Goal: Task Accomplishment & Management: Manage account settings

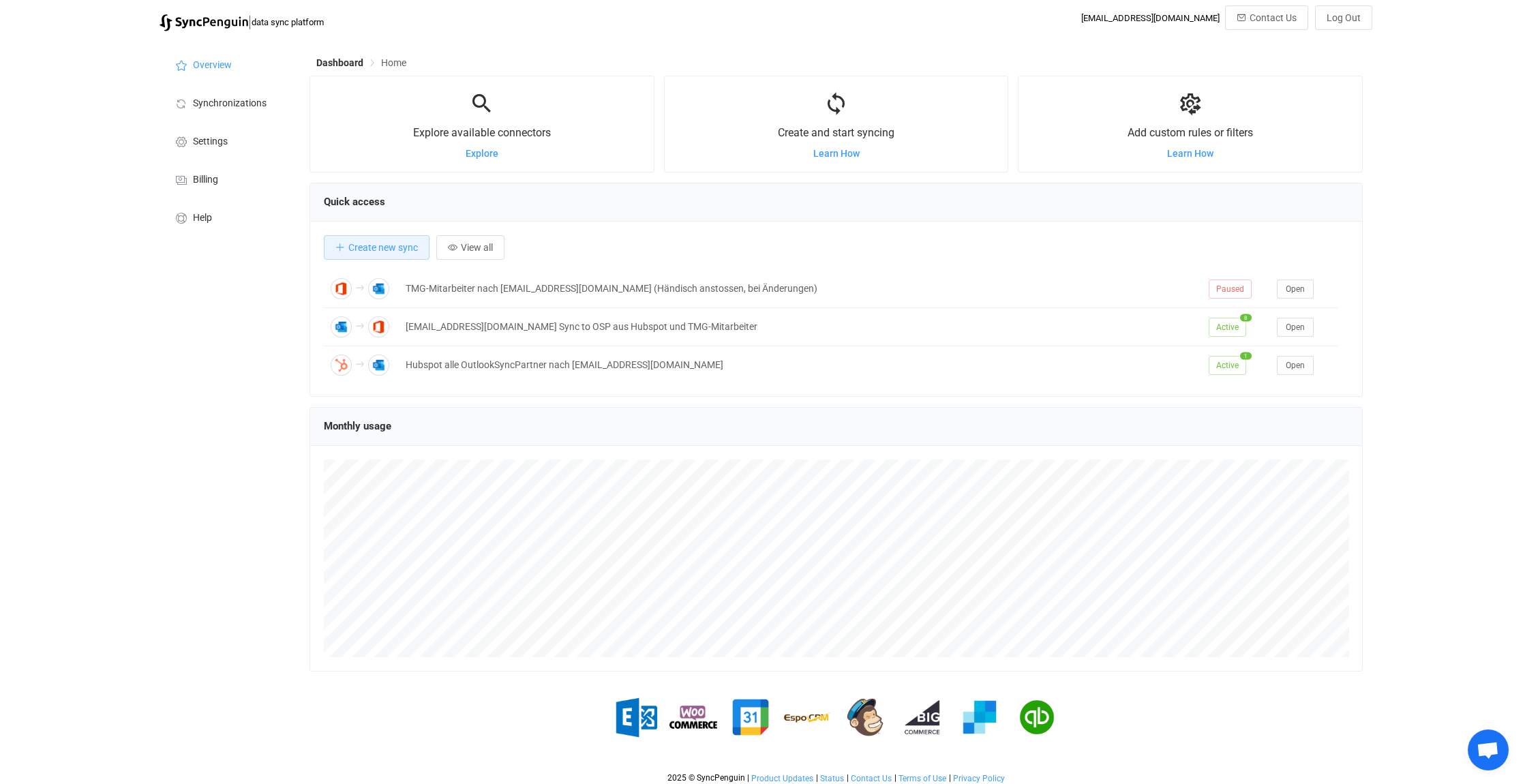
scroll to position [6213, 0]
click at [1510, 746] on div "| data sync platform [EMAIL_ADDRESS][DOMAIN_NAME] Contact Us Log Out Overview S…" at bounding box center [762, 398] width 1525 height 785
click at [1491, 748] on span "Open chat" at bounding box center [1488, 751] width 22 height 19
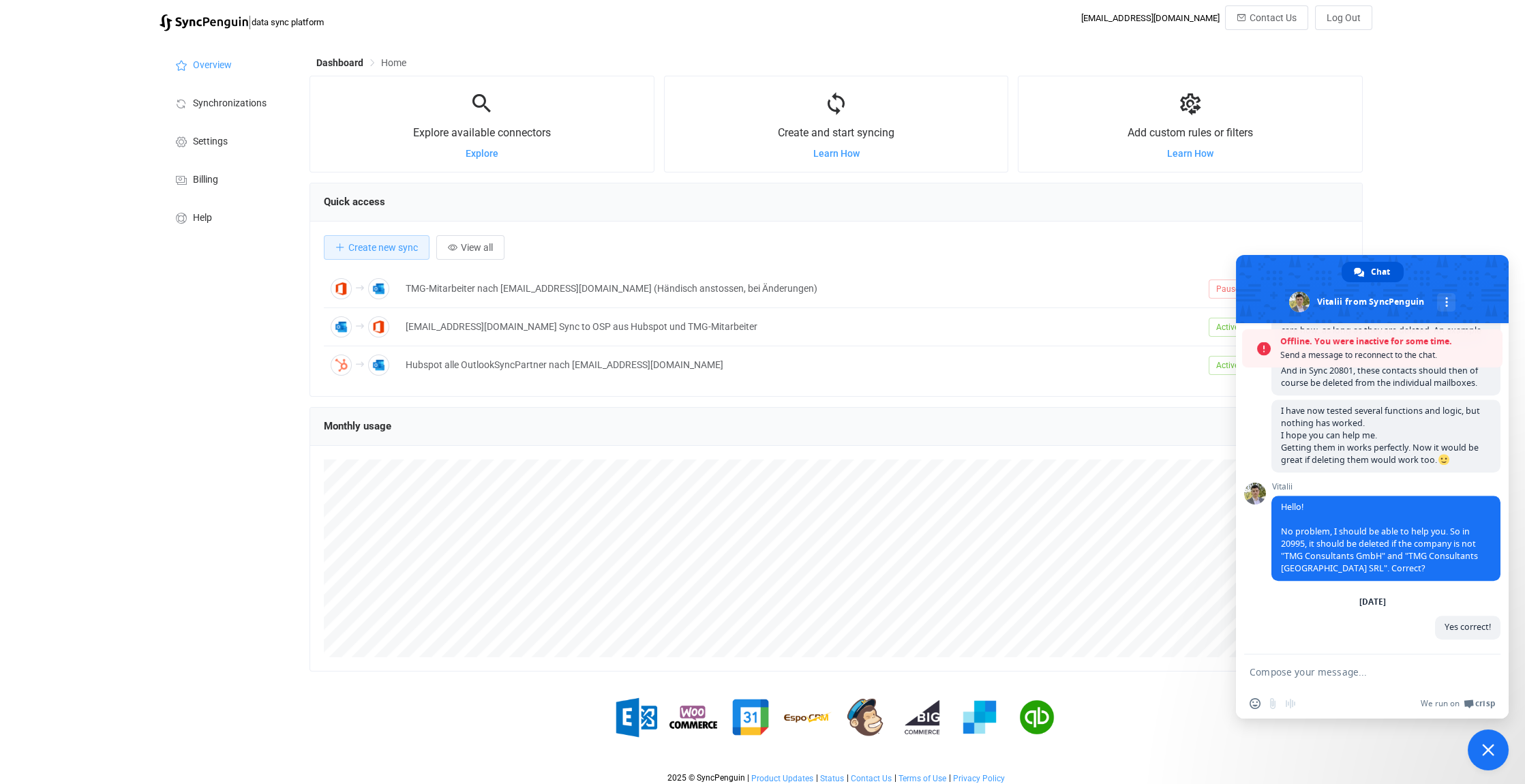
scroll to position [6270, 0]
click at [1484, 216] on div "| data sync platform [EMAIL_ADDRESS][DOMAIN_NAME] Contact Us Log Out Overview S…" at bounding box center [762, 398] width 1525 height 785
click at [1490, 752] on span "Close chat" at bounding box center [1488, 749] width 12 height 12
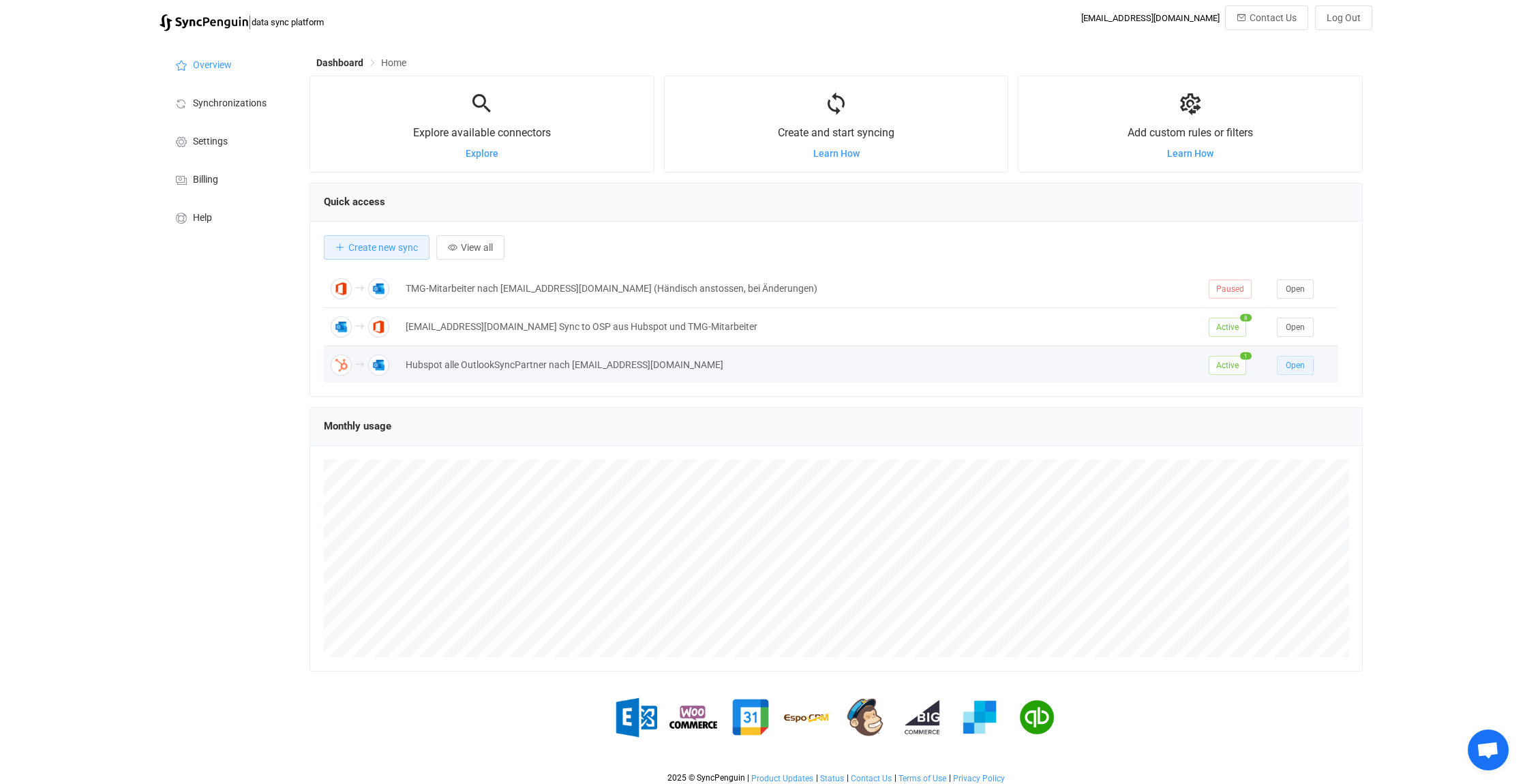
click at [1292, 360] on span "Open" at bounding box center [1295, 365] width 19 height 10
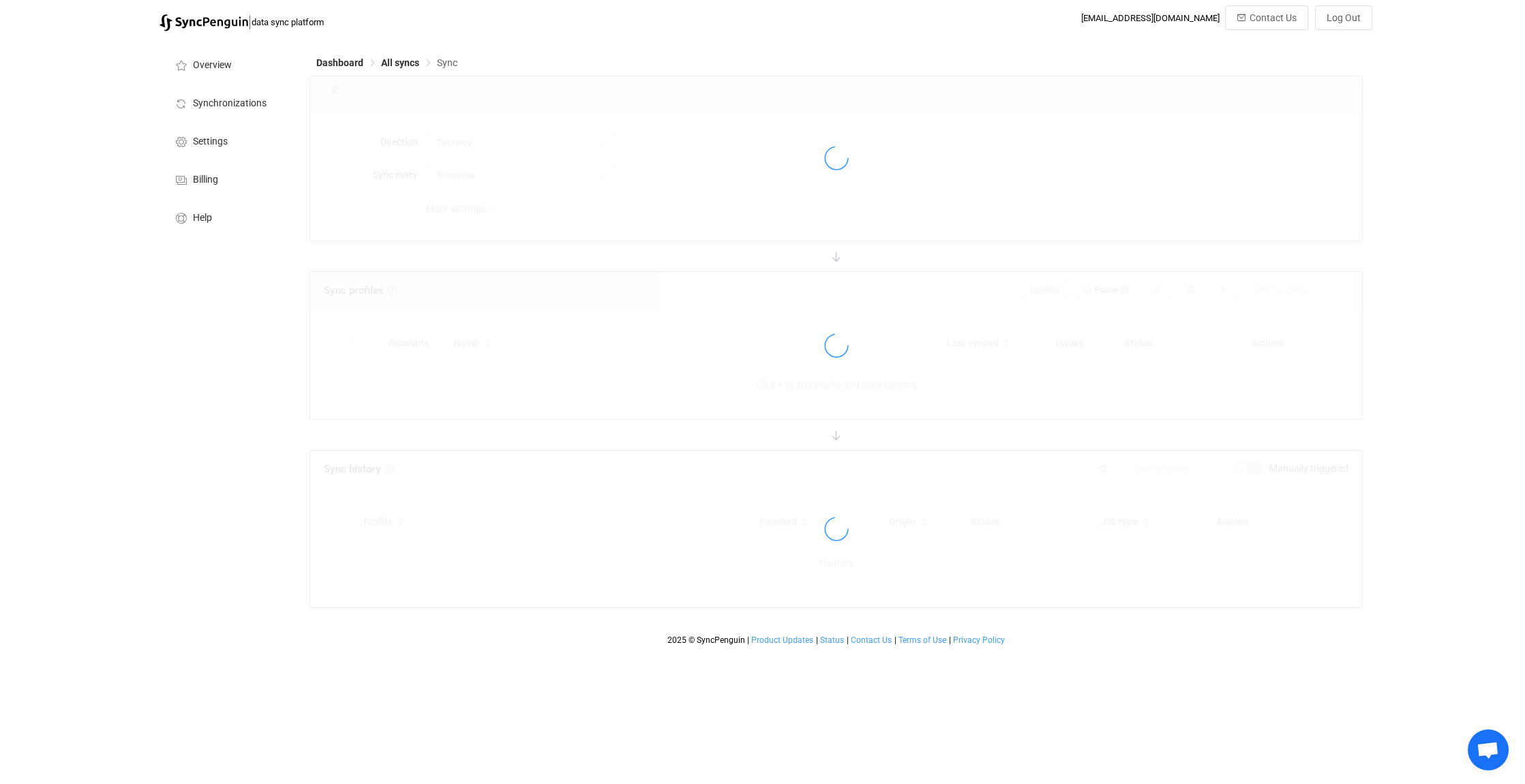
type input "HubSpot → Outlook"
type input "30 minutes"
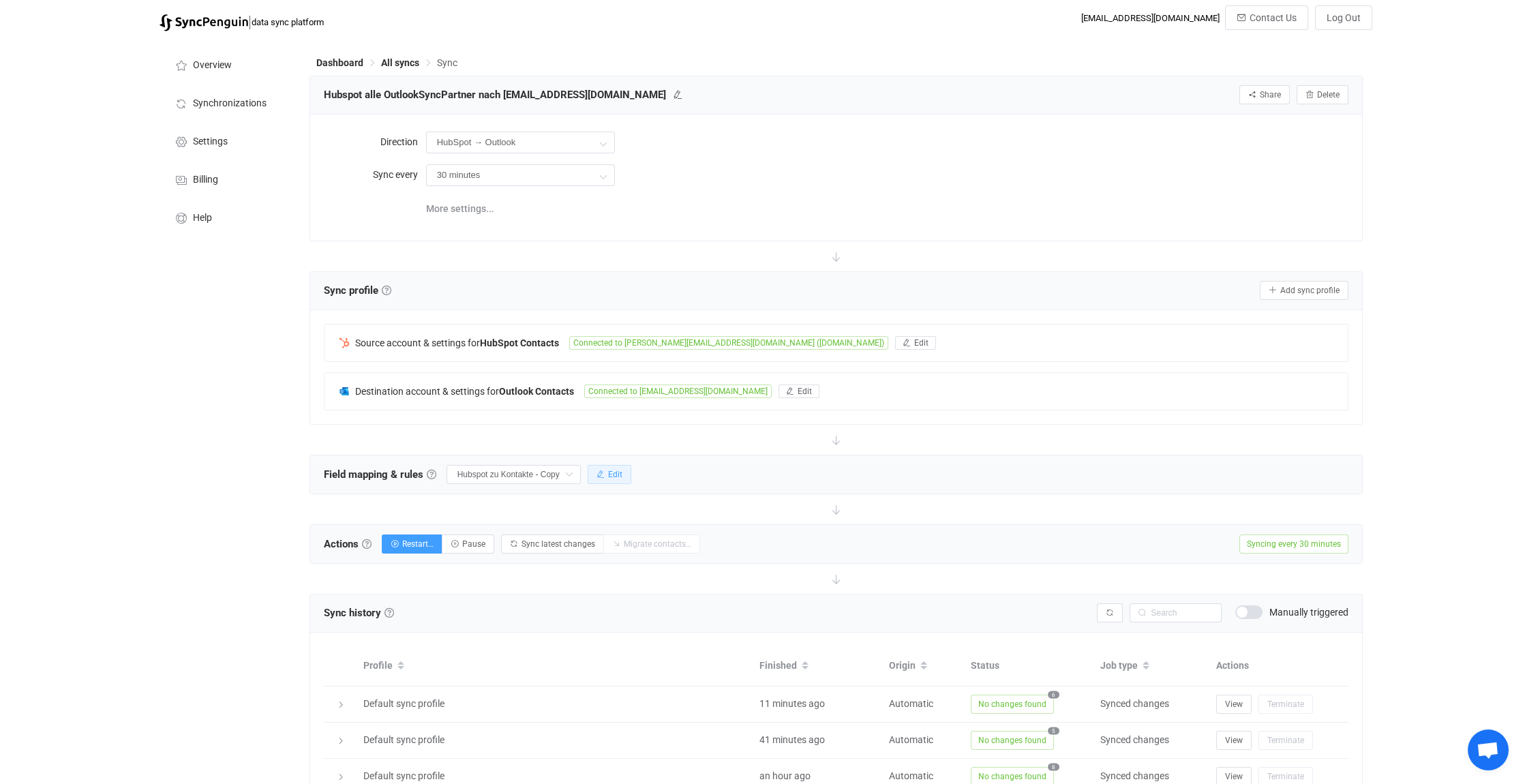
click at [627, 470] on button "Edit" at bounding box center [609, 474] width 44 height 19
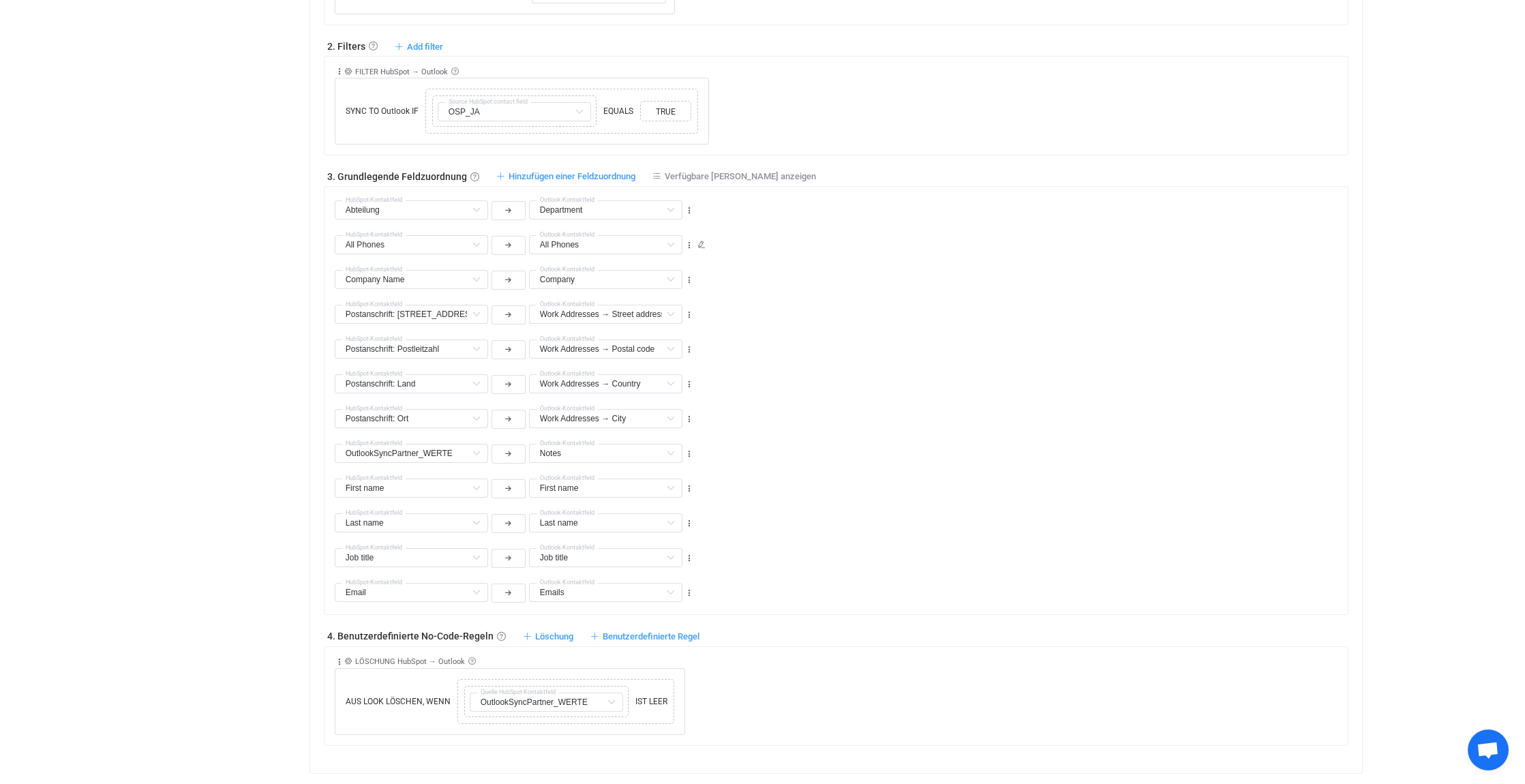
scroll to position [613, 0]
click at [610, 699] on icon at bounding box center [611, 702] width 17 height 19
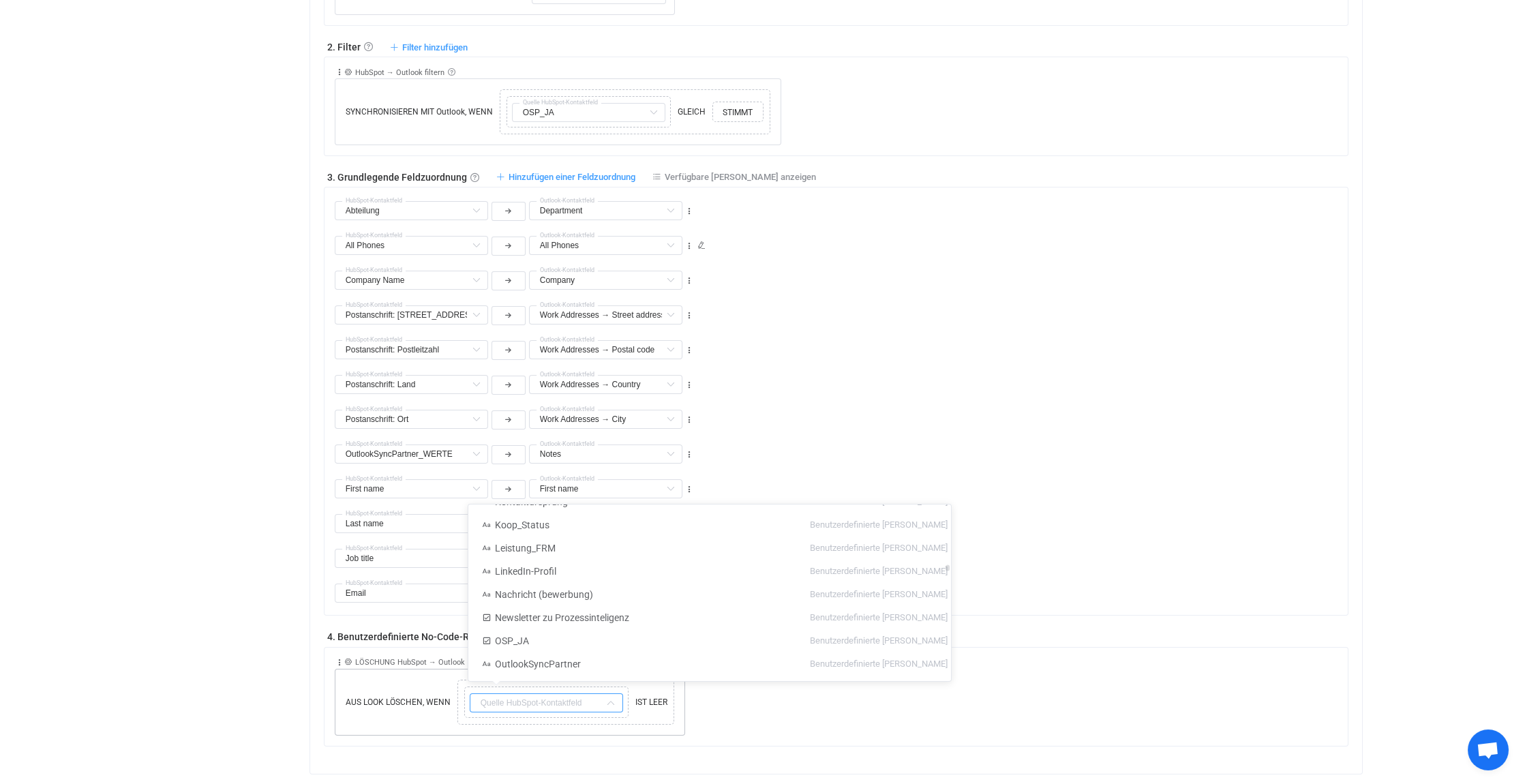
scroll to position [1772, 0]
click at [799, 731] on div "Collapse Move up Move down Delete Rule description LÖSCHUNG HubSpot → Outlook D…" at bounding box center [841, 691] width 1014 height 88
click at [346, 659] on icon at bounding box center [348, 661] width 7 height 7
click at [392, 696] on span "AUS LOOK LÖSCHEN, WENN" at bounding box center [398, 701] width 112 height 12
click at [338, 658] on icon at bounding box center [340, 663] width 10 height 10
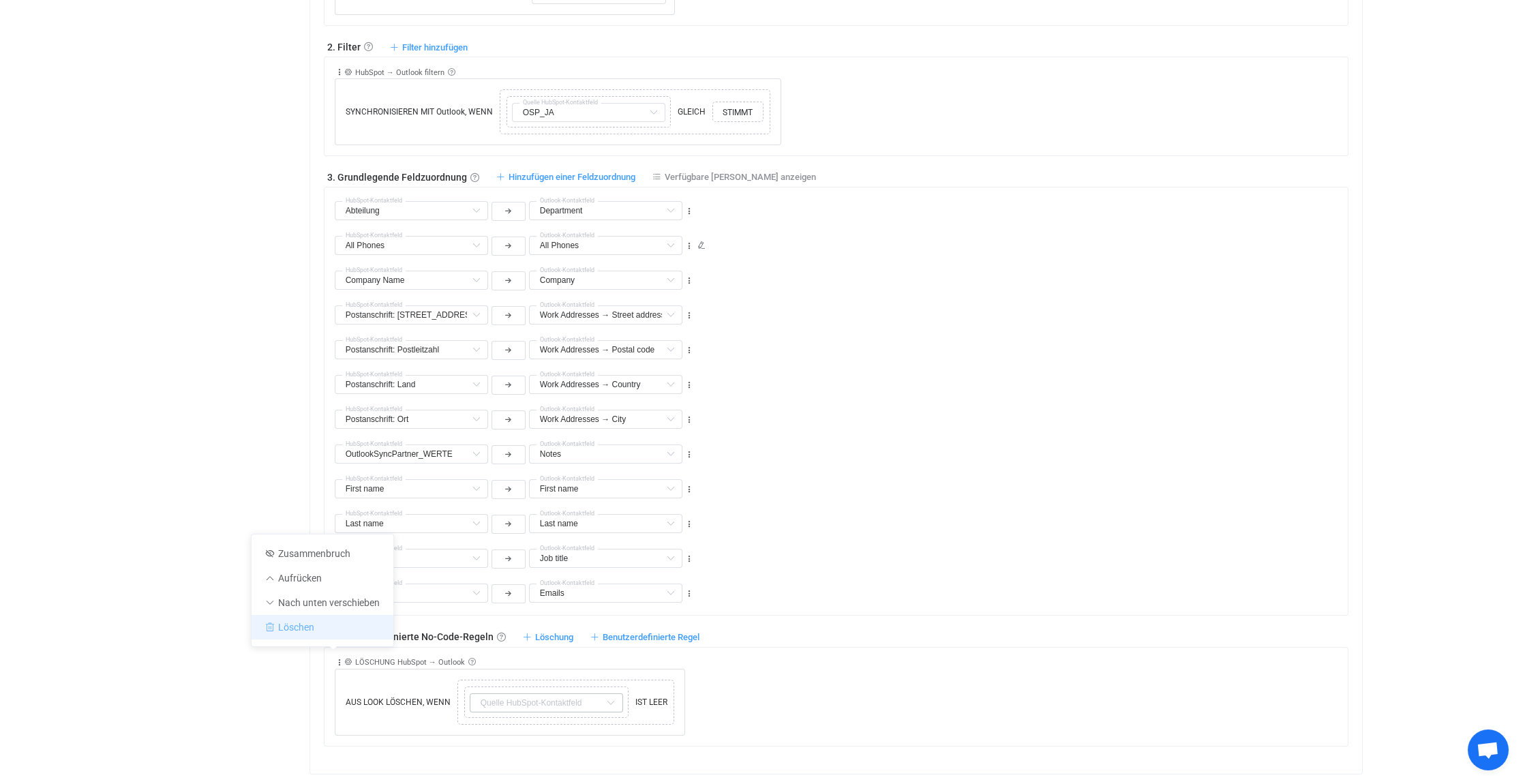
click at [307, 625] on font "Löschen" at bounding box center [297, 626] width 36 height 11
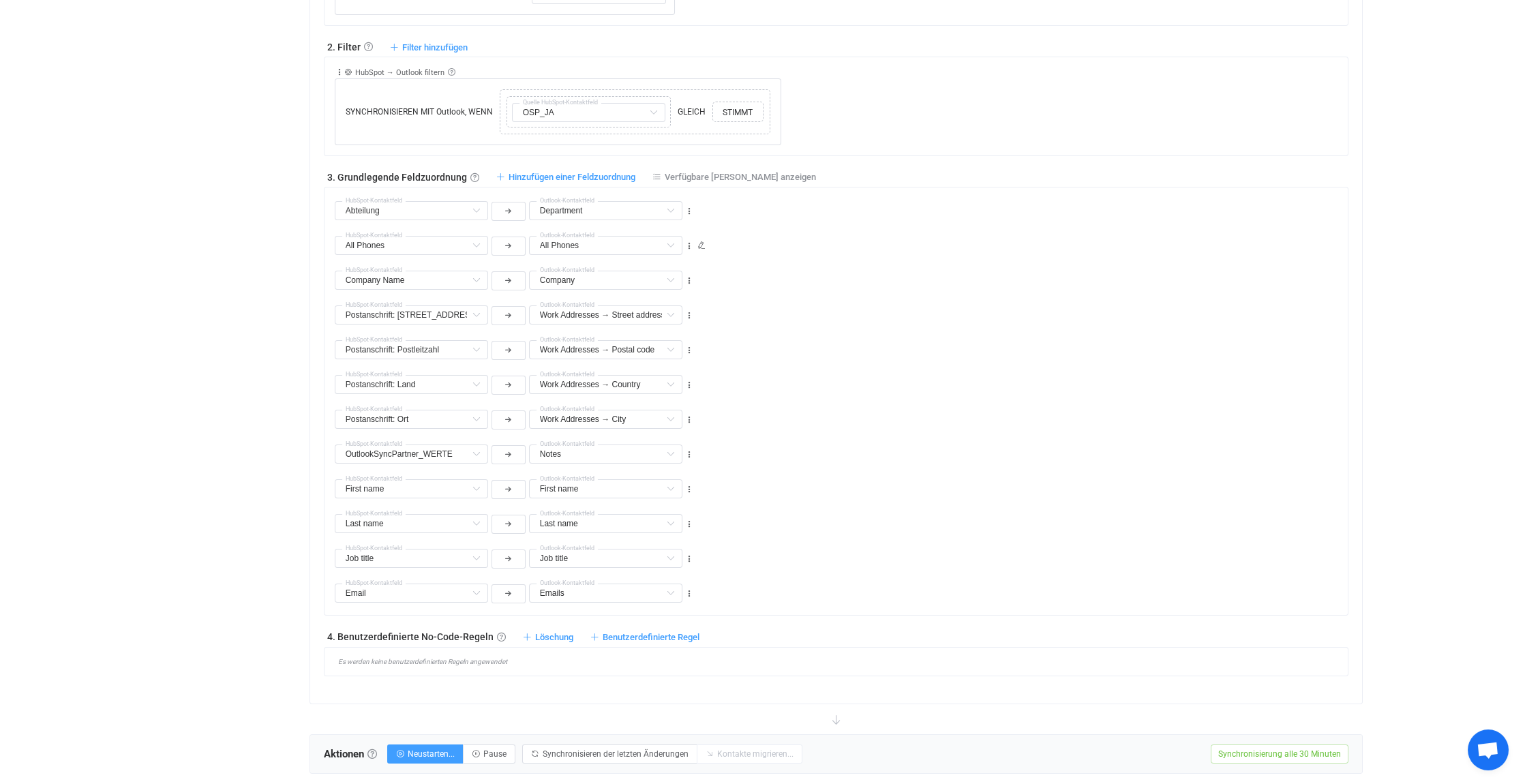
click at [305, 685] on div "Dashboard All syncs Sync Hubspot alle OutlookSyncPartner nach [EMAIL_ADDRESS][D…" at bounding box center [837, 384] width 1070 height 1918
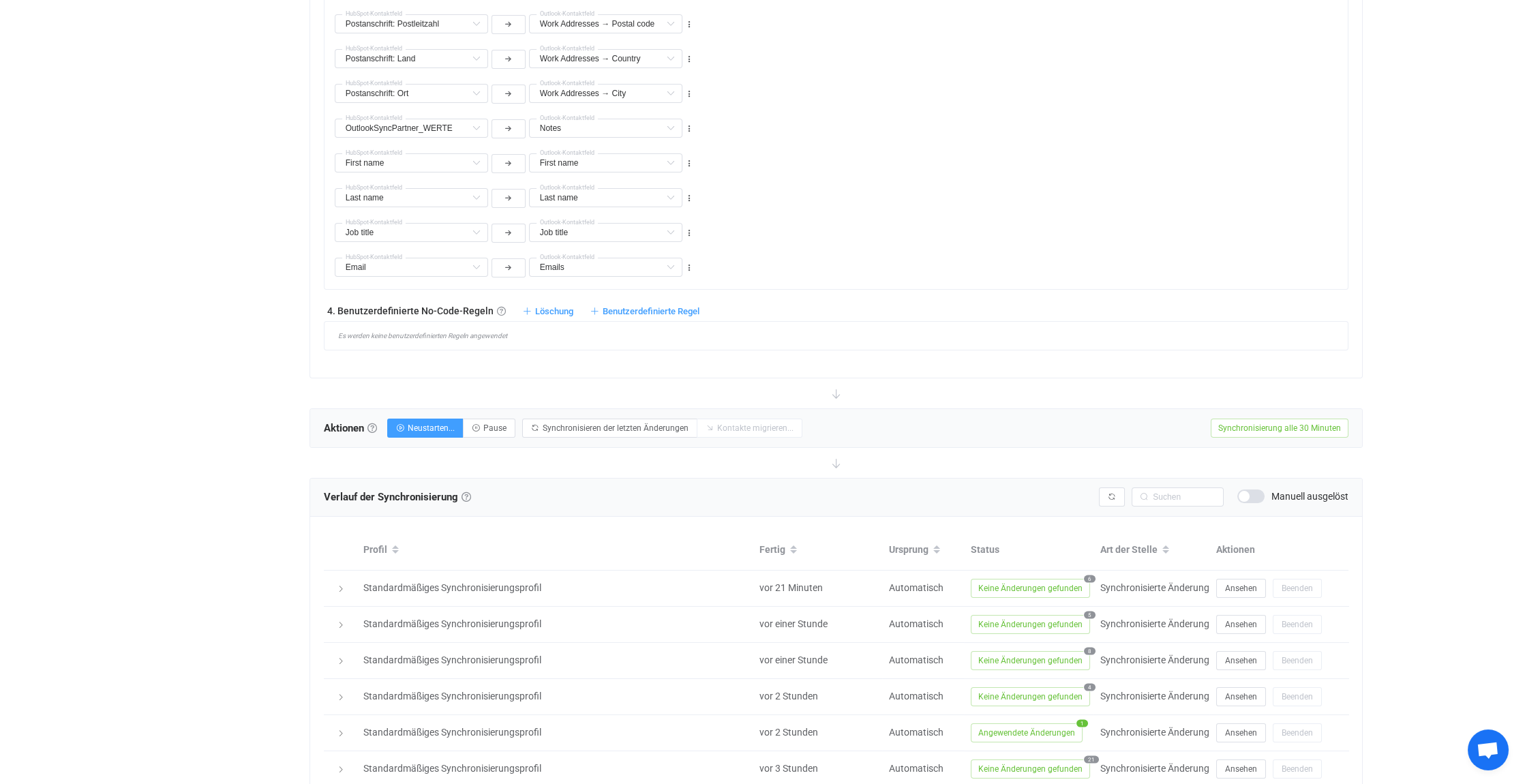
scroll to position [954, 0]
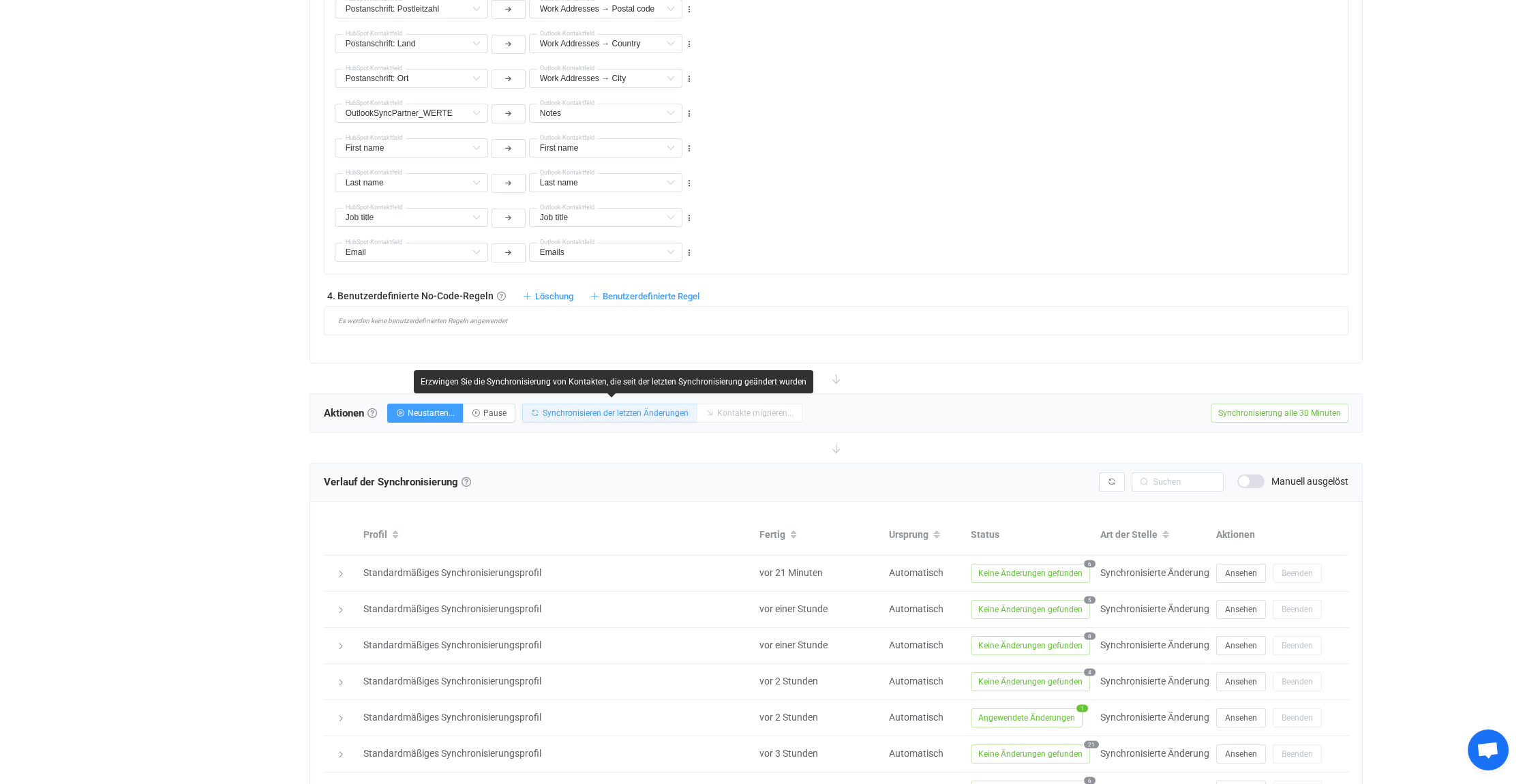
click at [637, 416] on button "Synchronisieren der letzten Änderungen" at bounding box center [610, 412] width 175 height 19
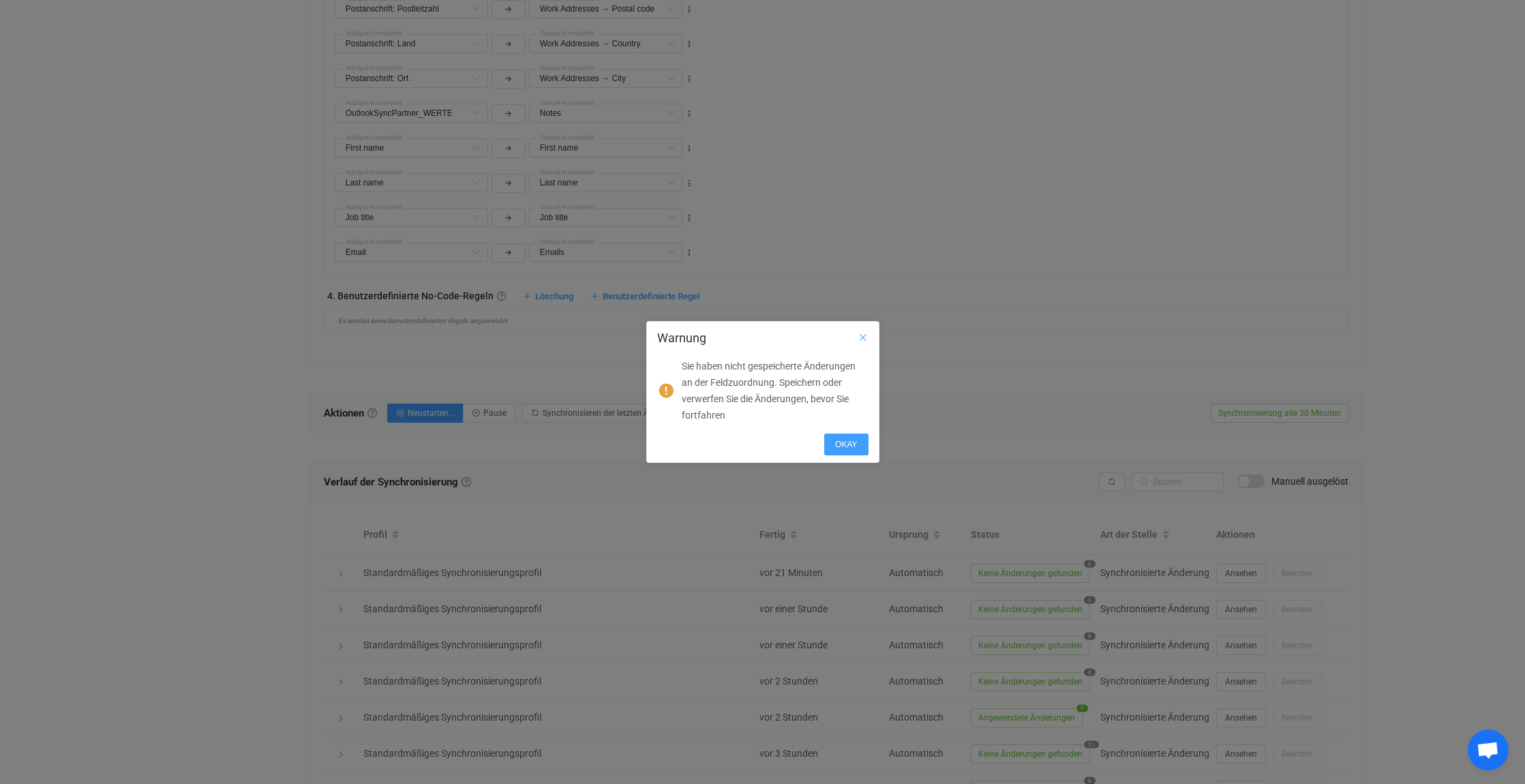
click at [861, 335] on icon "Schließen" at bounding box center [863, 337] width 11 height 11
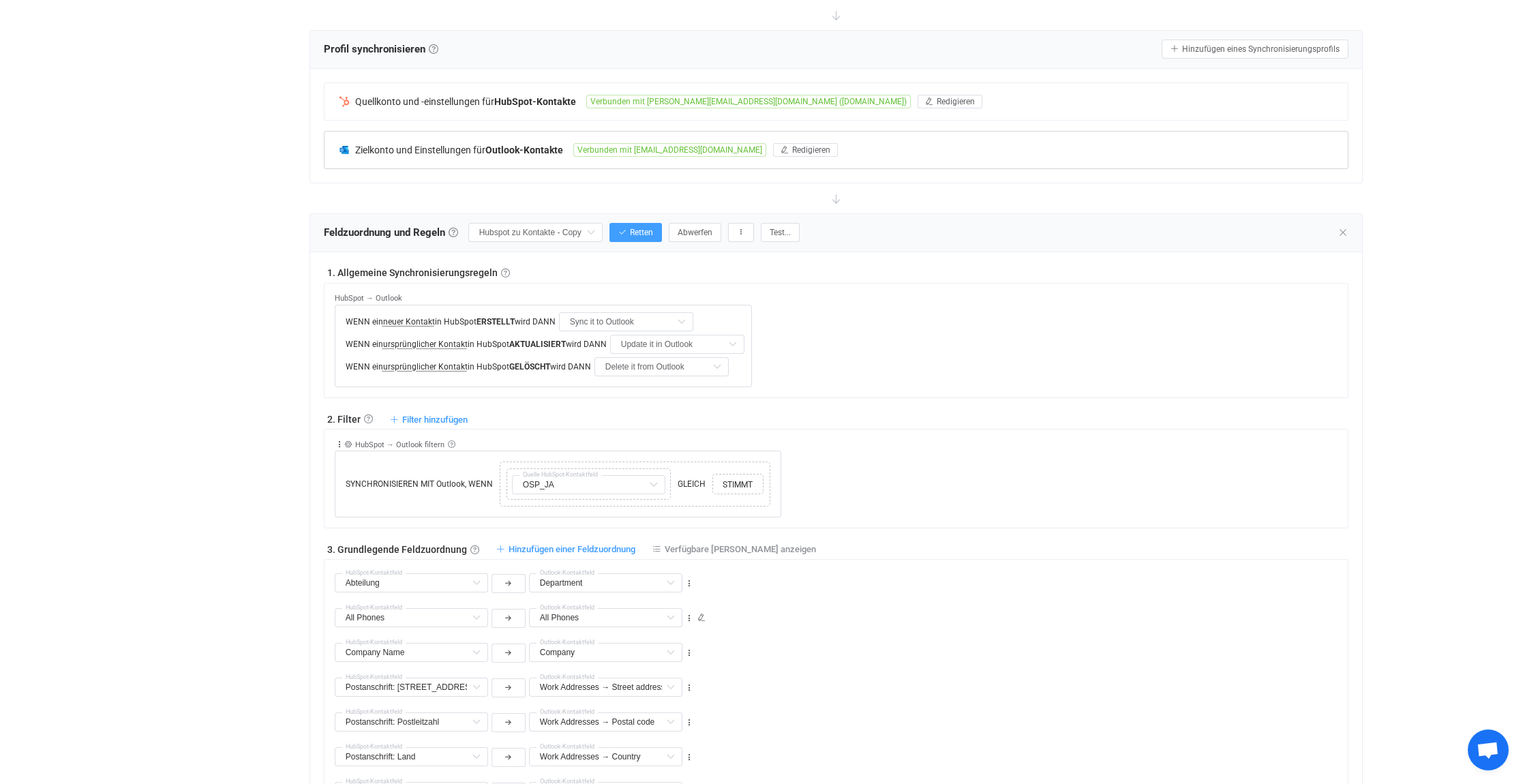
scroll to position [204, 0]
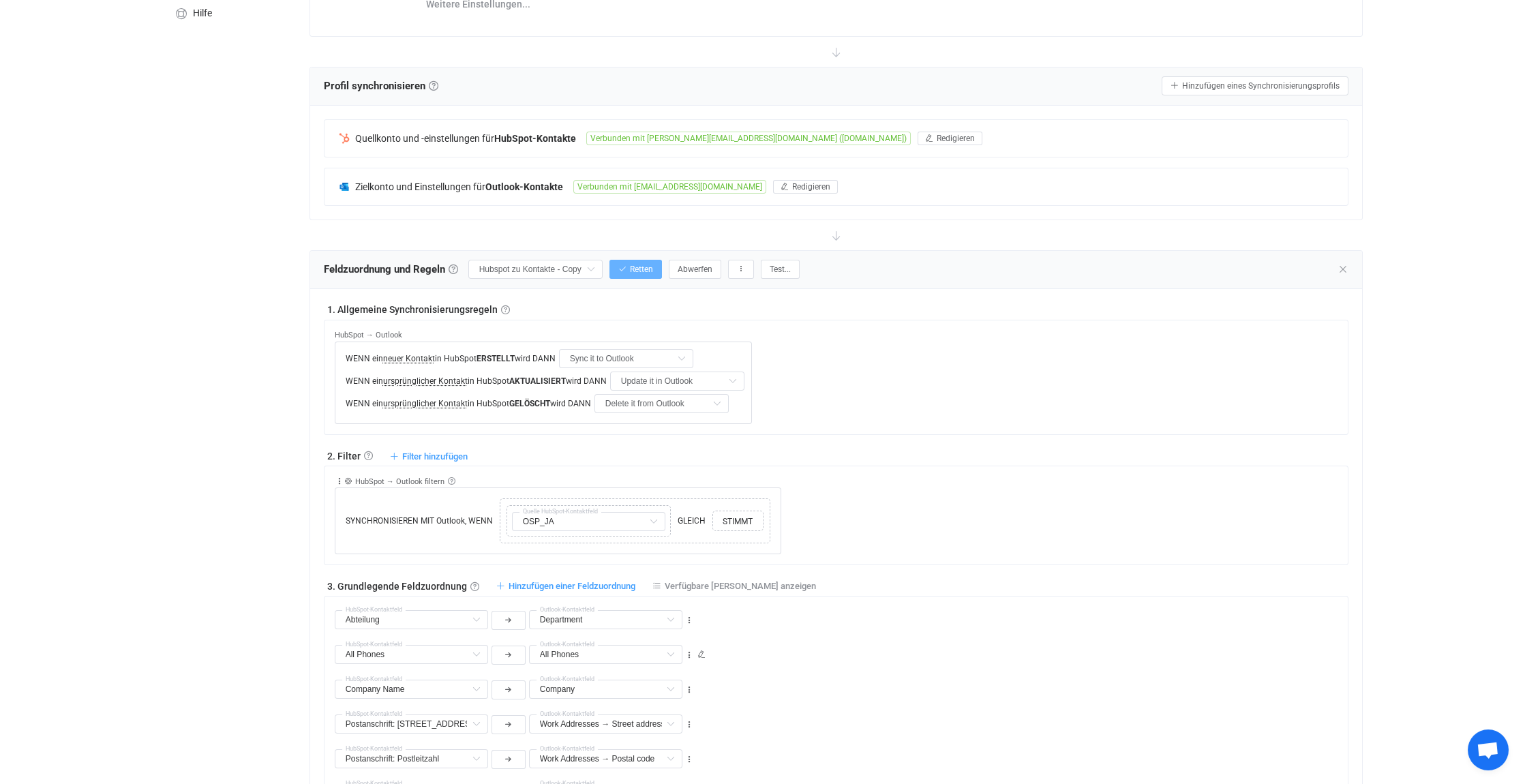
click at [645, 264] on span "Retten" at bounding box center [641, 269] width 23 height 10
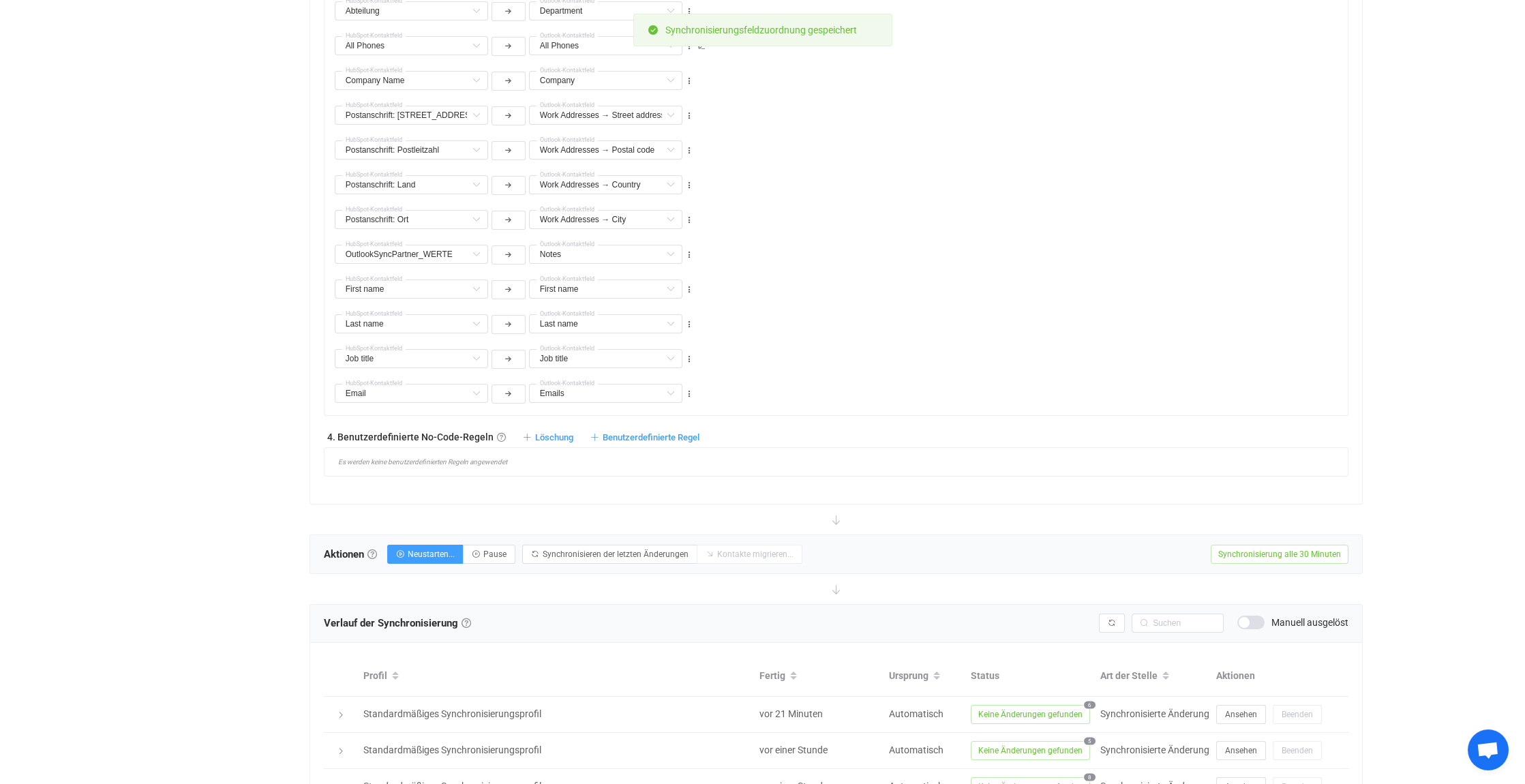
scroll to position [818, 0]
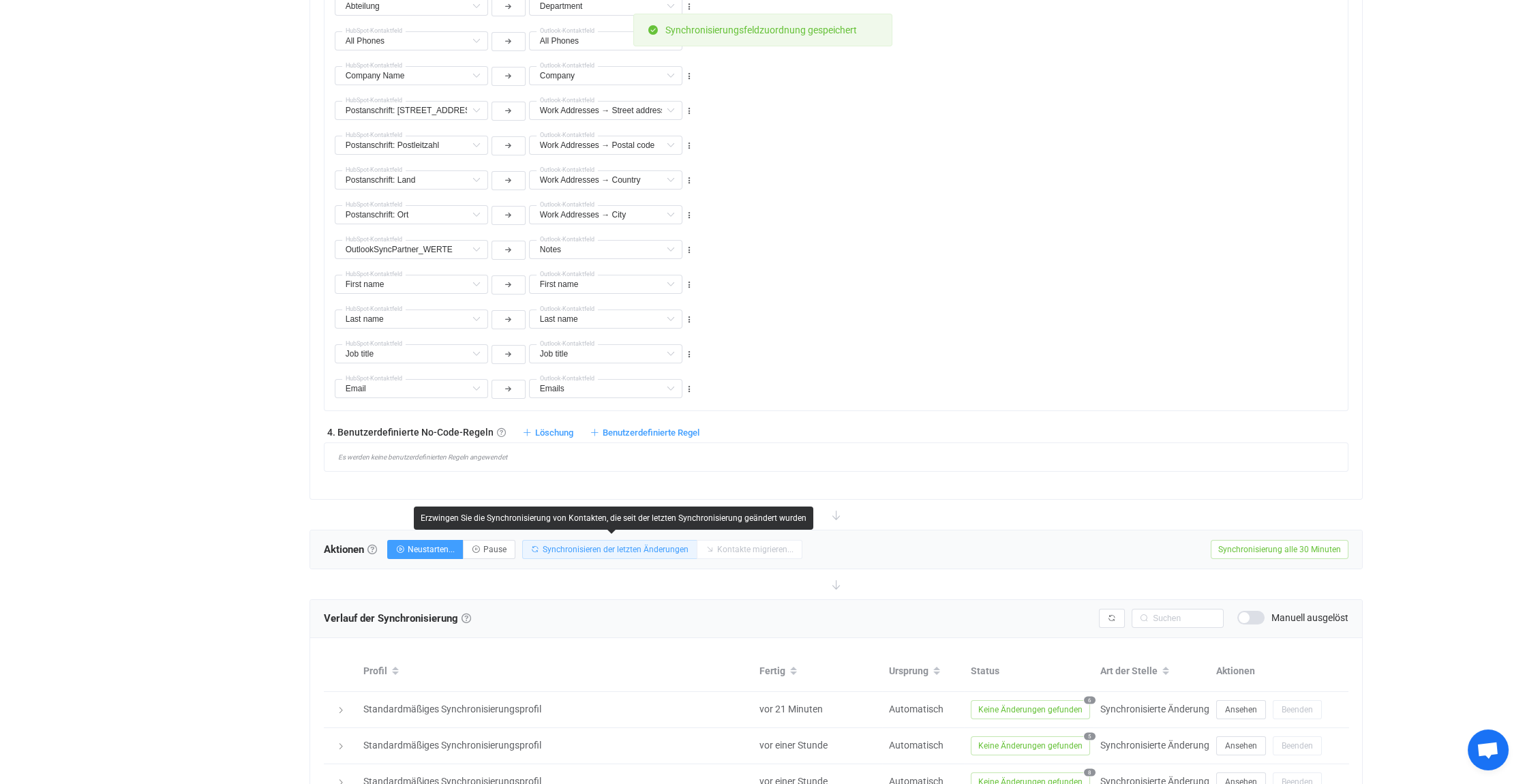
click at [602, 546] on span "Synchronisieren der letzten Änderungen" at bounding box center [616, 549] width 146 height 10
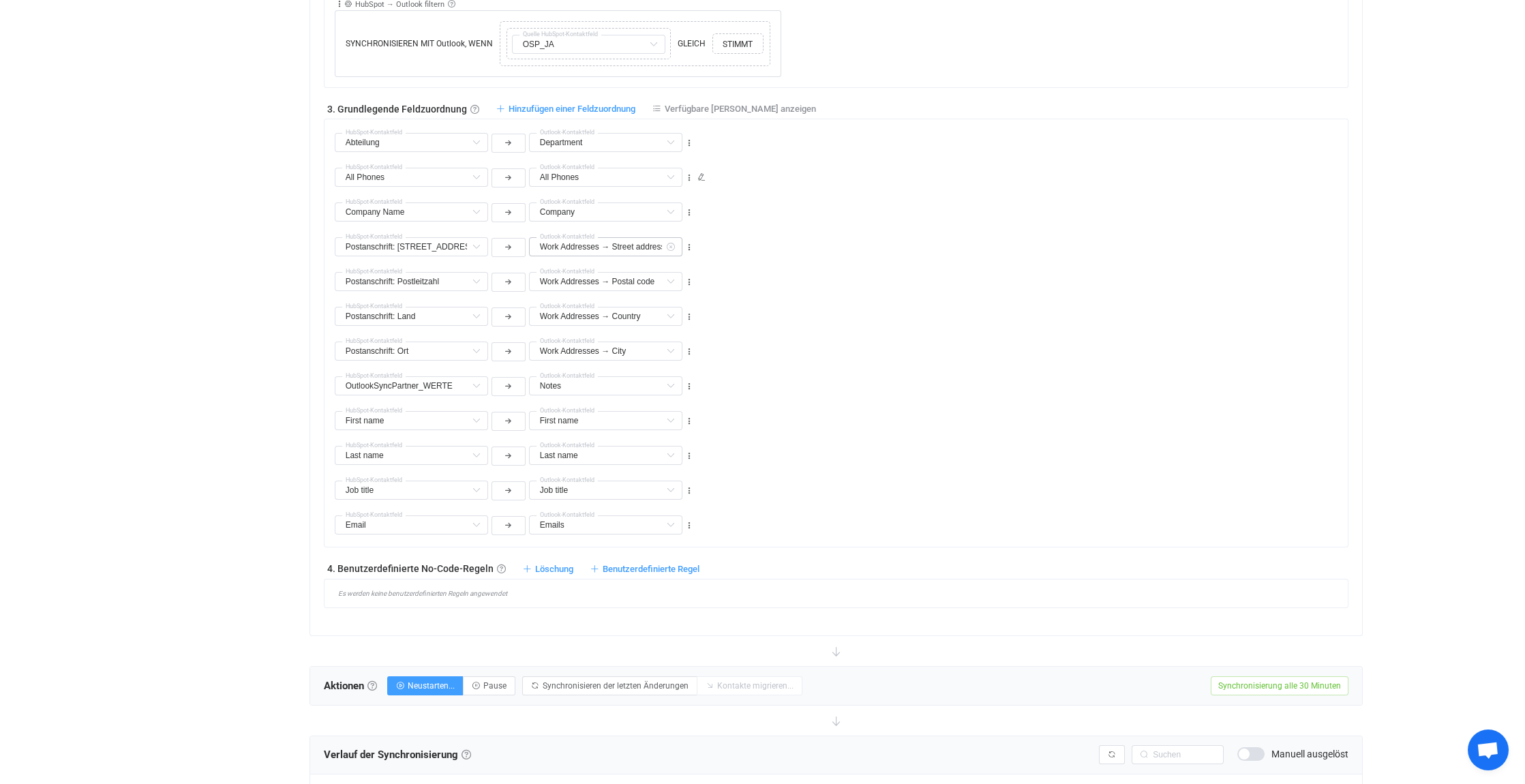
scroll to position [613, 0]
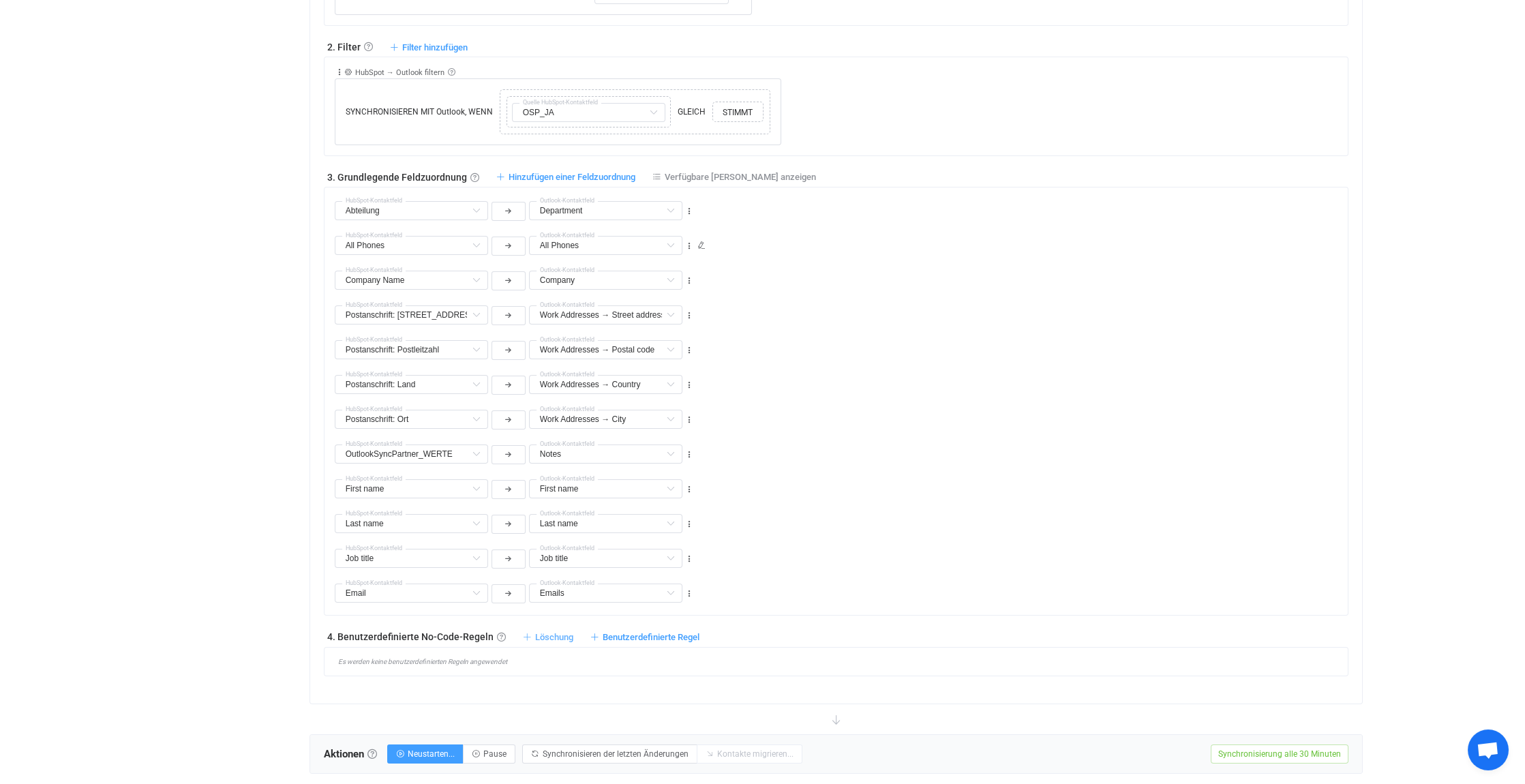
click at [557, 632] on span "Löschung" at bounding box center [555, 637] width 38 height 10
click at [484, 692] on font "Kontakt aus Outlook löschen, wenn ..." at bounding box center [494, 692] width 160 height 11
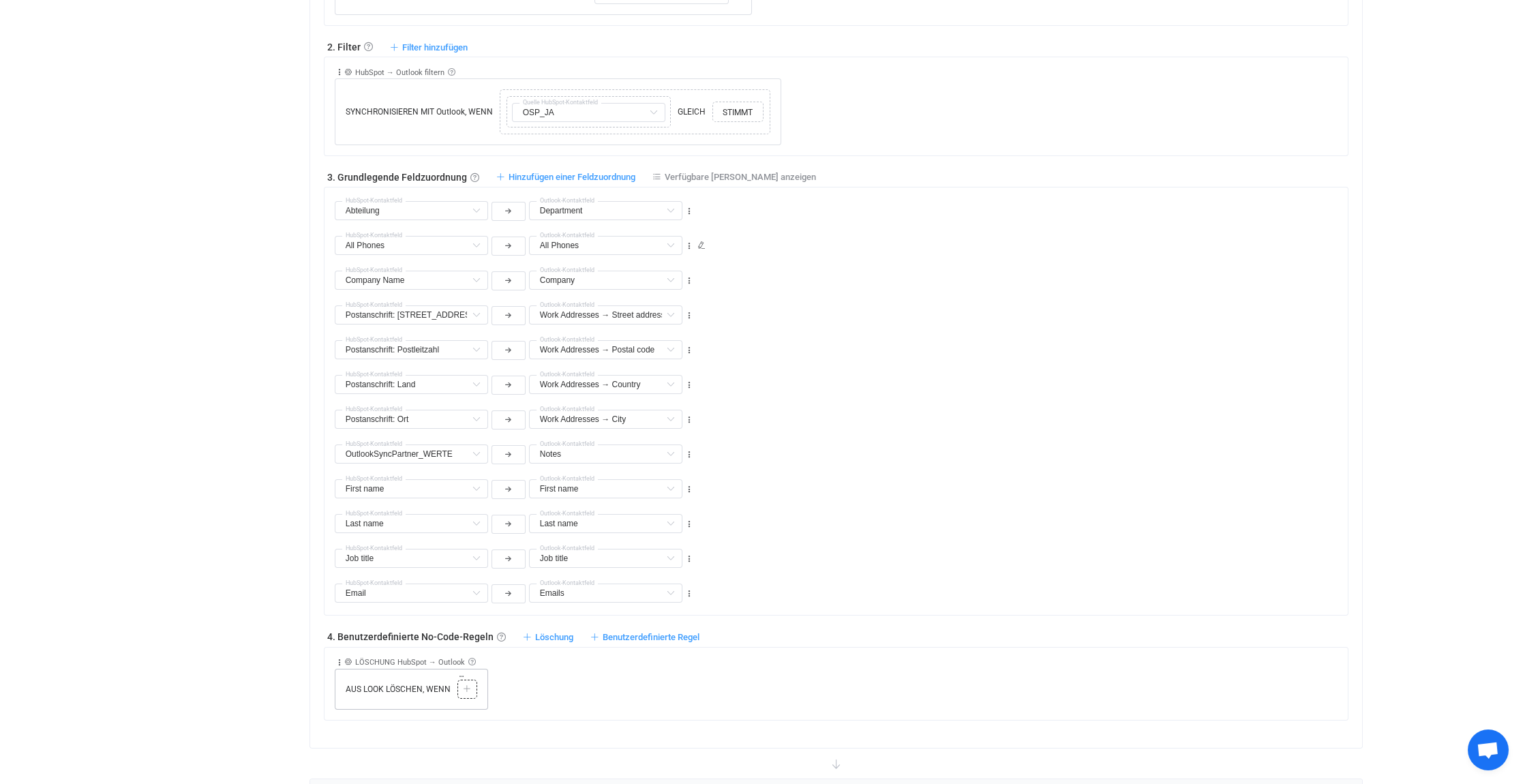
click at [466, 686] on icon at bounding box center [467, 689] width 8 height 8
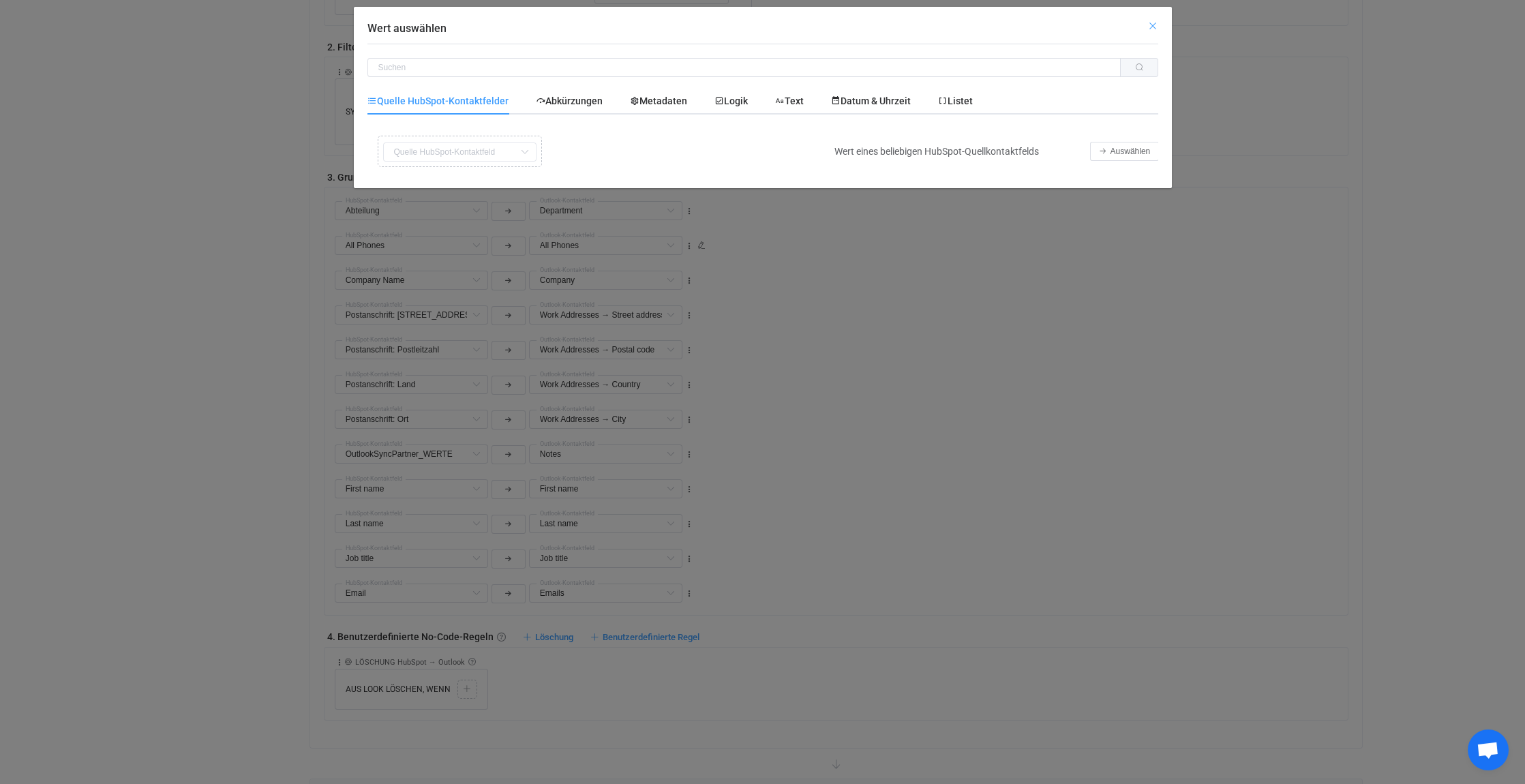
click at [1152, 25] on icon "Schließen" at bounding box center [1152, 26] width 11 height 11
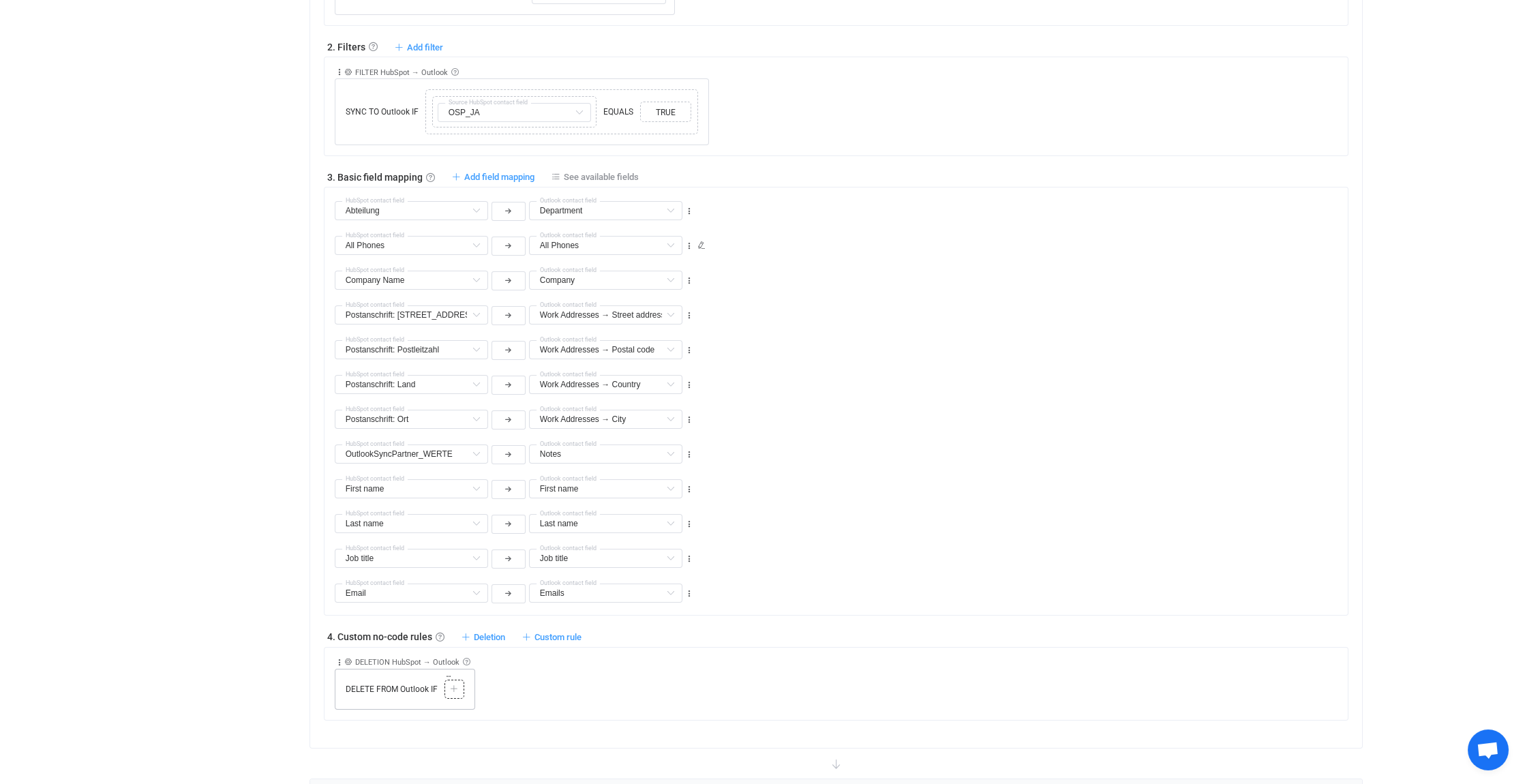
click at [457, 685] on icon at bounding box center [454, 689] width 8 height 8
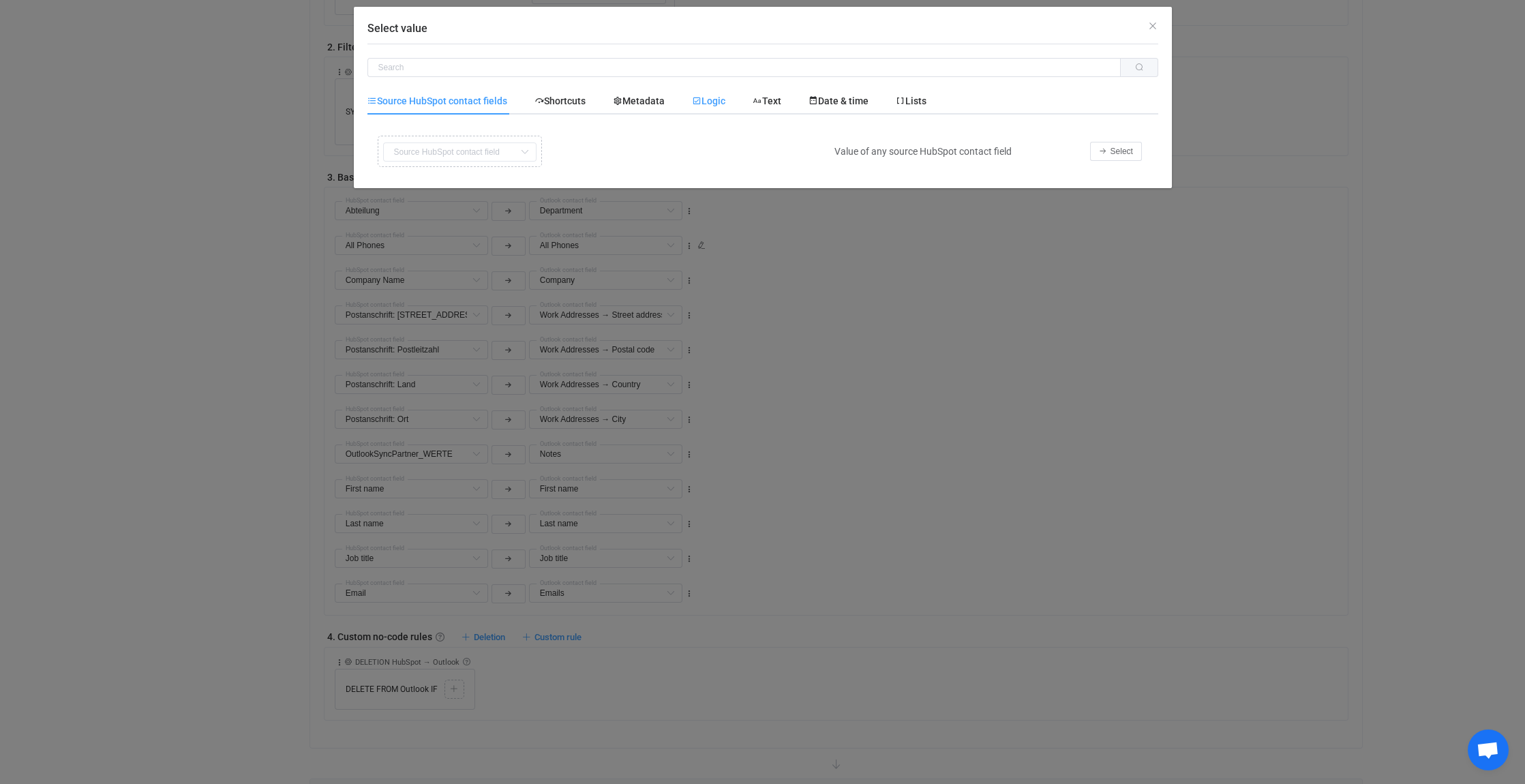
click at [715, 108] on div "Logic" at bounding box center [708, 101] width 60 height 27
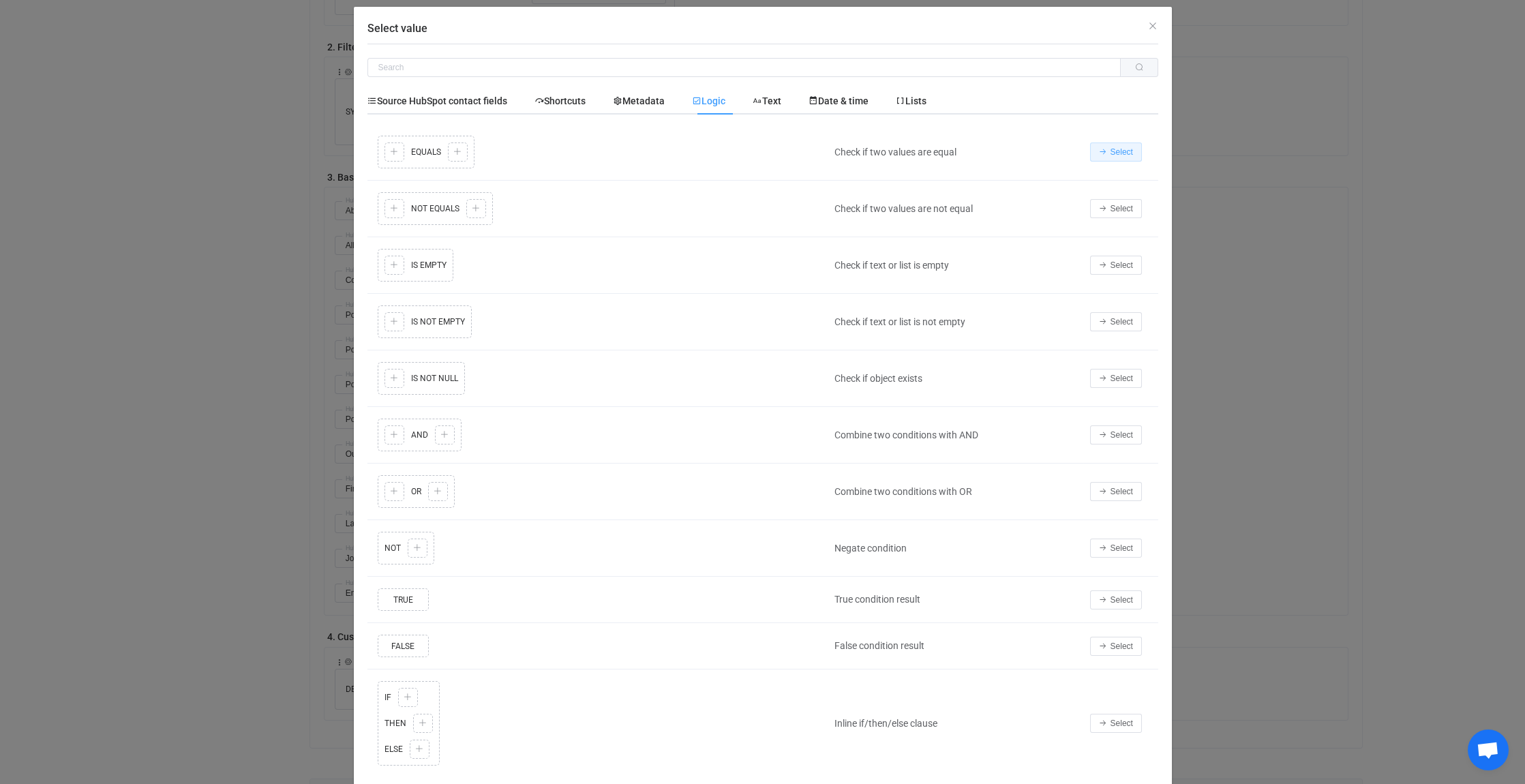
click at [1111, 151] on span "Select" at bounding box center [1122, 152] width 22 height 10
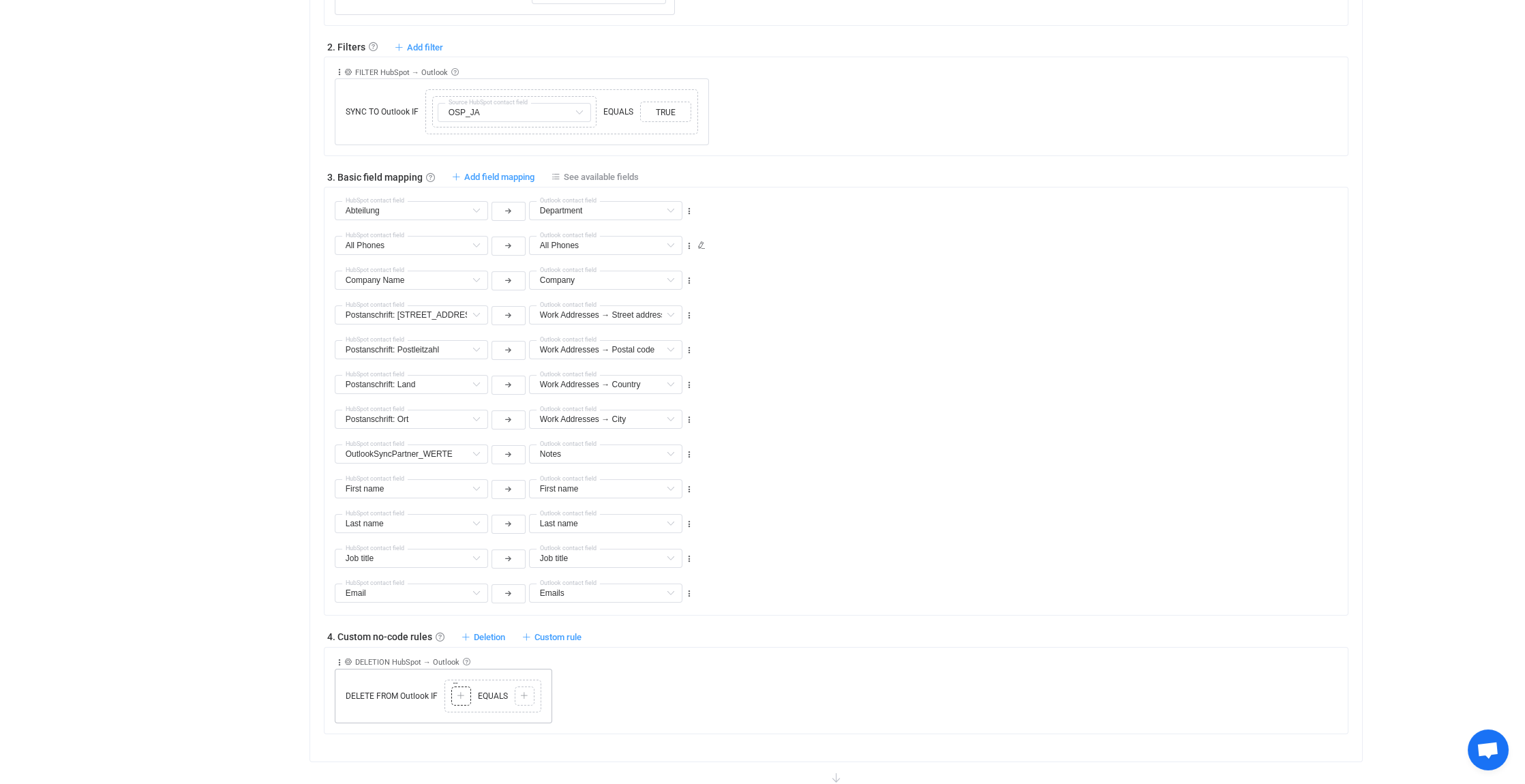
click at [460, 691] on icon at bounding box center [461, 696] width 8 height 8
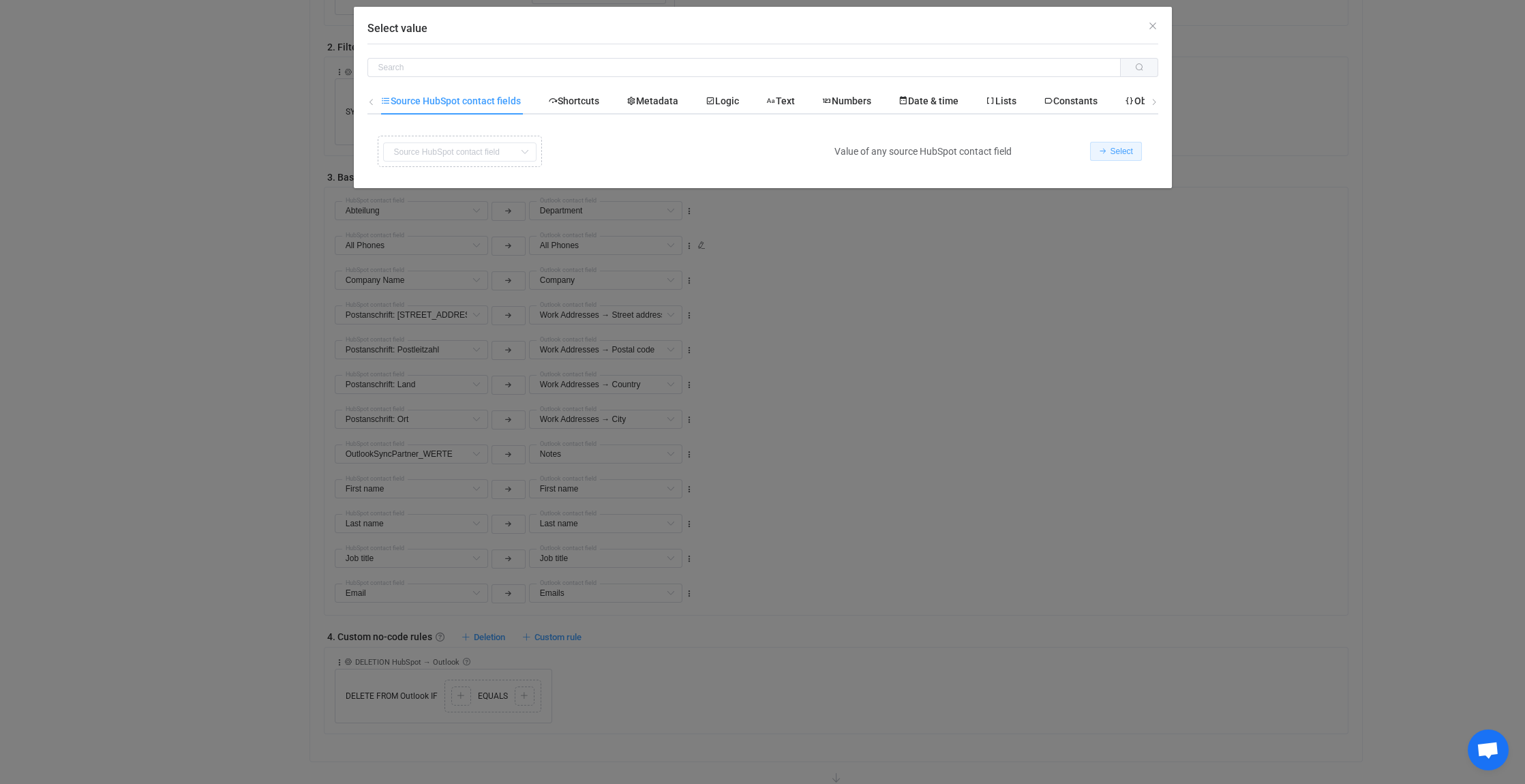
click at [1120, 149] on span "Select" at bounding box center [1122, 151] width 22 height 10
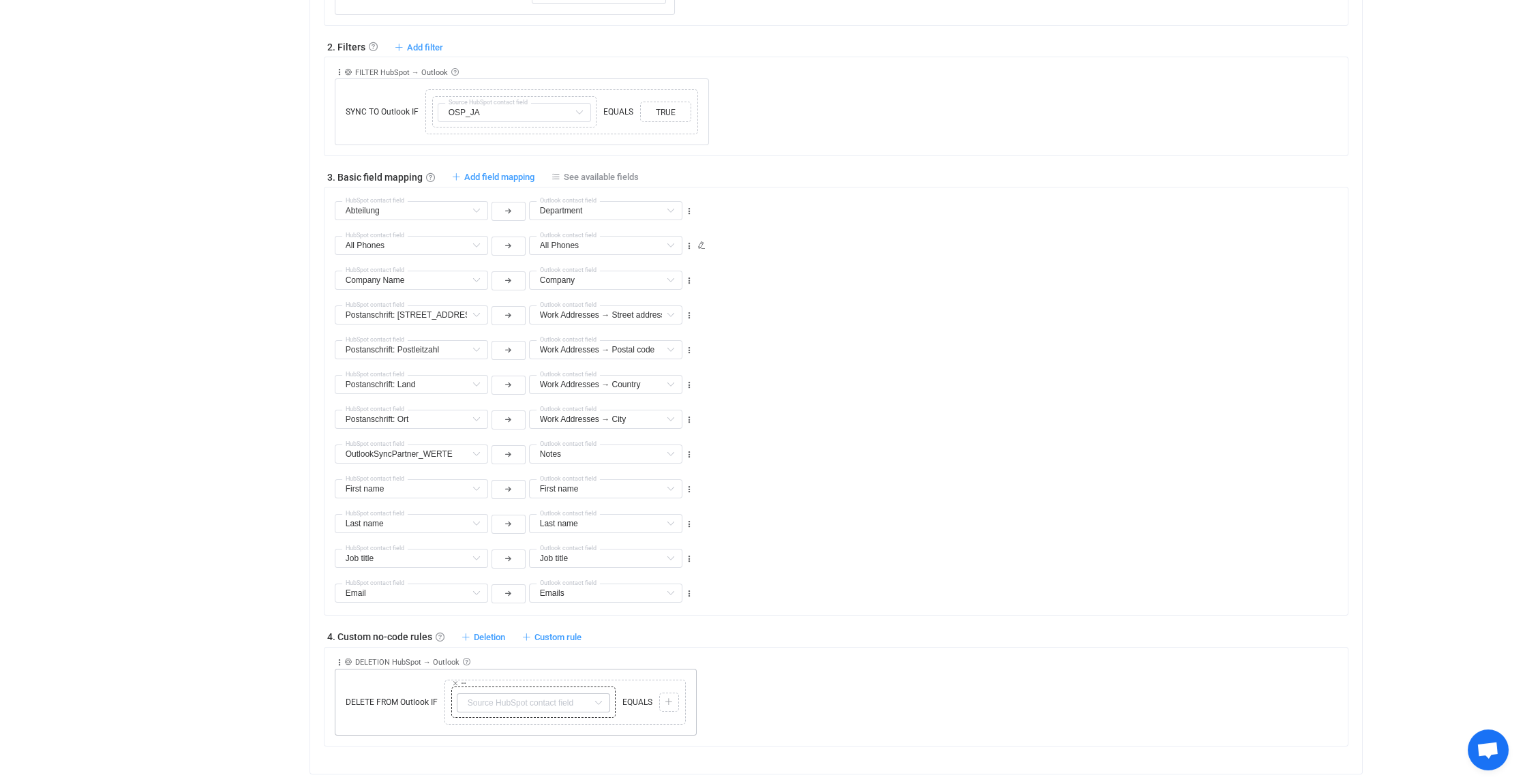
click at [592, 696] on icon at bounding box center [598, 702] width 17 height 19
click at [496, 699] on input "osp" at bounding box center [534, 702] width 154 height 19
type input "osp"
click at [404, 758] on div "1. General syncing rules General syncing rules Control how SyncPengin reacts to…" at bounding box center [836, 327] width 1053 height 894
click at [522, 702] on input "text" at bounding box center [534, 702] width 154 height 19
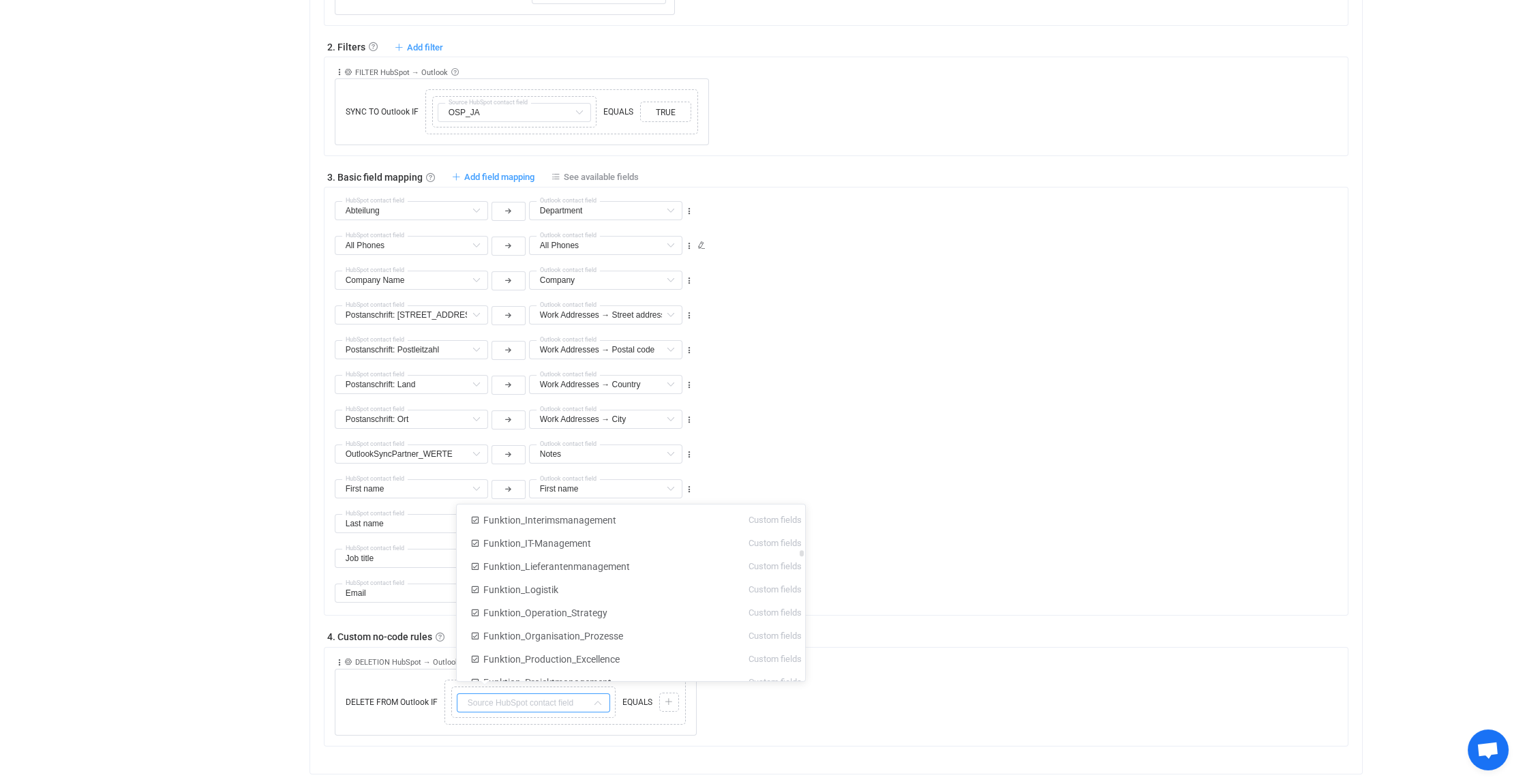
scroll to position [1431, 0]
click at [824, 700] on div "Collapse Move up Move down Delete Rule description DELETION HubSpot → Outlook D…" at bounding box center [841, 691] width 1014 height 88
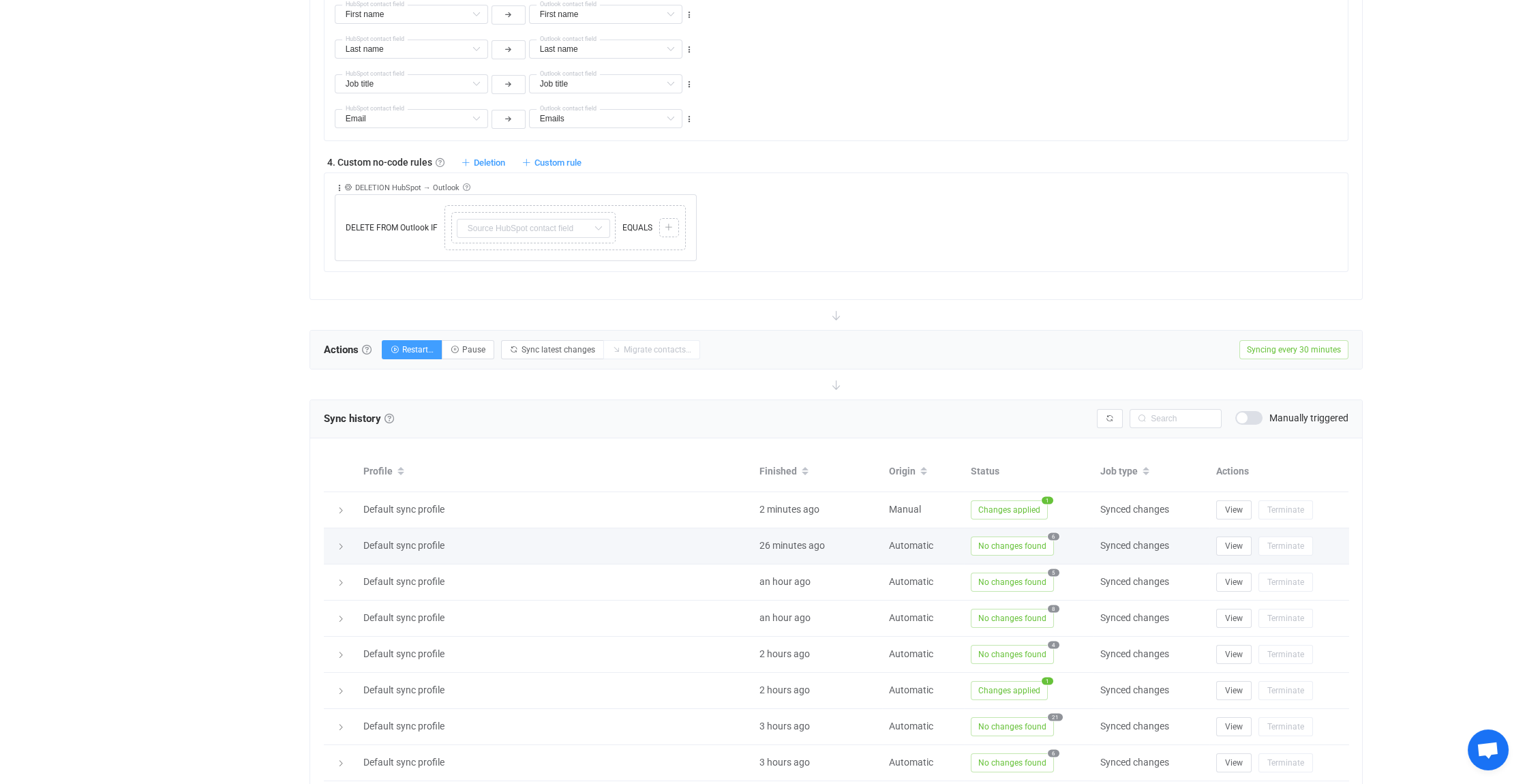
scroll to position [1090, 0]
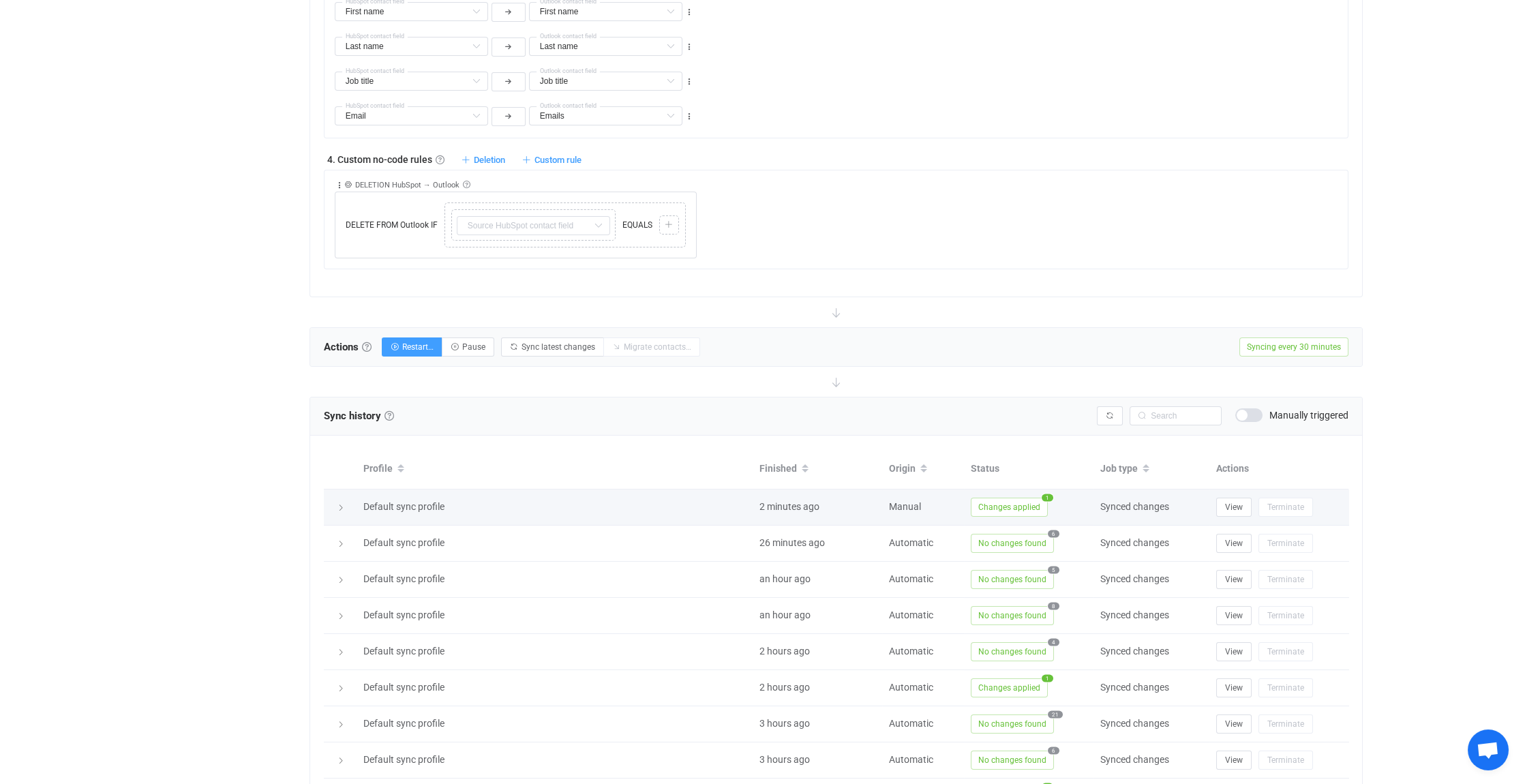
click at [337, 504] on icon at bounding box center [341, 508] width 8 height 8
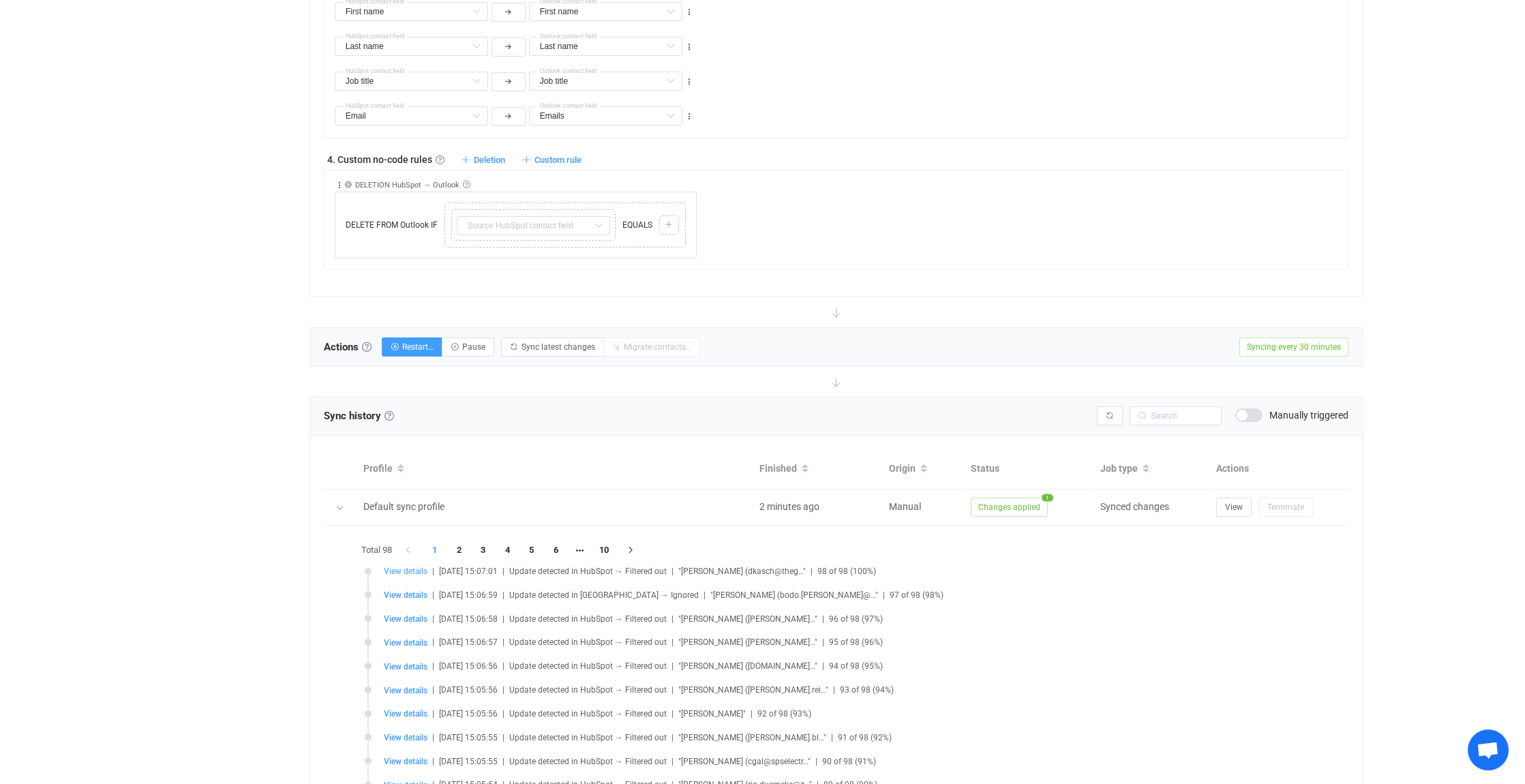
click at [405, 567] on span "View details" at bounding box center [405, 572] width 44 height 10
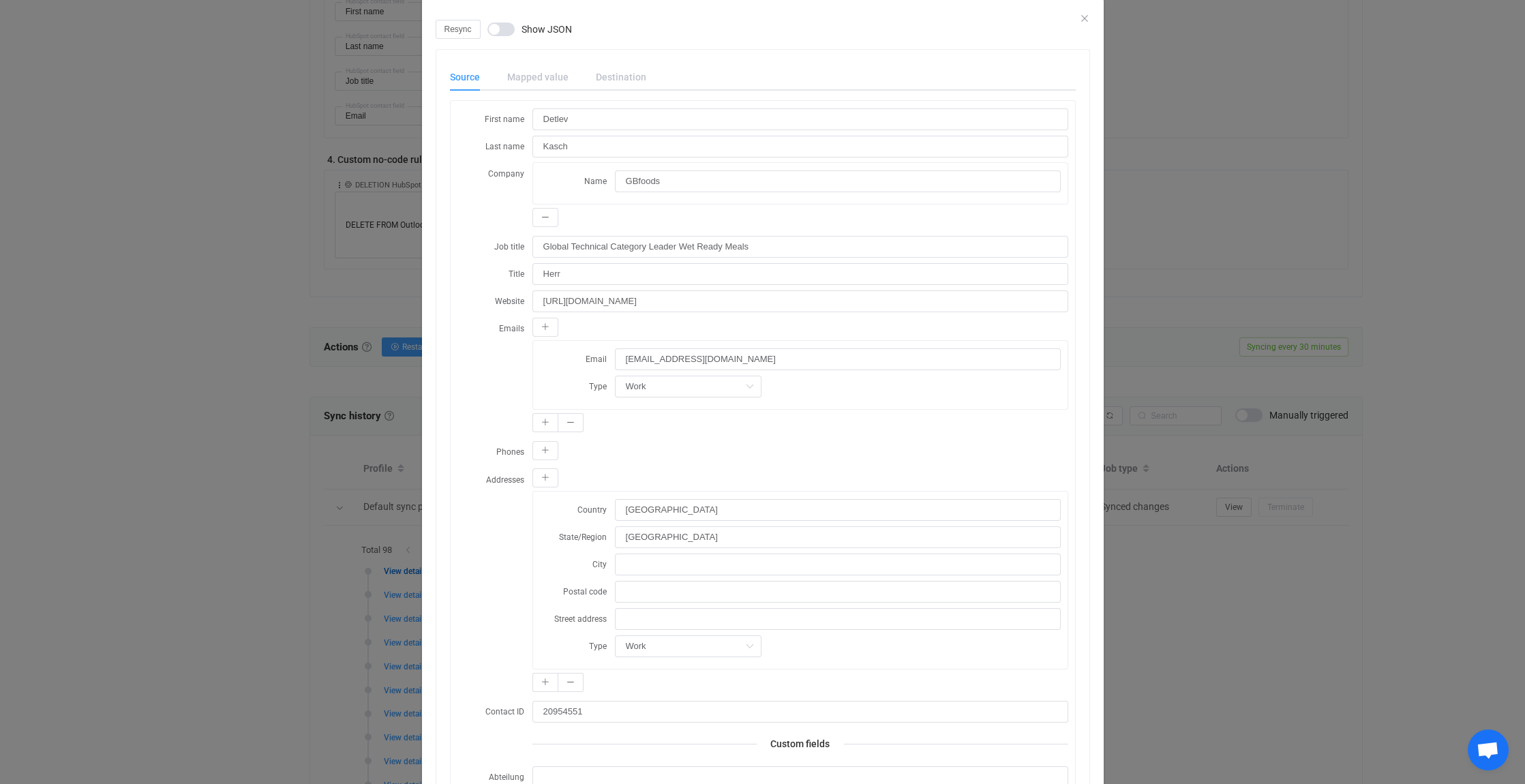
scroll to position [0, 0]
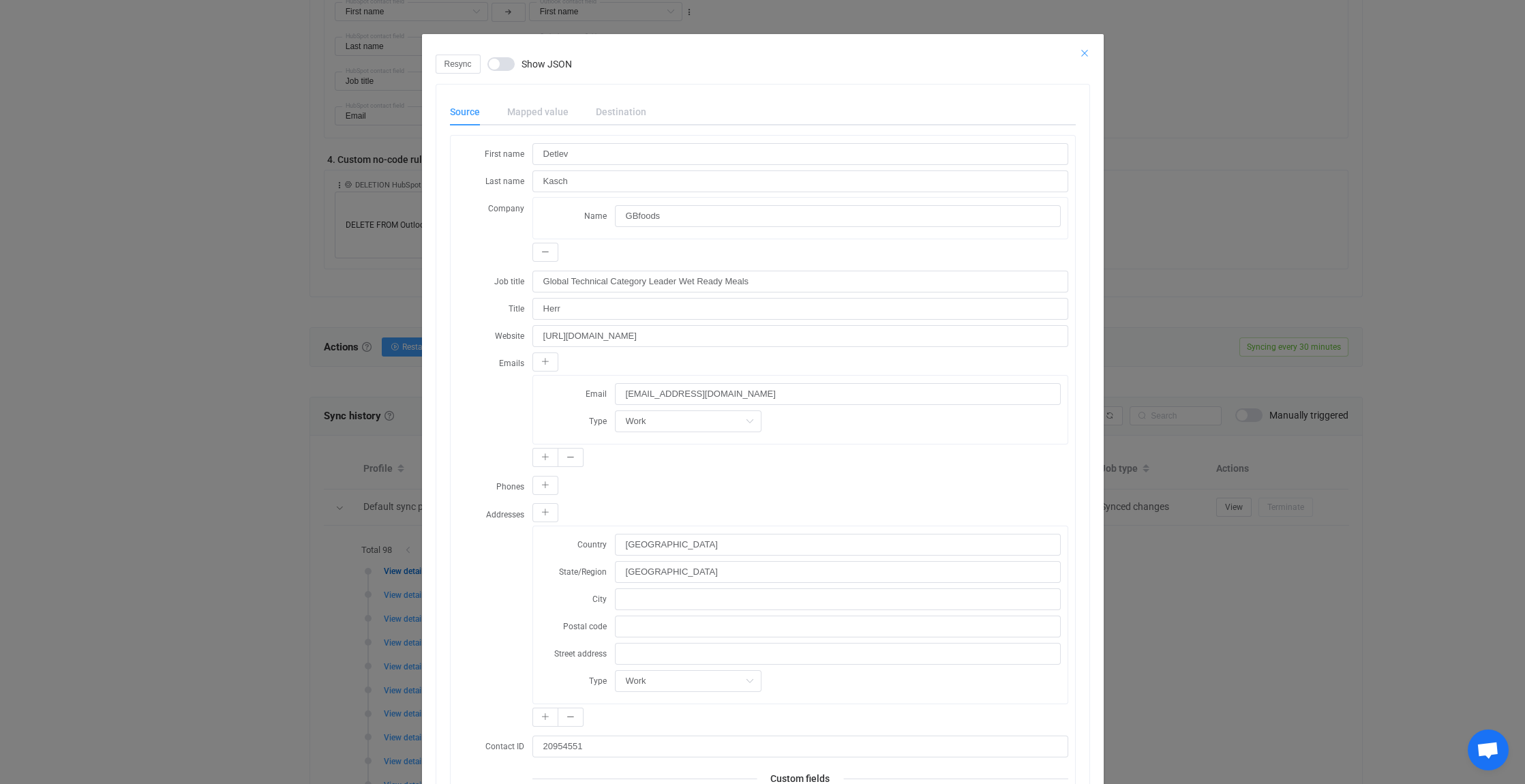
click at [1082, 52] on icon "Close" at bounding box center [1084, 53] width 11 height 11
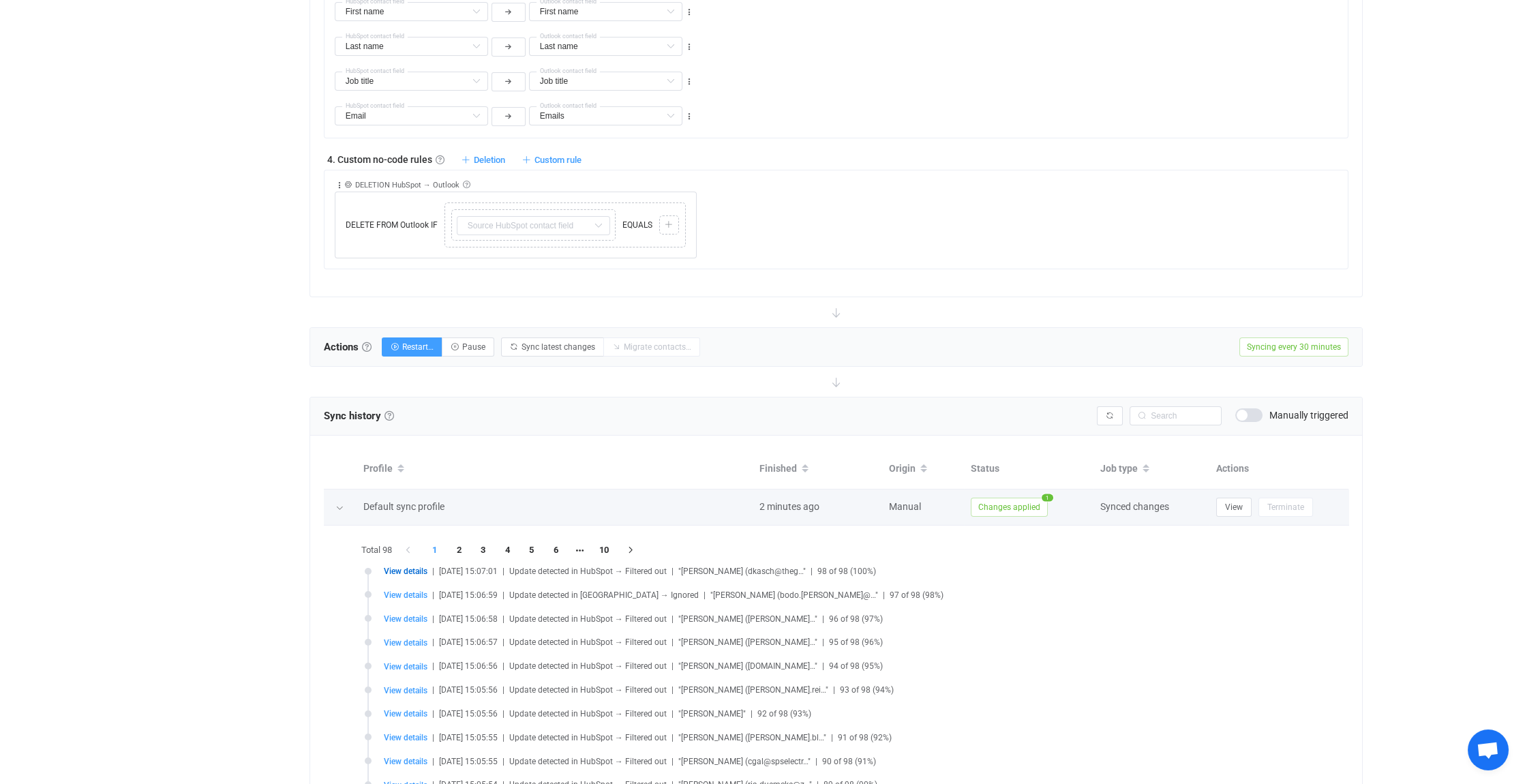
click at [336, 504] on icon at bounding box center [340, 508] width 8 height 8
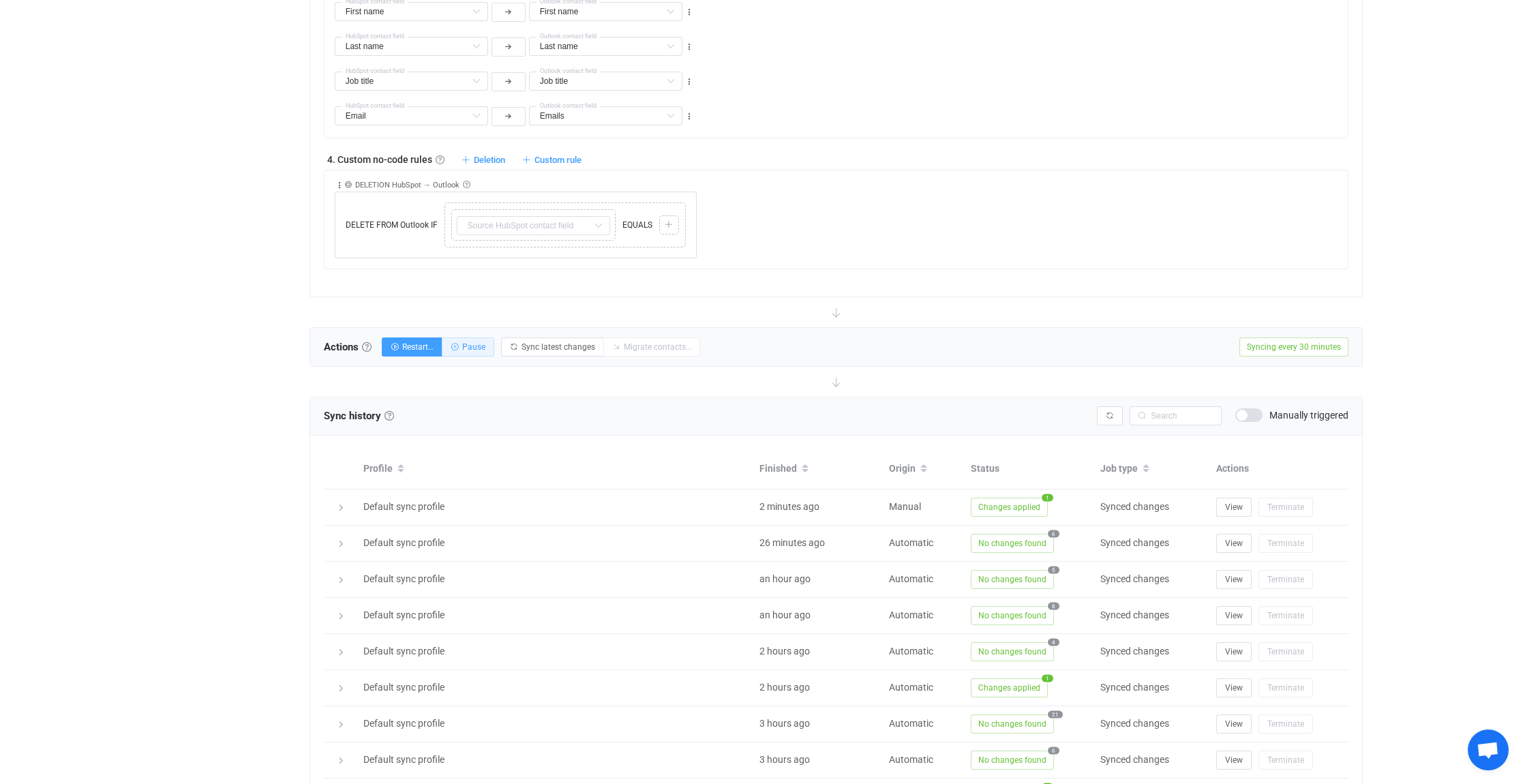
click at [485, 343] on span "Pause" at bounding box center [474, 347] width 23 height 10
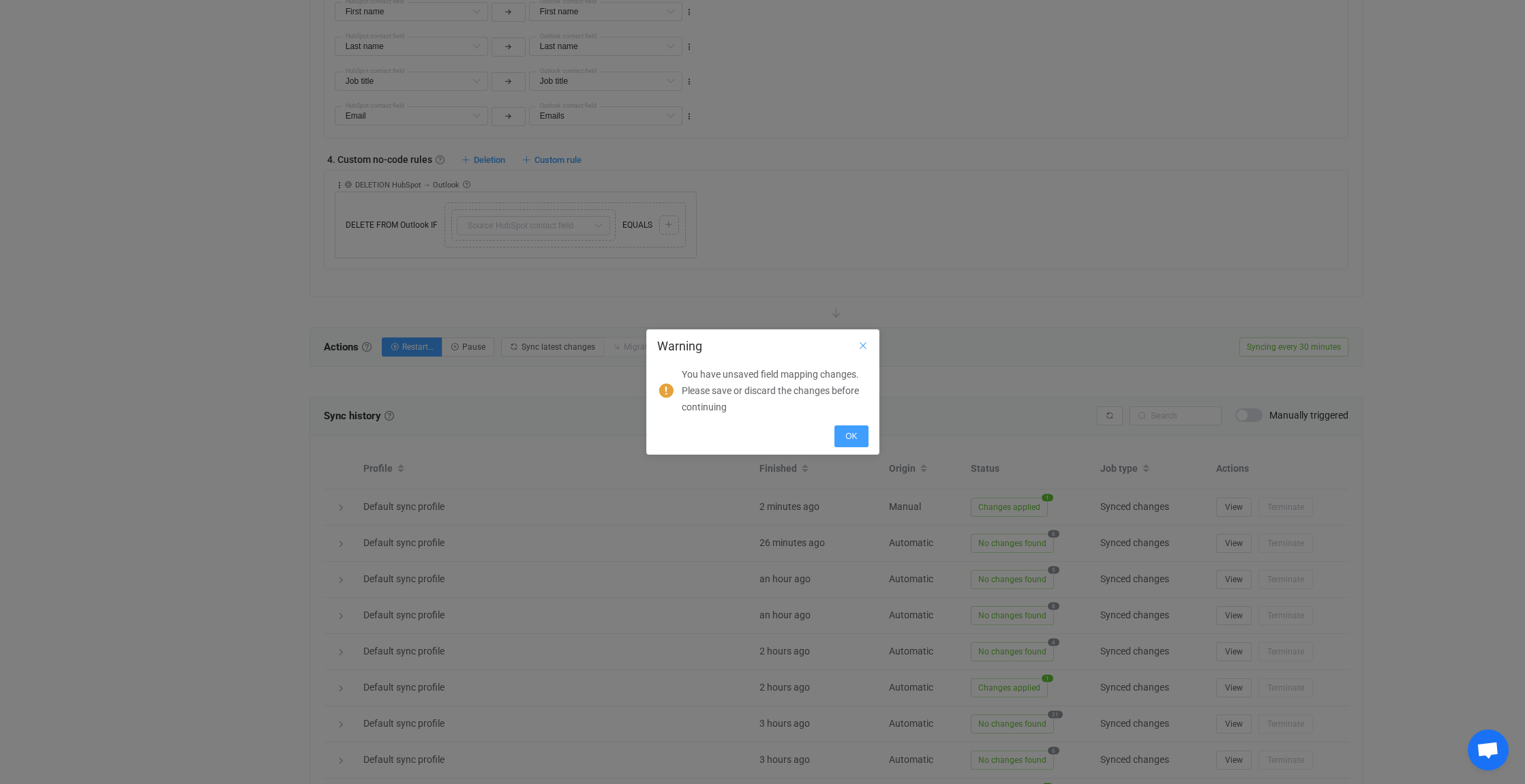
click at [862, 342] on icon "Close" at bounding box center [863, 345] width 11 height 11
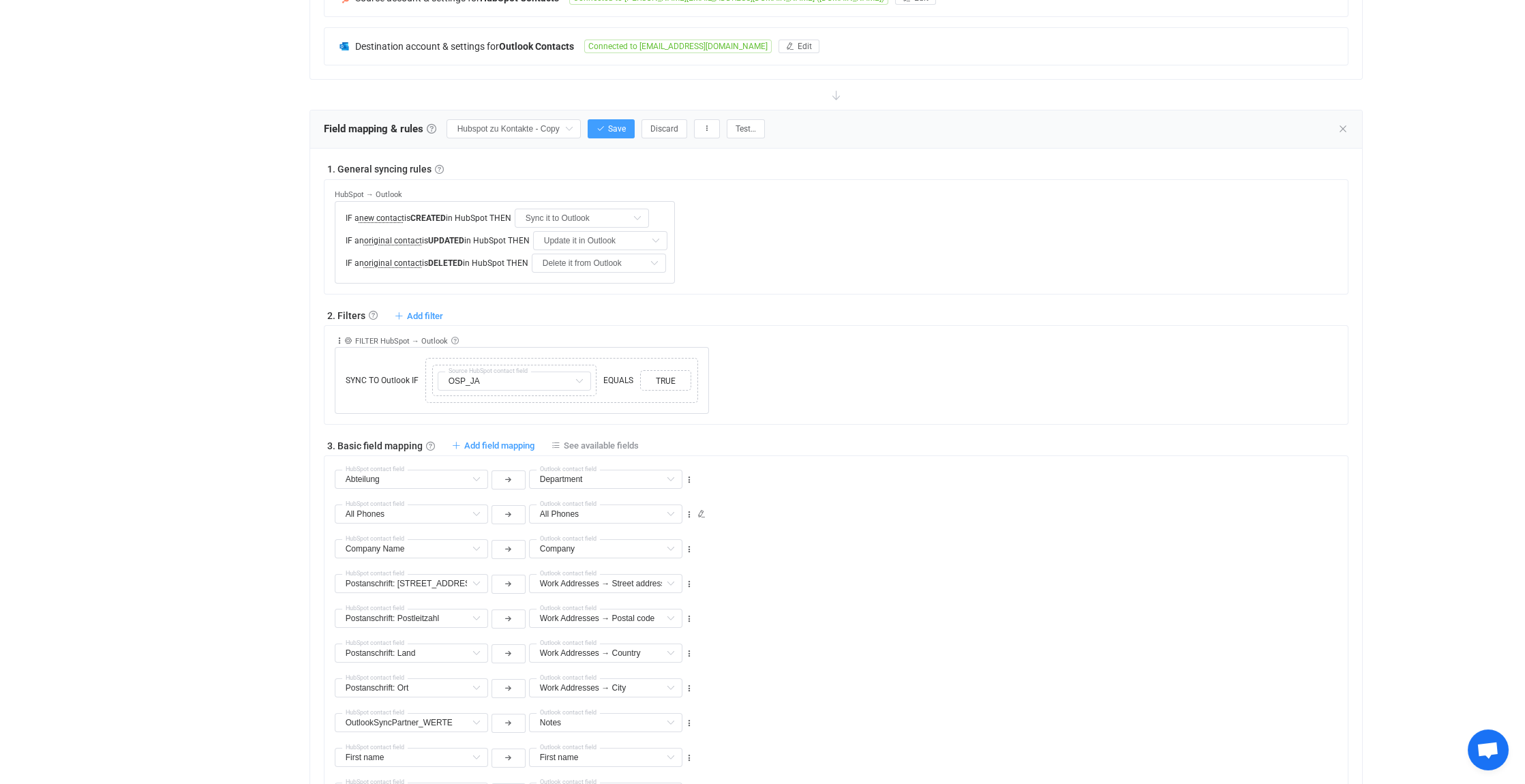
scroll to position [204, 0]
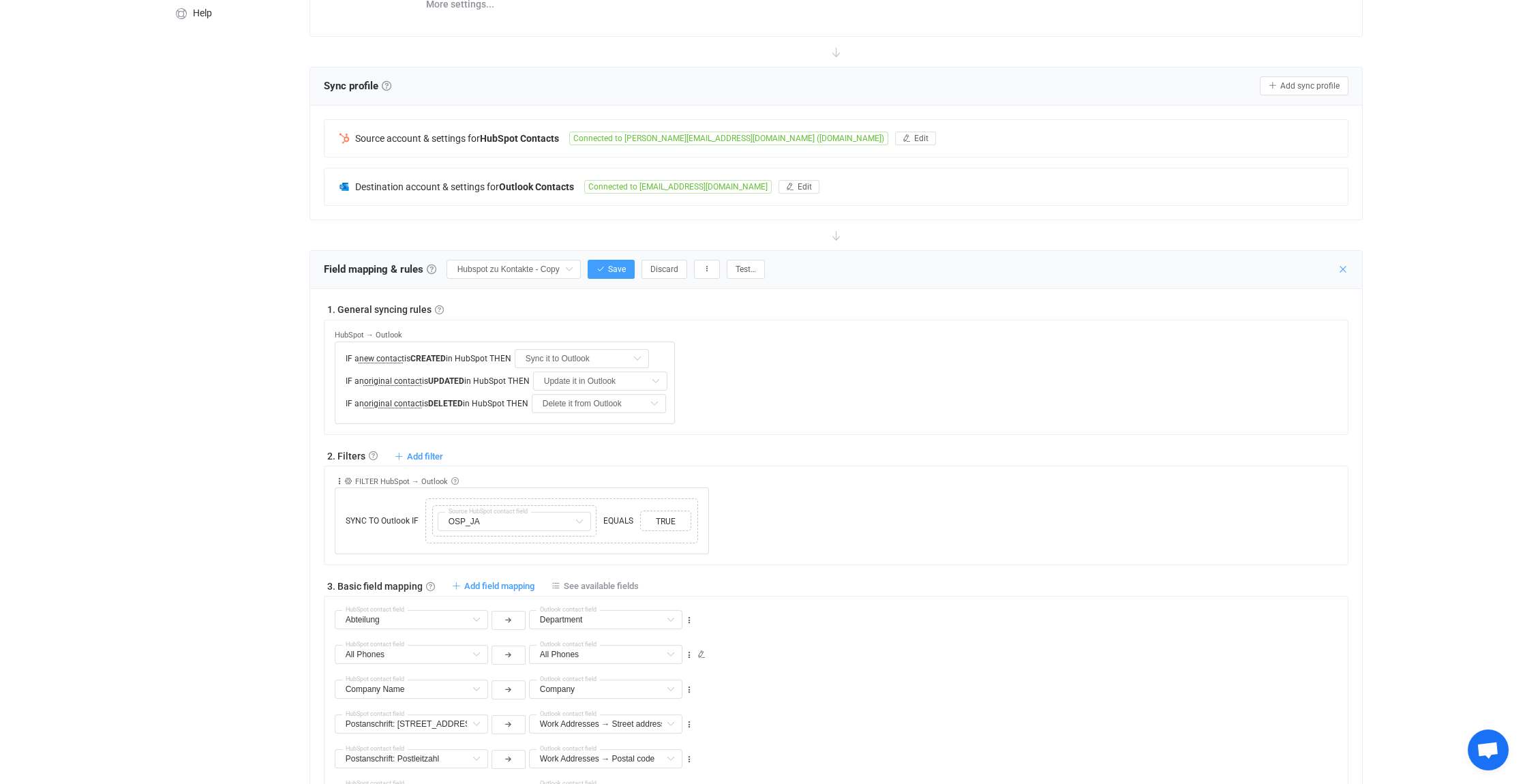
click at [1343, 267] on icon at bounding box center [1343, 268] width 11 height 11
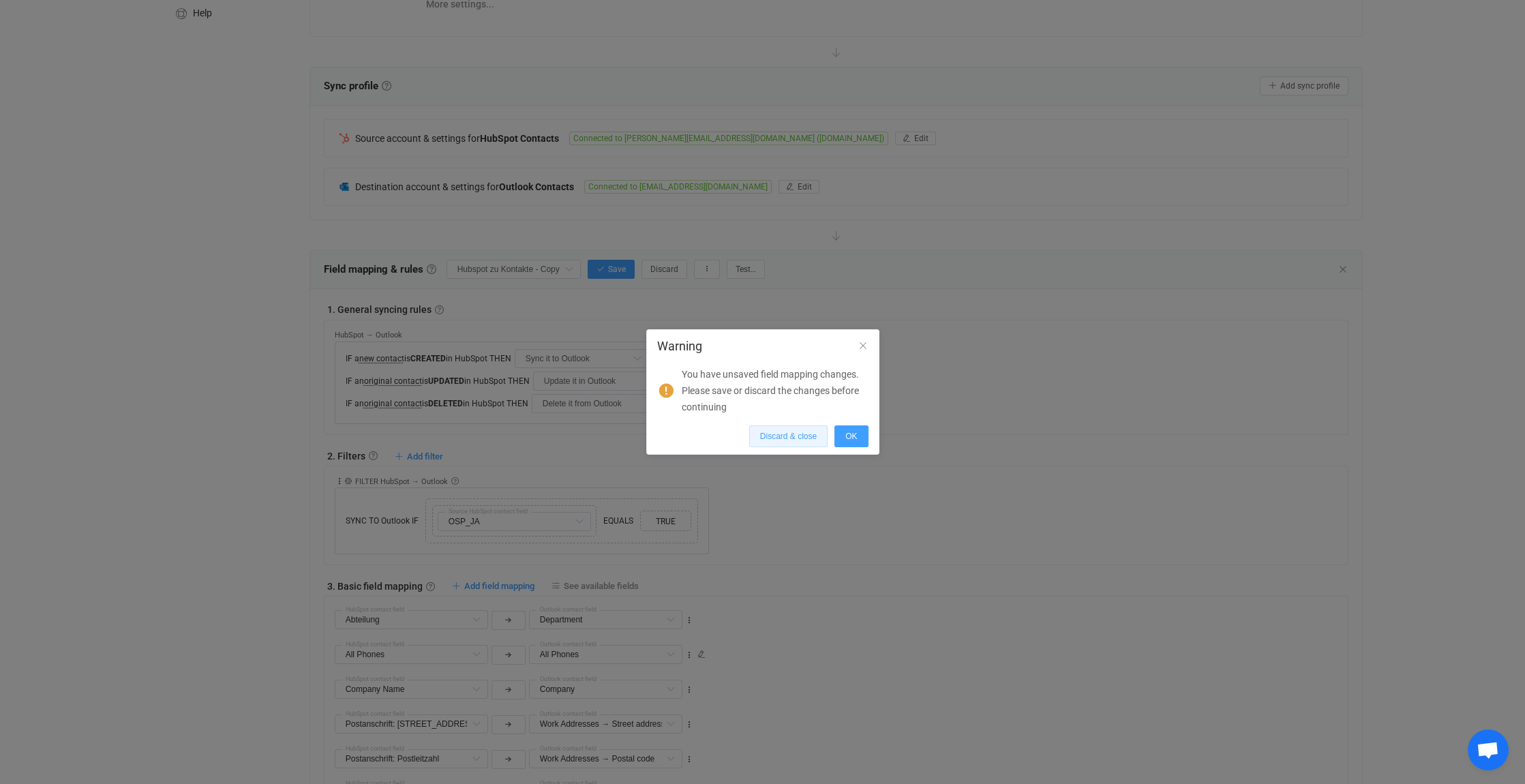
click at [792, 434] on span "Discard & close" at bounding box center [789, 436] width 56 height 10
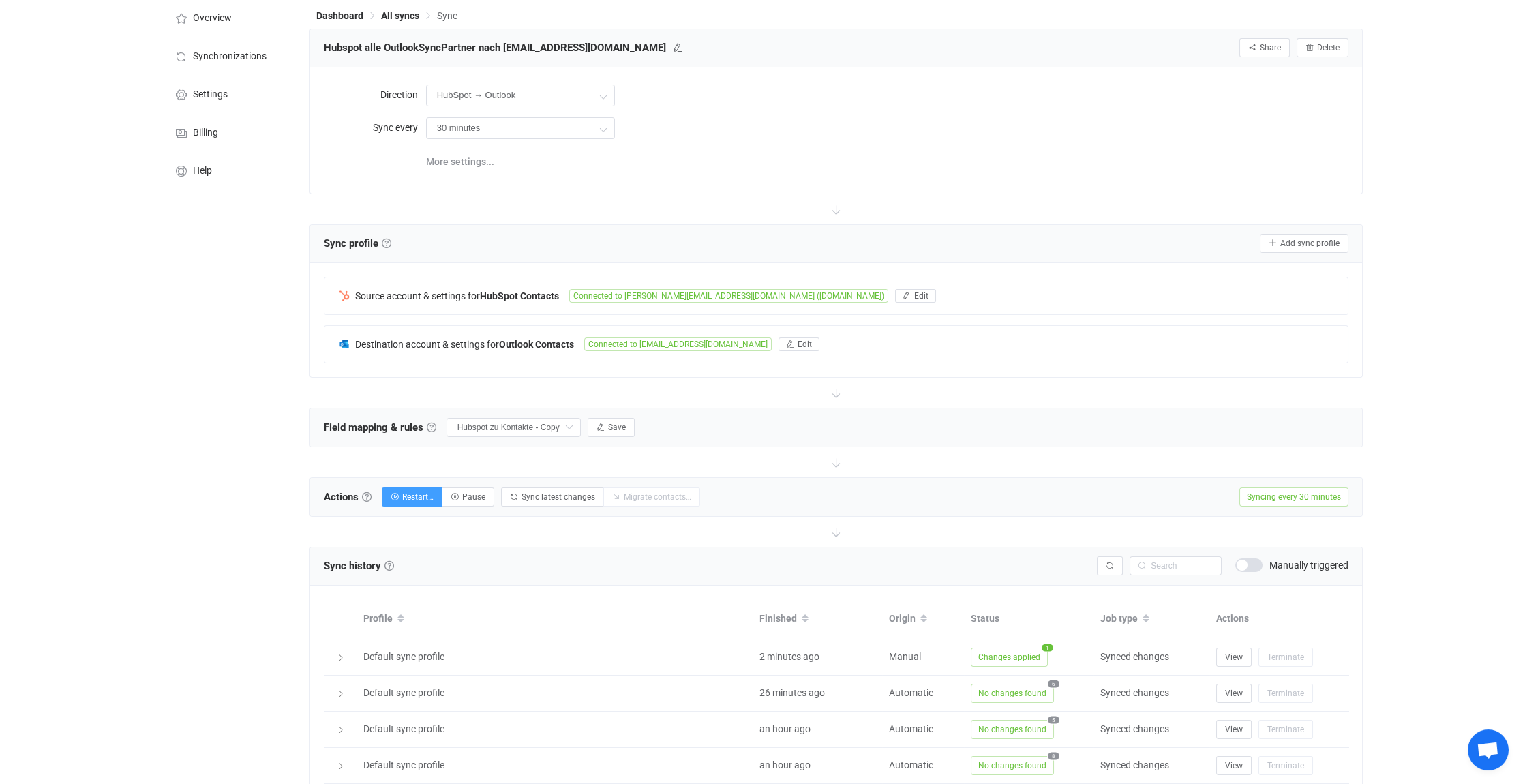
scroll to position [136, 0]
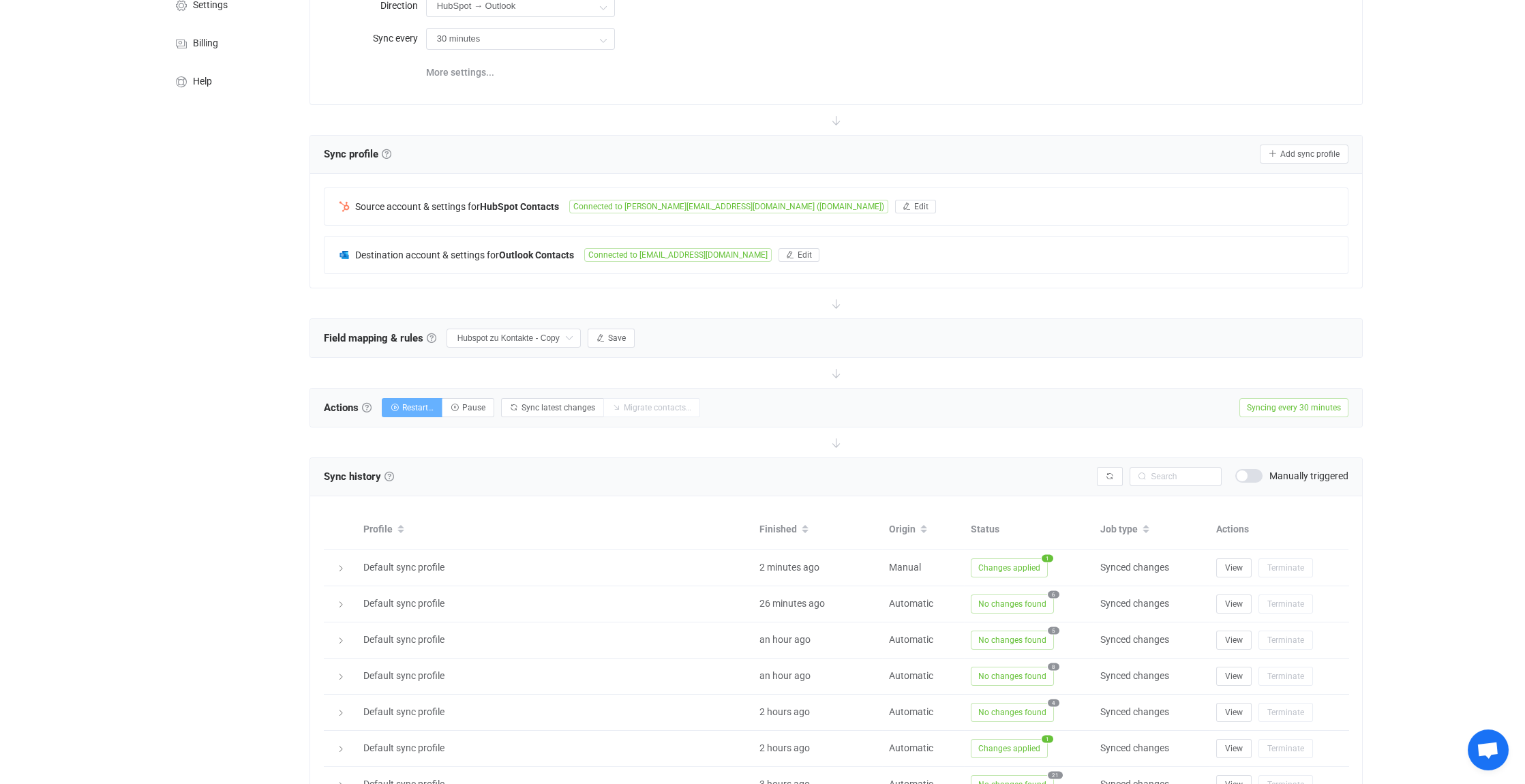
click at [415, 403] on span "Restart…" at bounding box center [418, 408] width 31 height 10
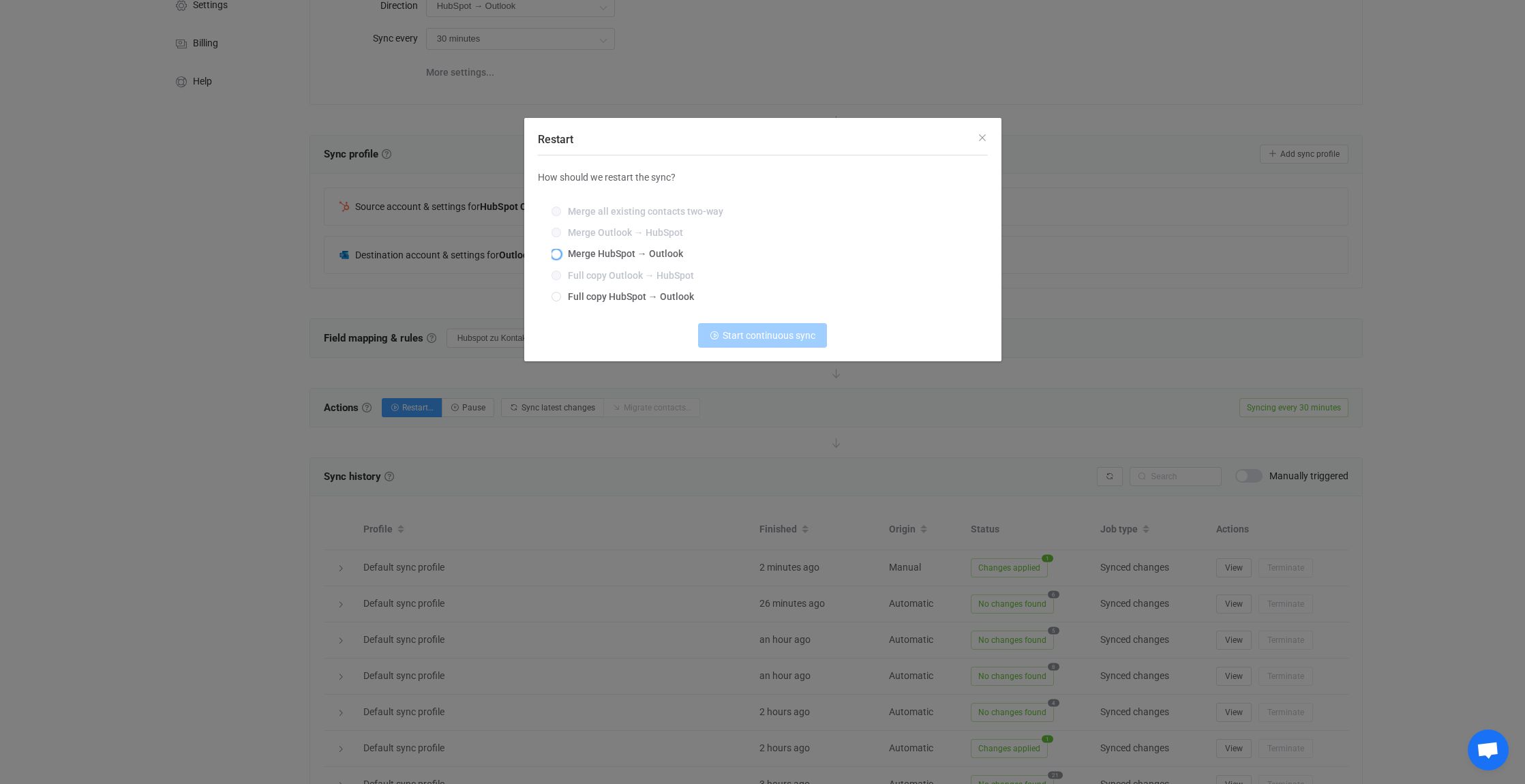
click at [571, 257] on span "Merge HubSpot → Outlook" at bounding box center [622, 253] width 122 height 11
click at [561, 257] on input "Merge HubSpot → Outlook" at bounding box center [556, 254] width 10 height 11
radio input "true"
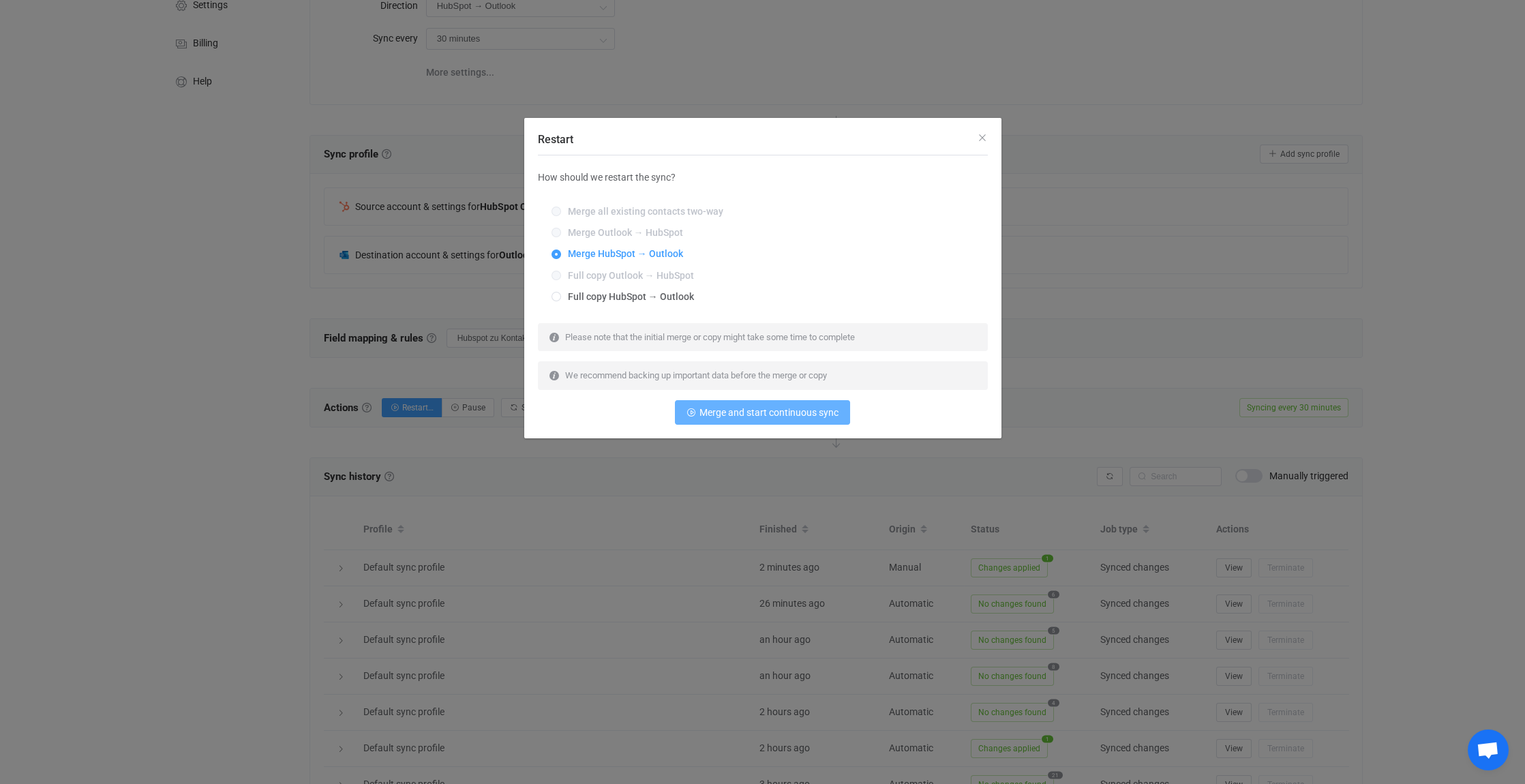
click at [750, 411] on span "Merge and start continuous sync" at bounding box center [769, 411] width 139 height 11
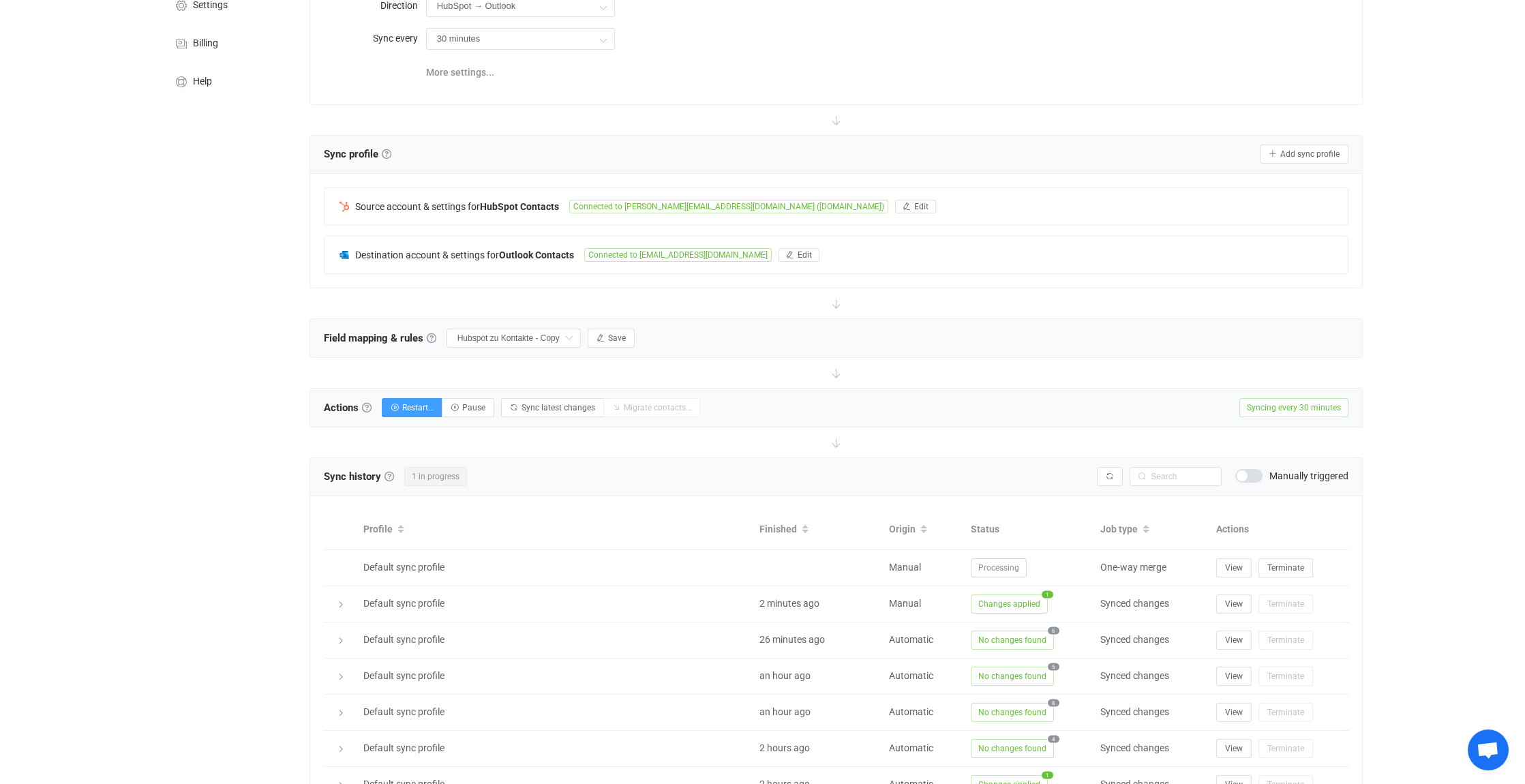
scroll to position [0, 0]
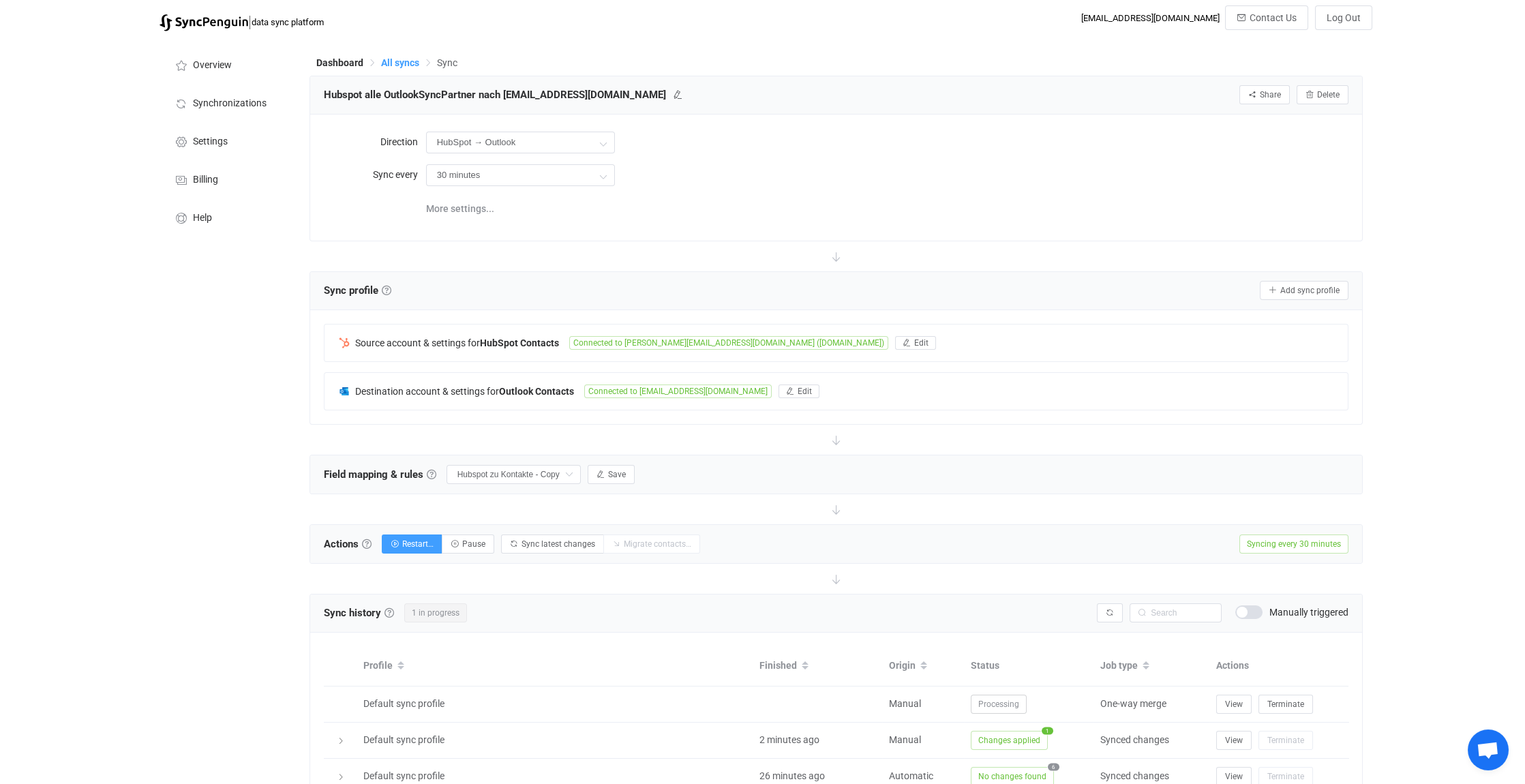
click at [403, 63] on span "All syncs" at bounding box center [400, 62] width 38 height 11
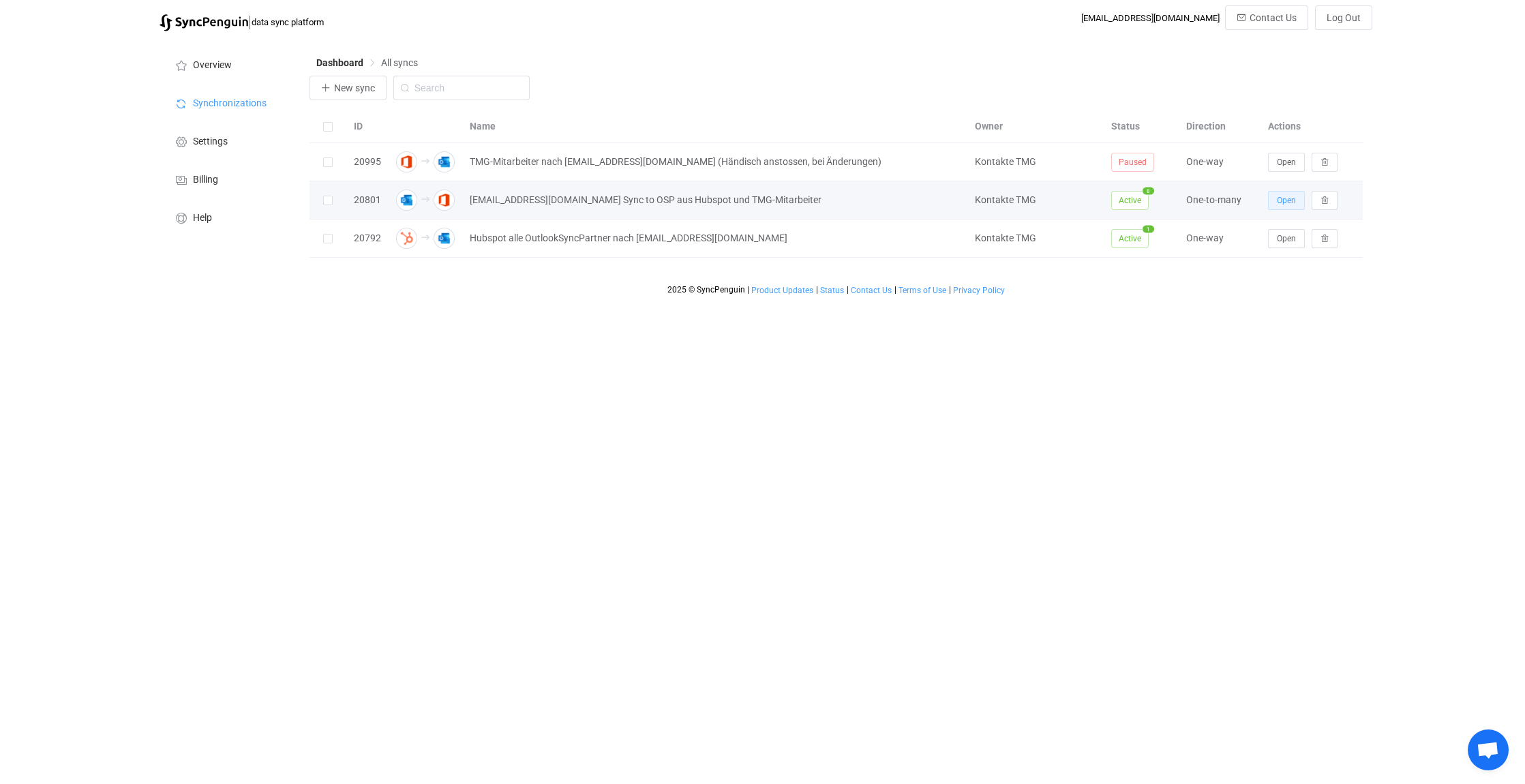
click at [1287, 200] on span "Open" at bounding box center [1286, 201] width 19 height 10
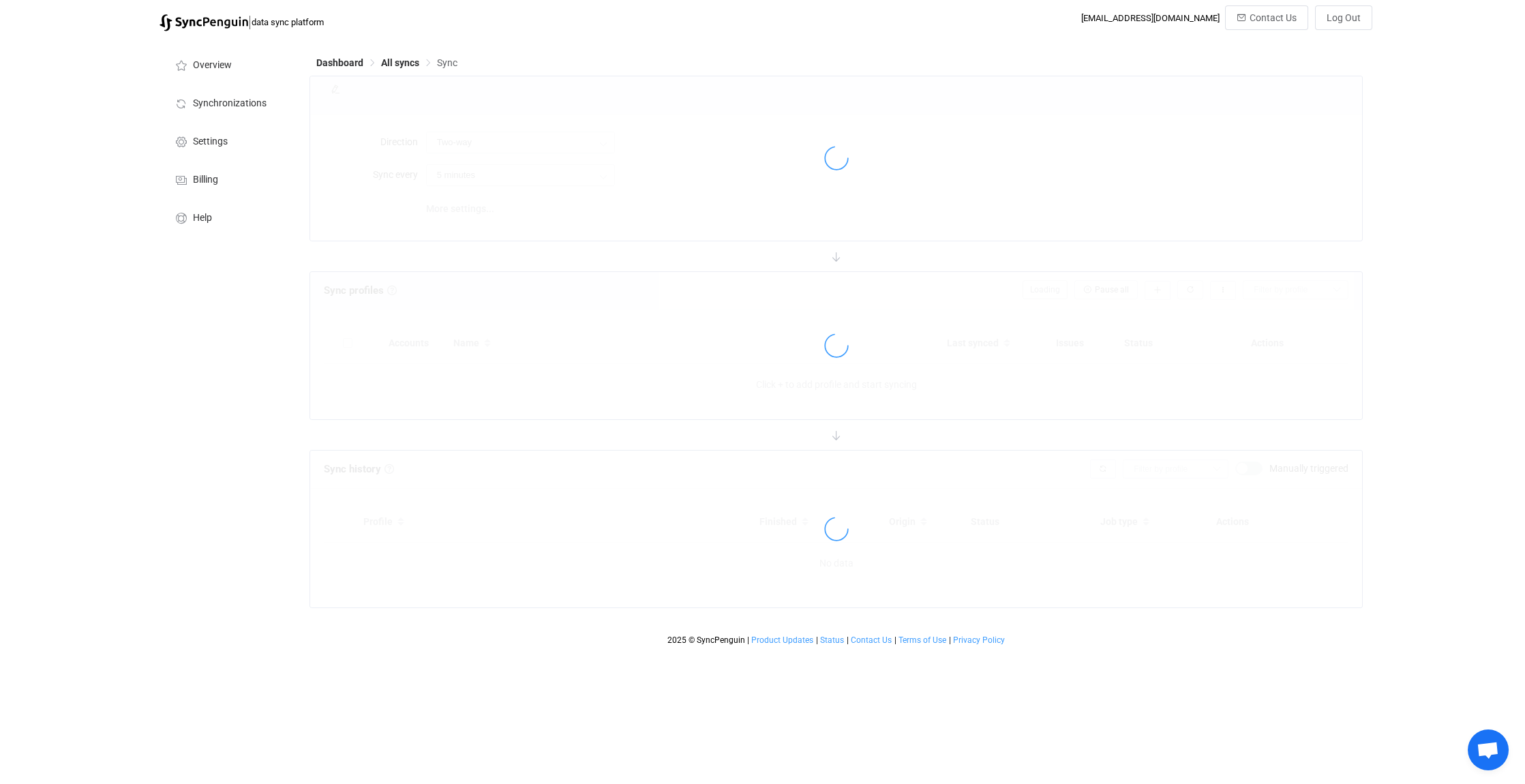
type input "Outlook → Office 365 (one to many)"
type input "1 hour"
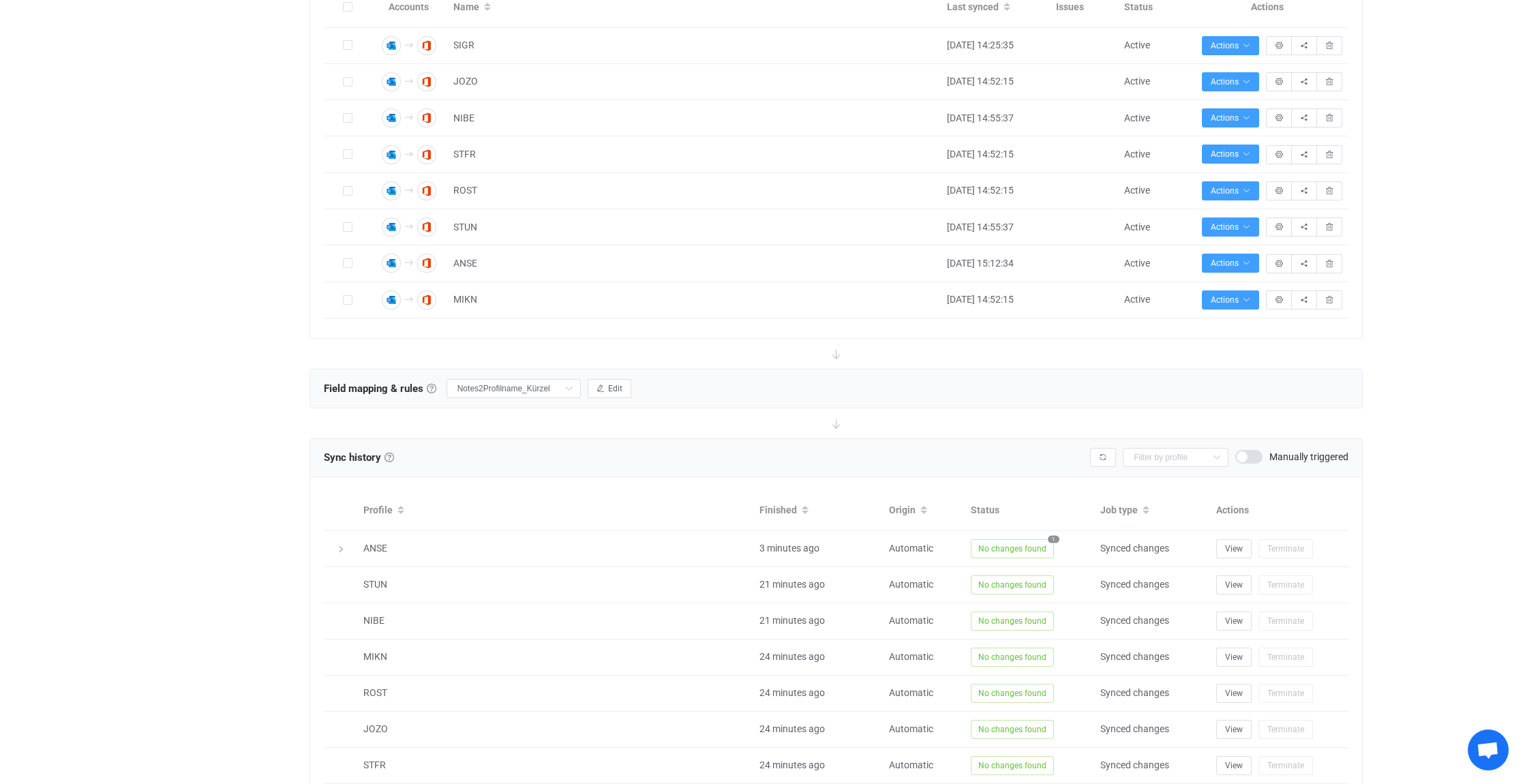
scroll to position [613, 0]
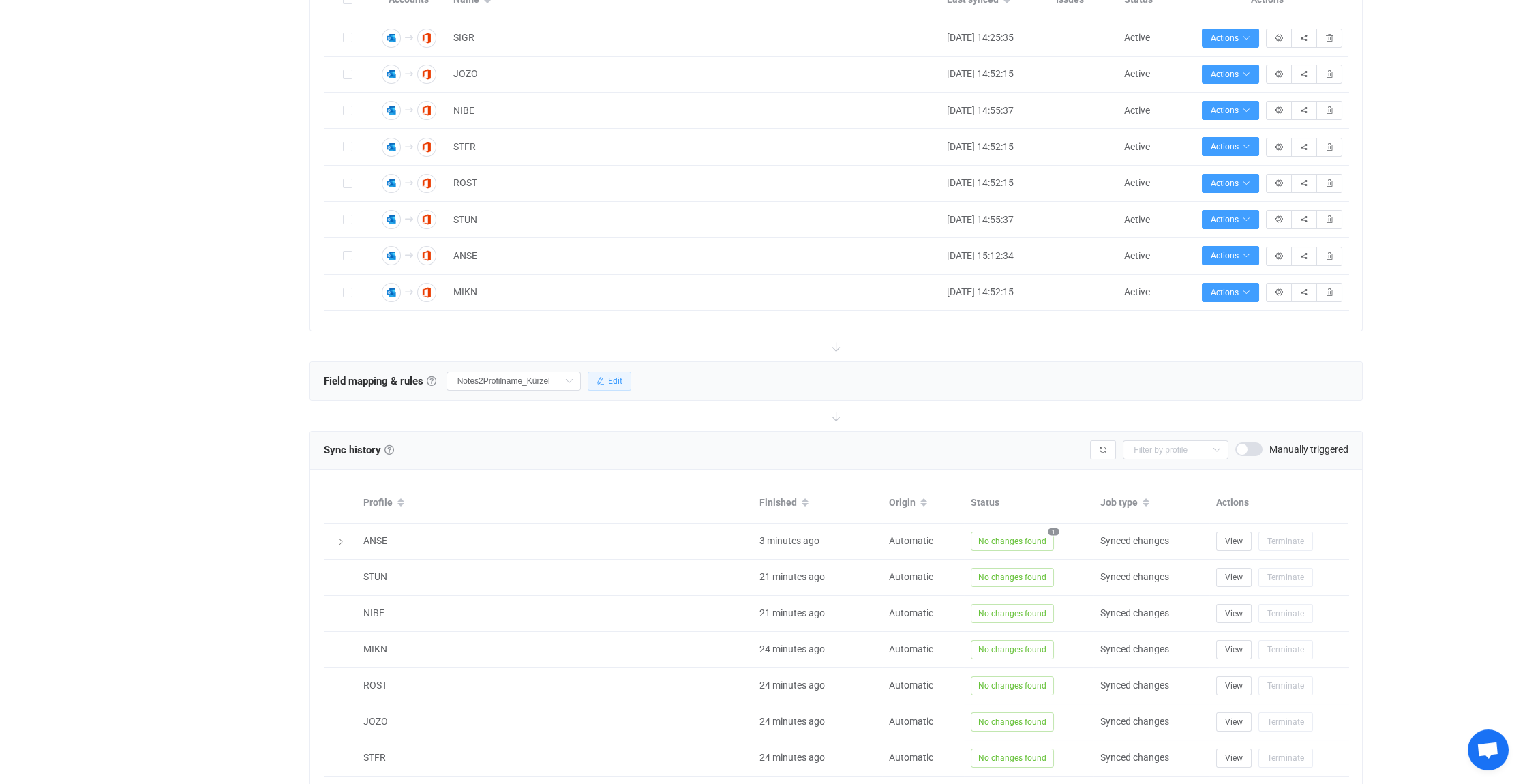
click at [611, 376] on span "Edit" at bounding box center [615, 381] width 14 height 10
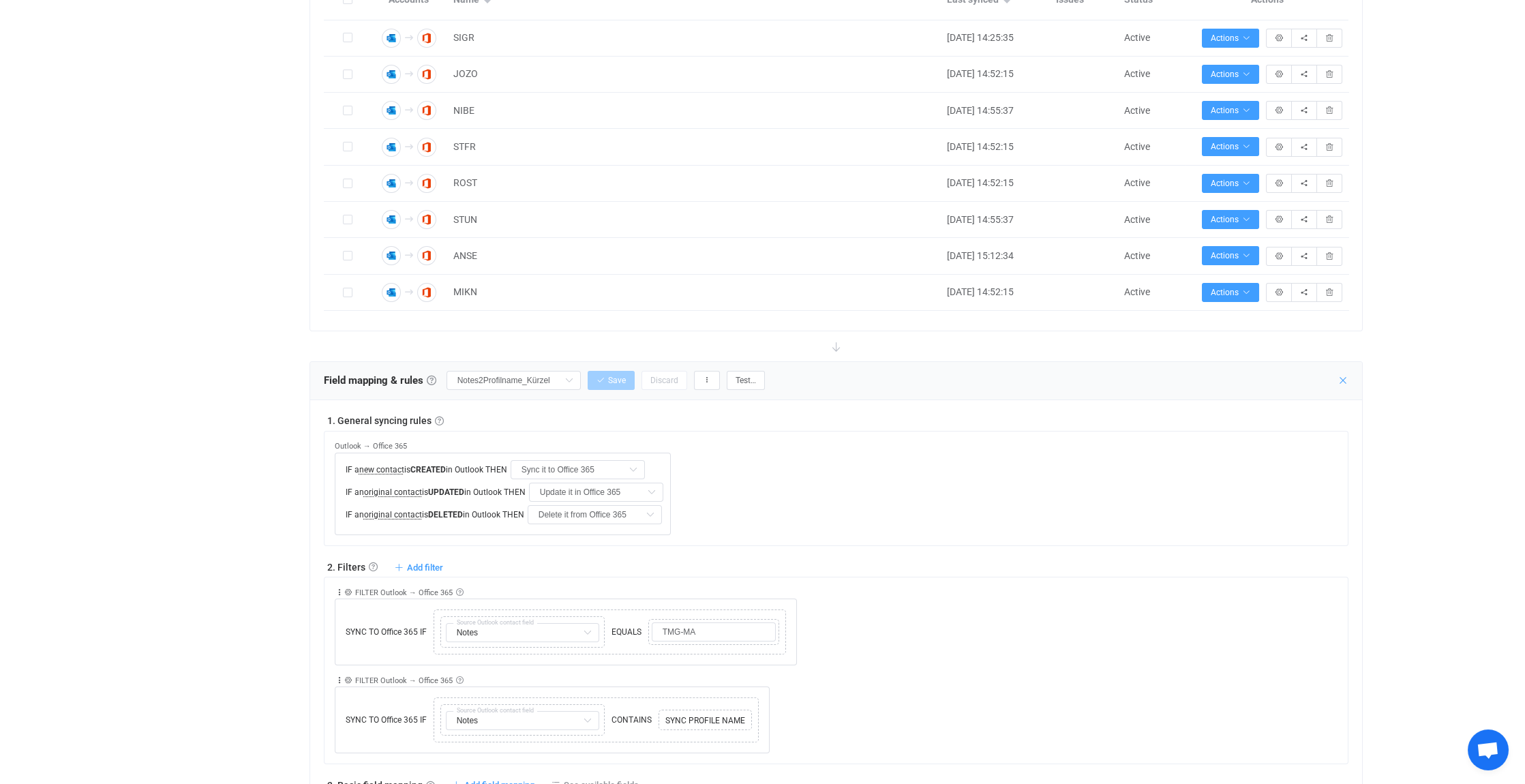
click at [1346, 376] on icon at bounding box center [1343, 380] width 11 height 11
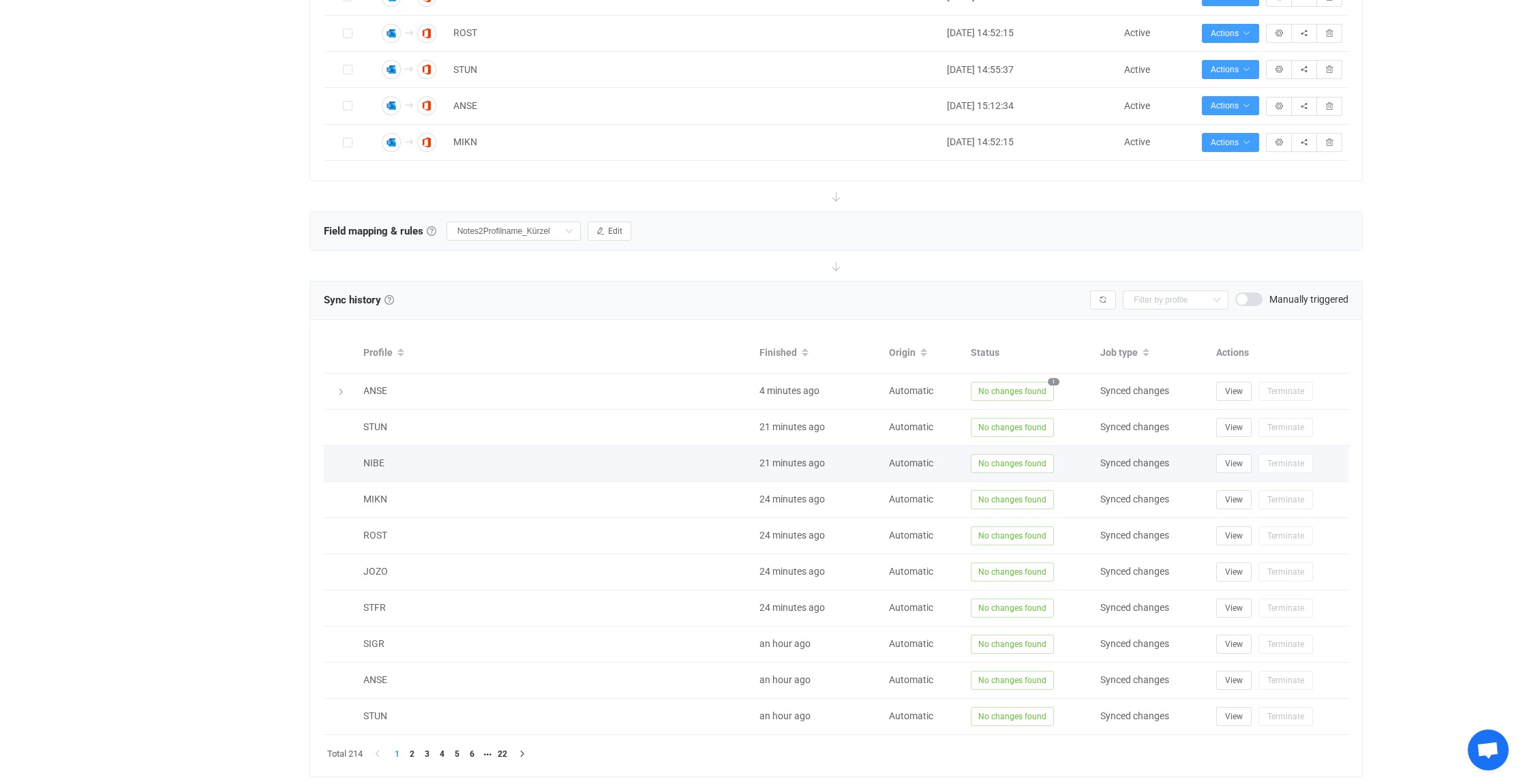
scroll to position [797, 0]
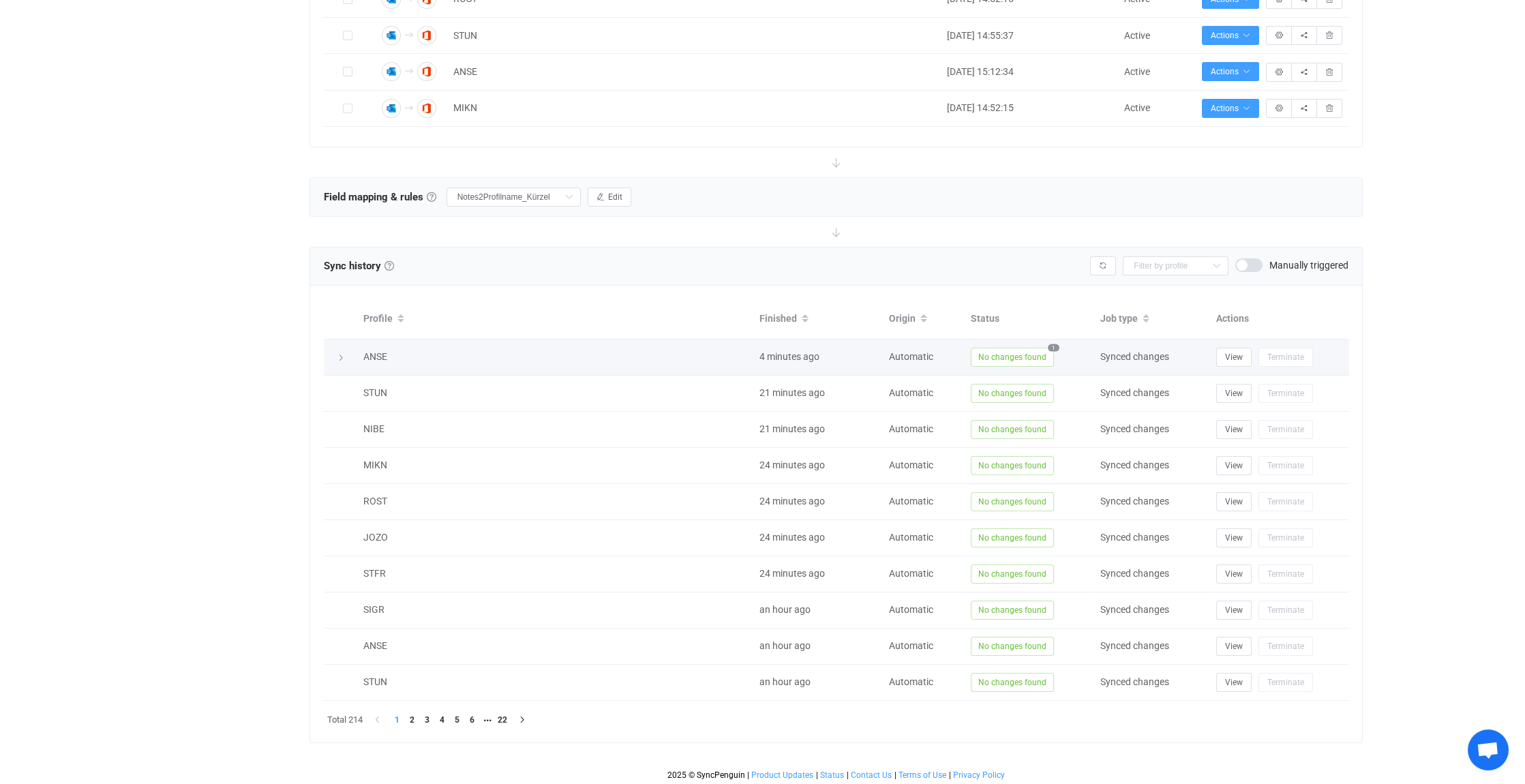
click at [341, 354] on icon at bounding box center [341, 358] width 8 height 8
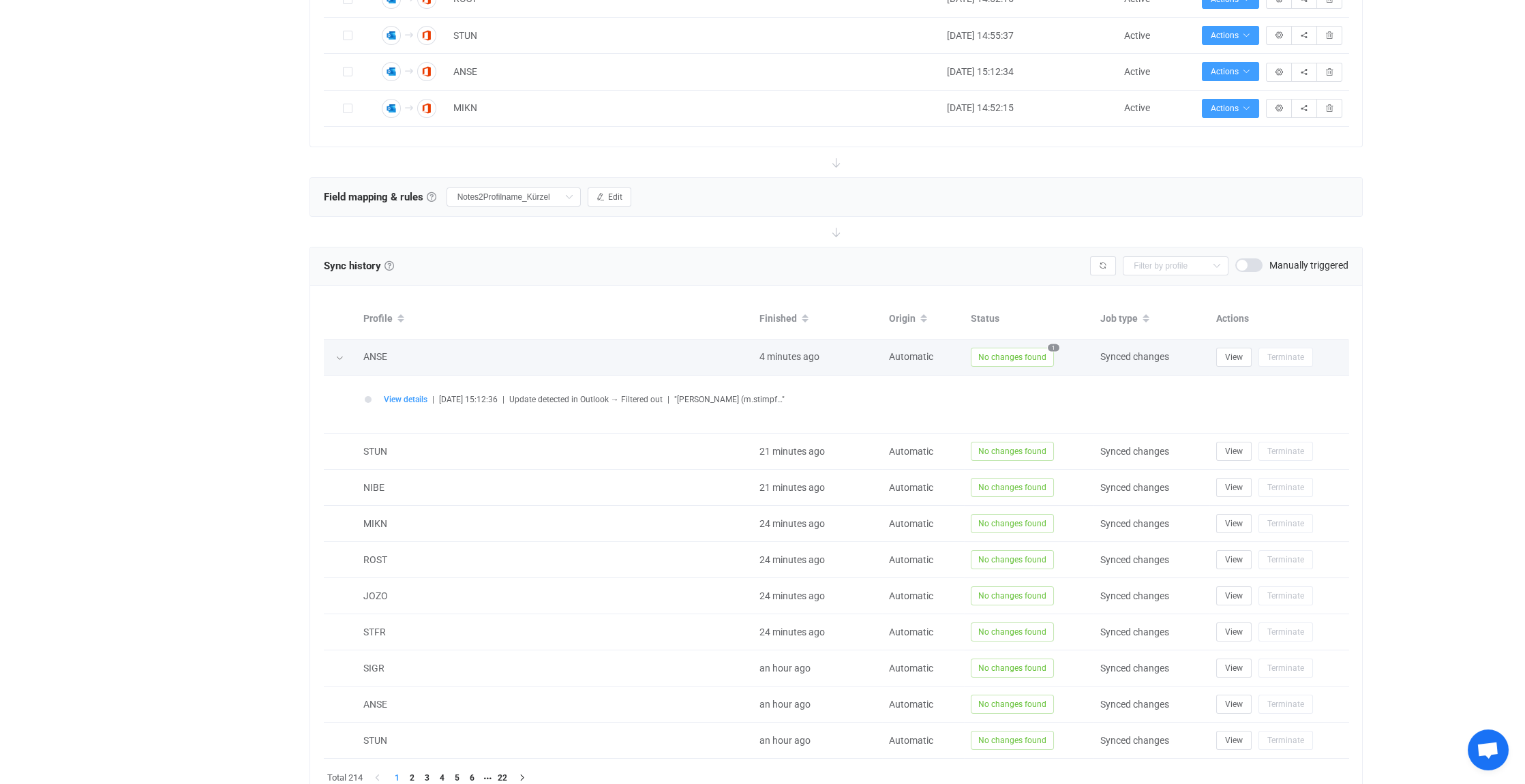
click at [341, 354] on icon at bounding box center [340, 358] width 8 height 8
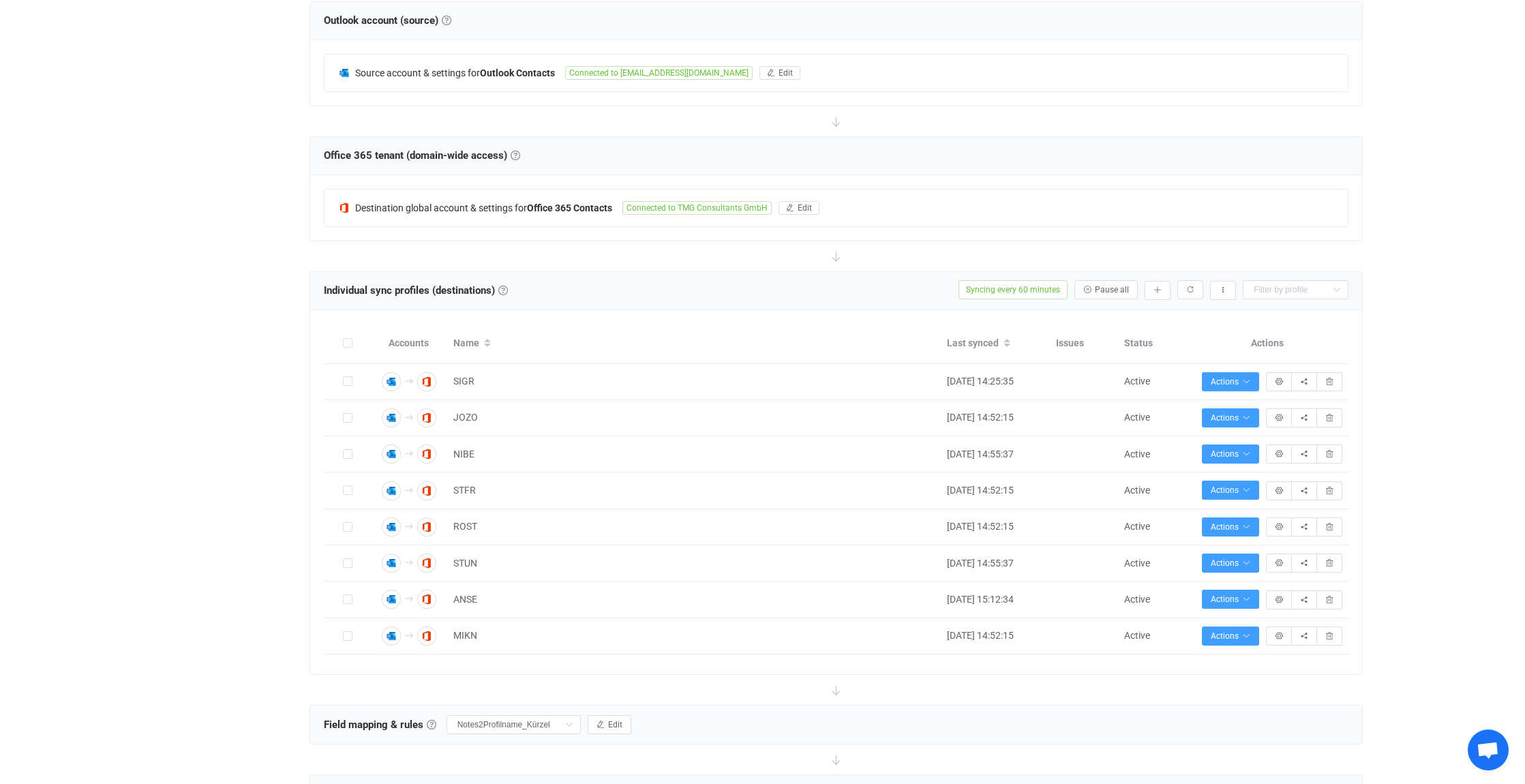
scroll to position [273, 0]
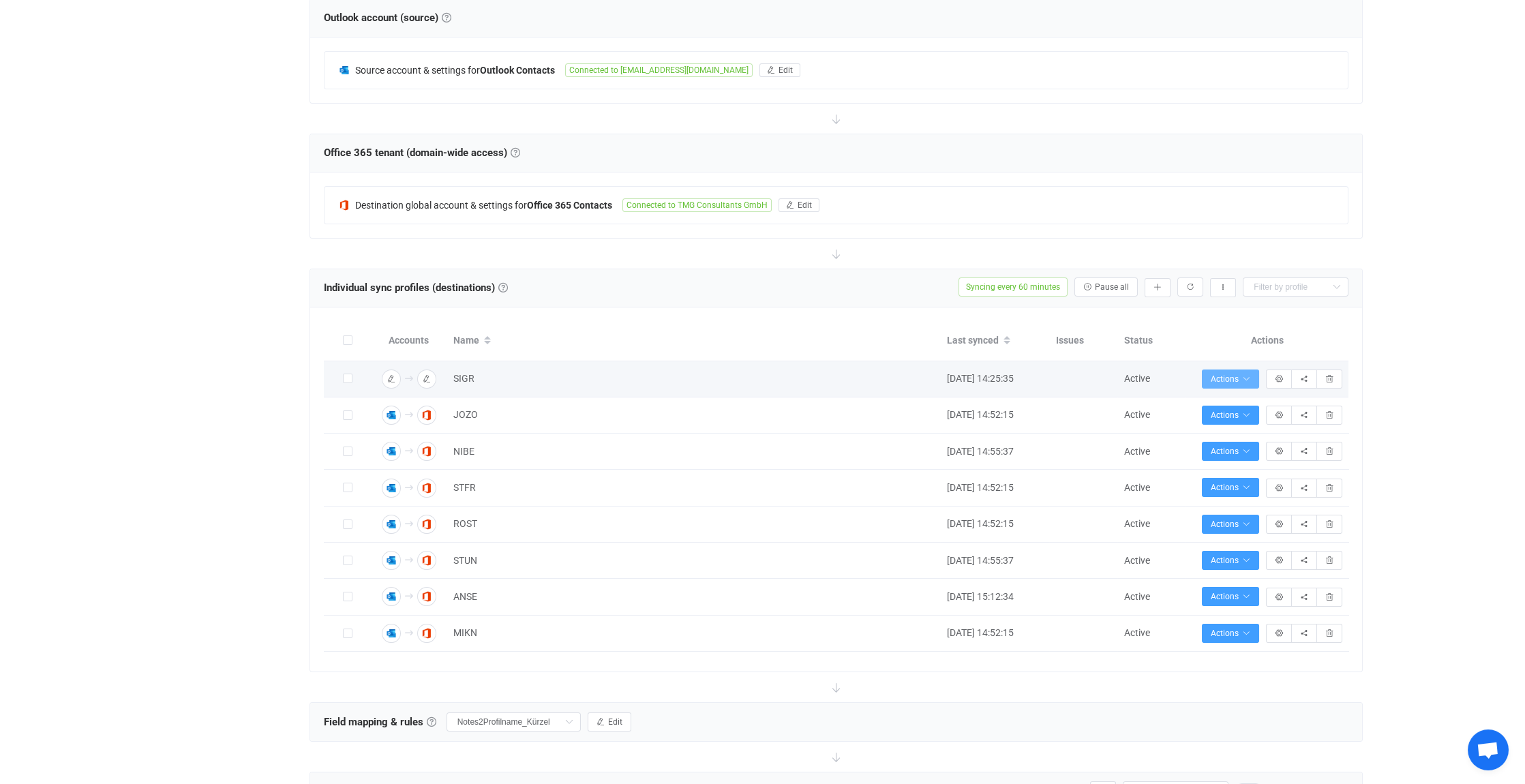
click at [1241, 374] on span "Actions" at bounding box center [1231, 379] width 40 height 10
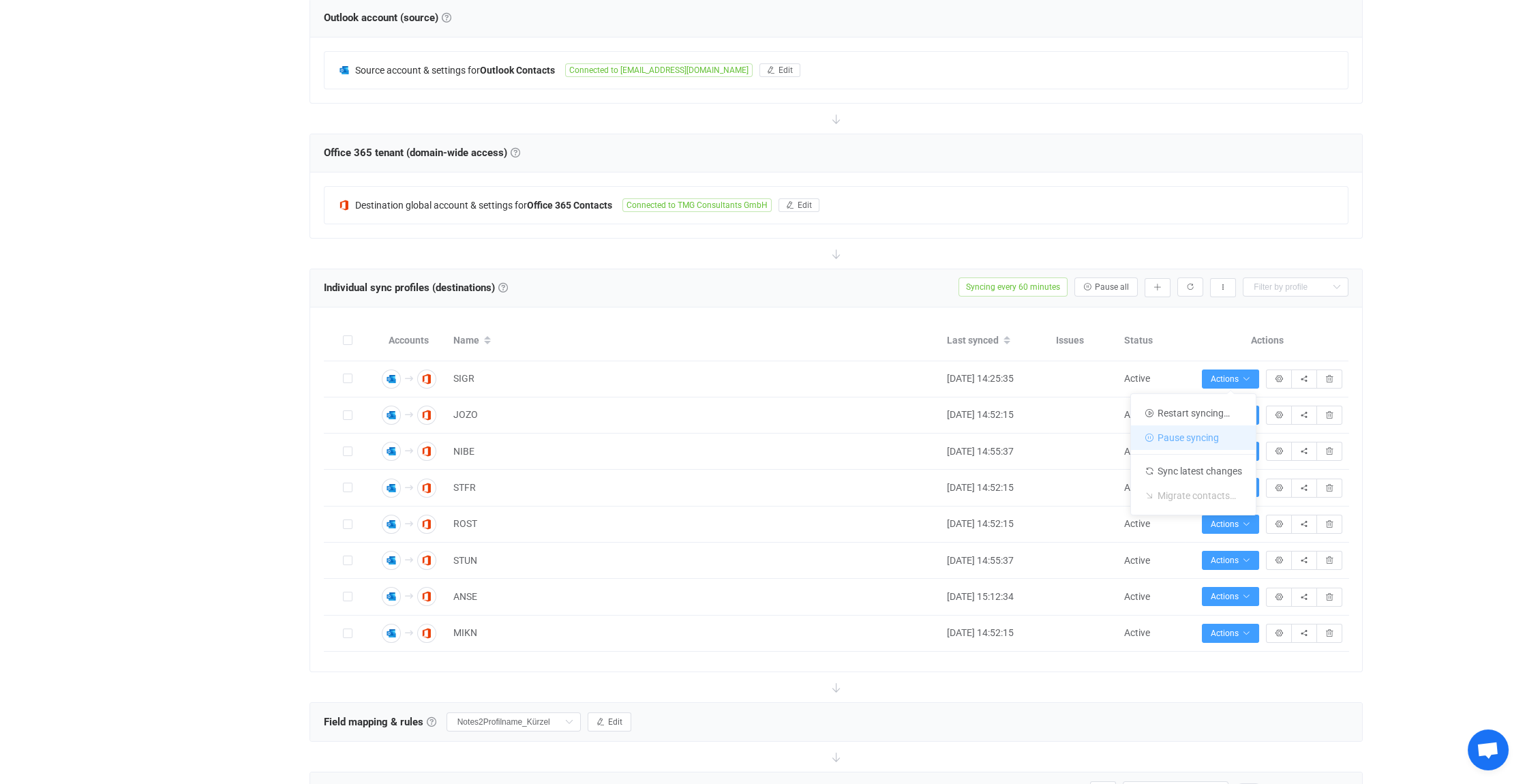
click at [1193, 435] on li "Pause syncing" at bounding box center [1194, 438] width 125 height 25
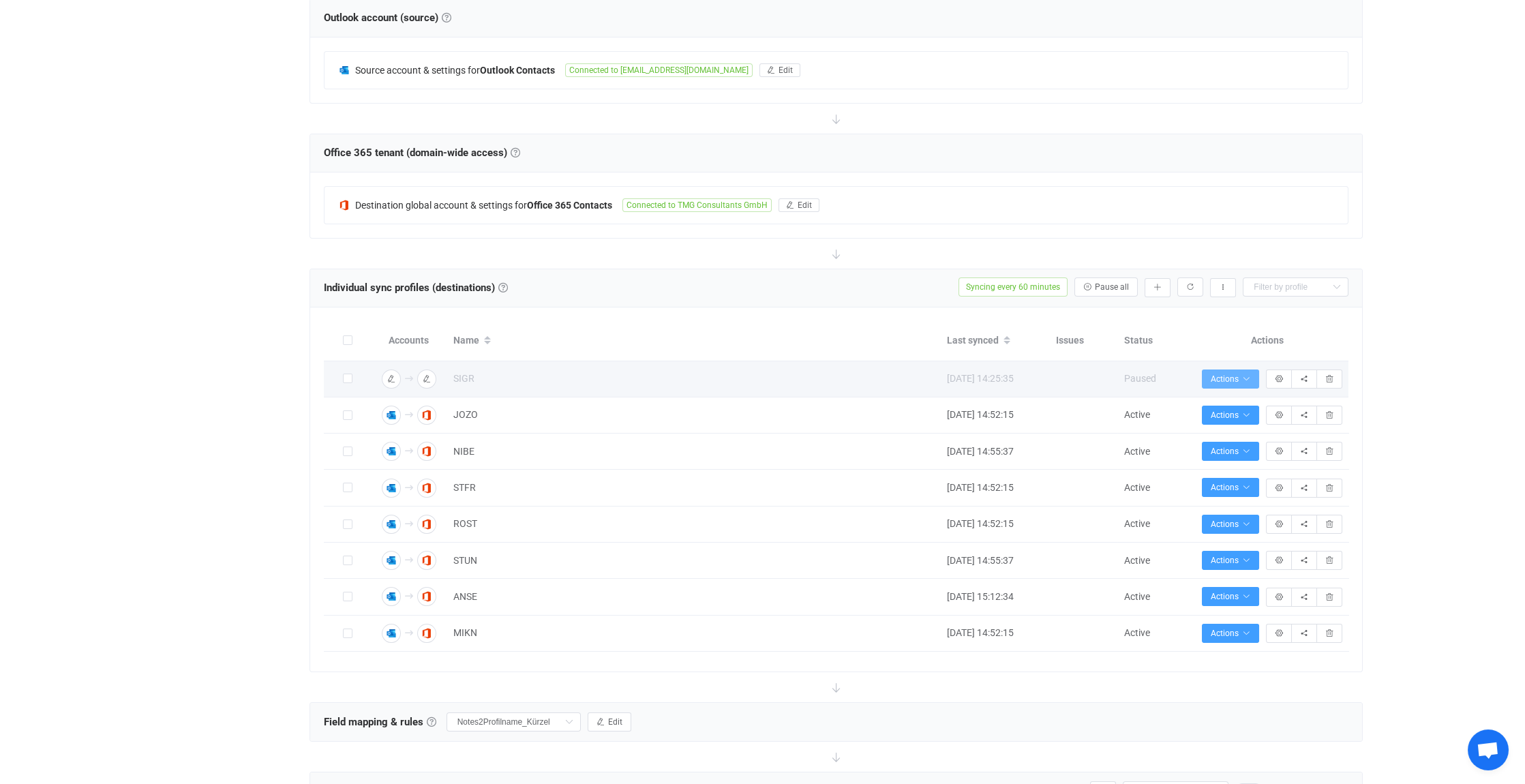
click at [1240, 374] on span "Actions" at bounding box center [1231, 379] width 40 height 10
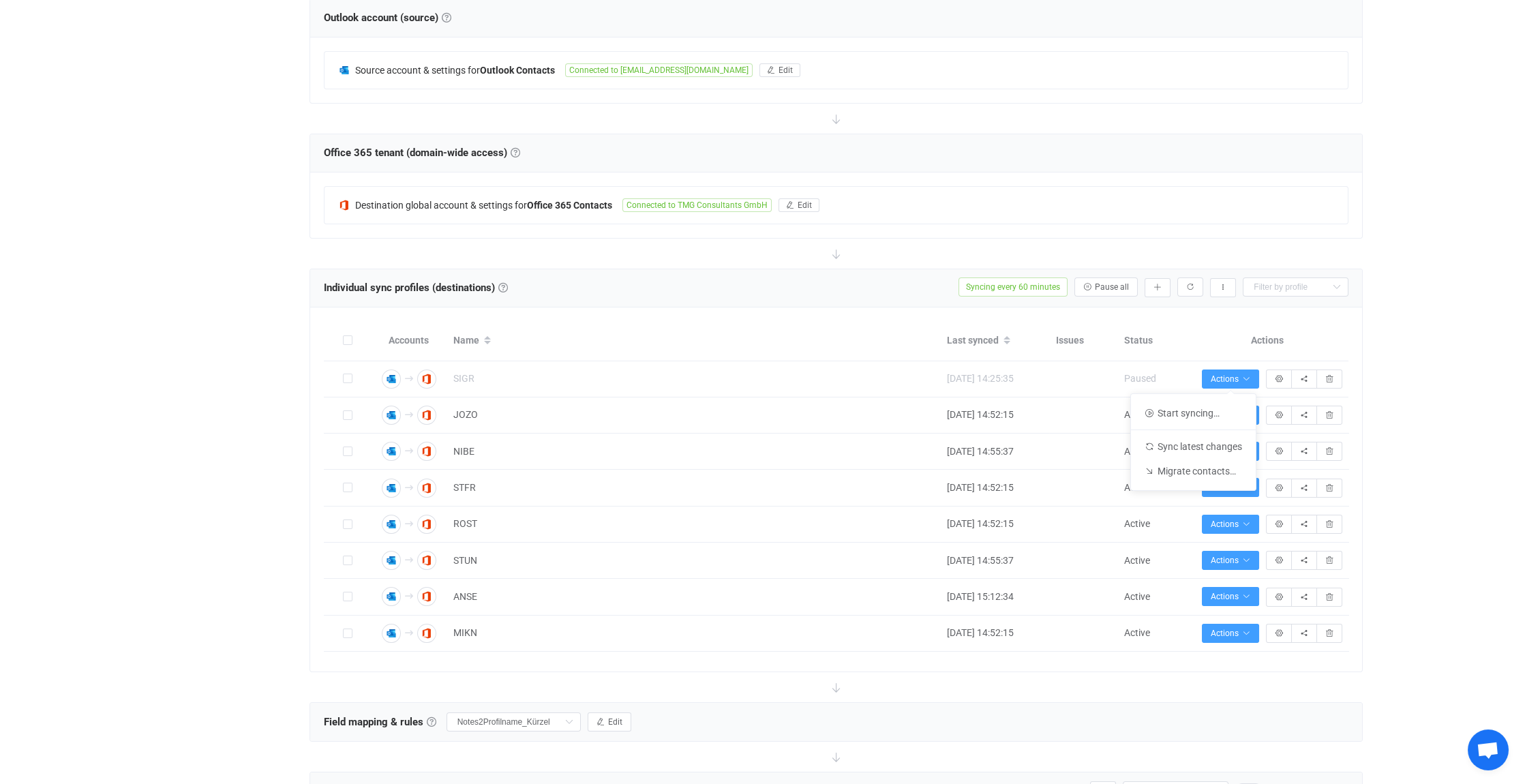
click at [1391, 368] on div "| data sync platform [EMAIL_ADDRESS][DOMAIN_NAME] Contact Us Log Out Overview S…" at bounding box center [762, 522] width 1525 height 1579
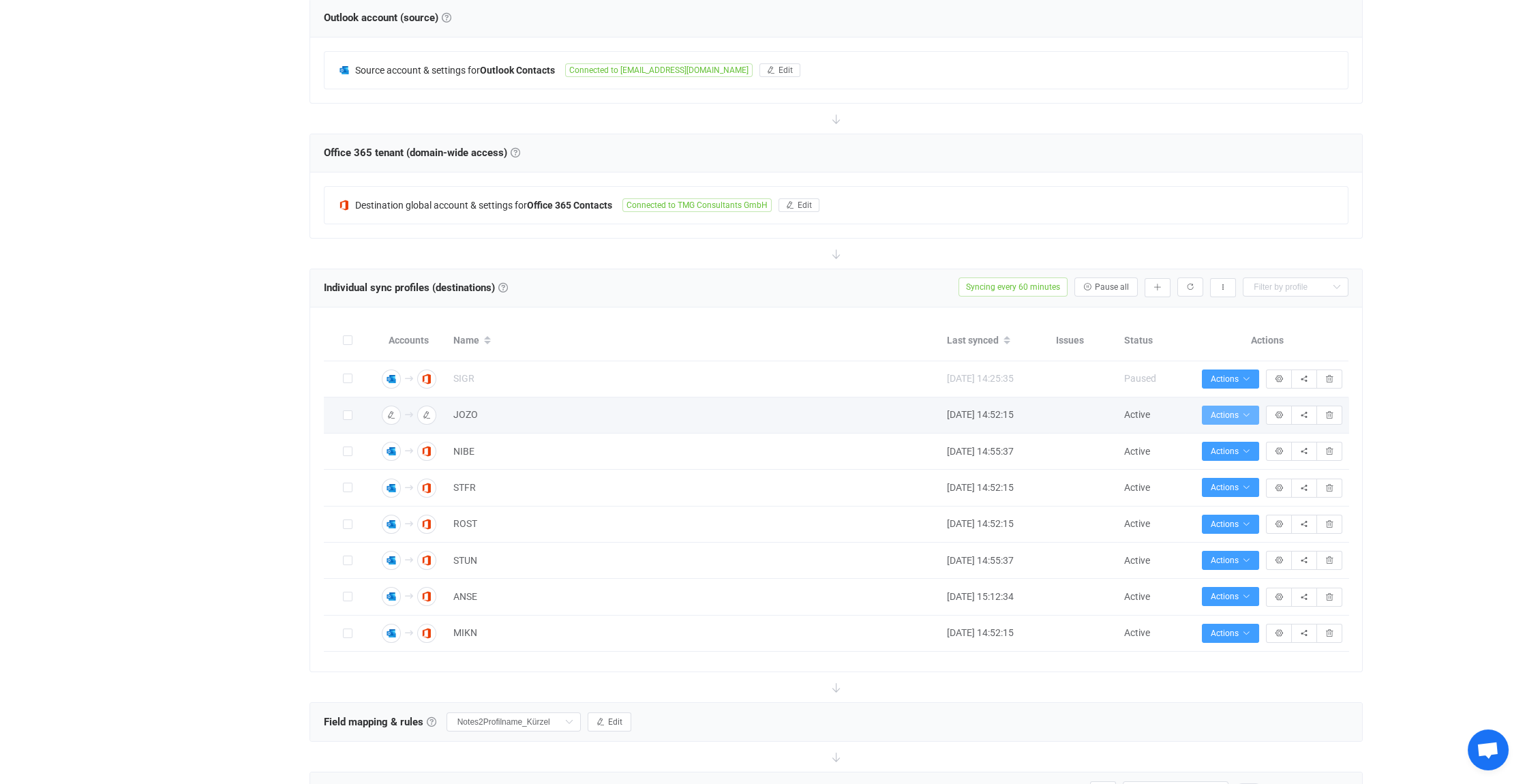
click at [1245, 411] on icon "button" at bounding box center [1246, 415] width 8 height 8
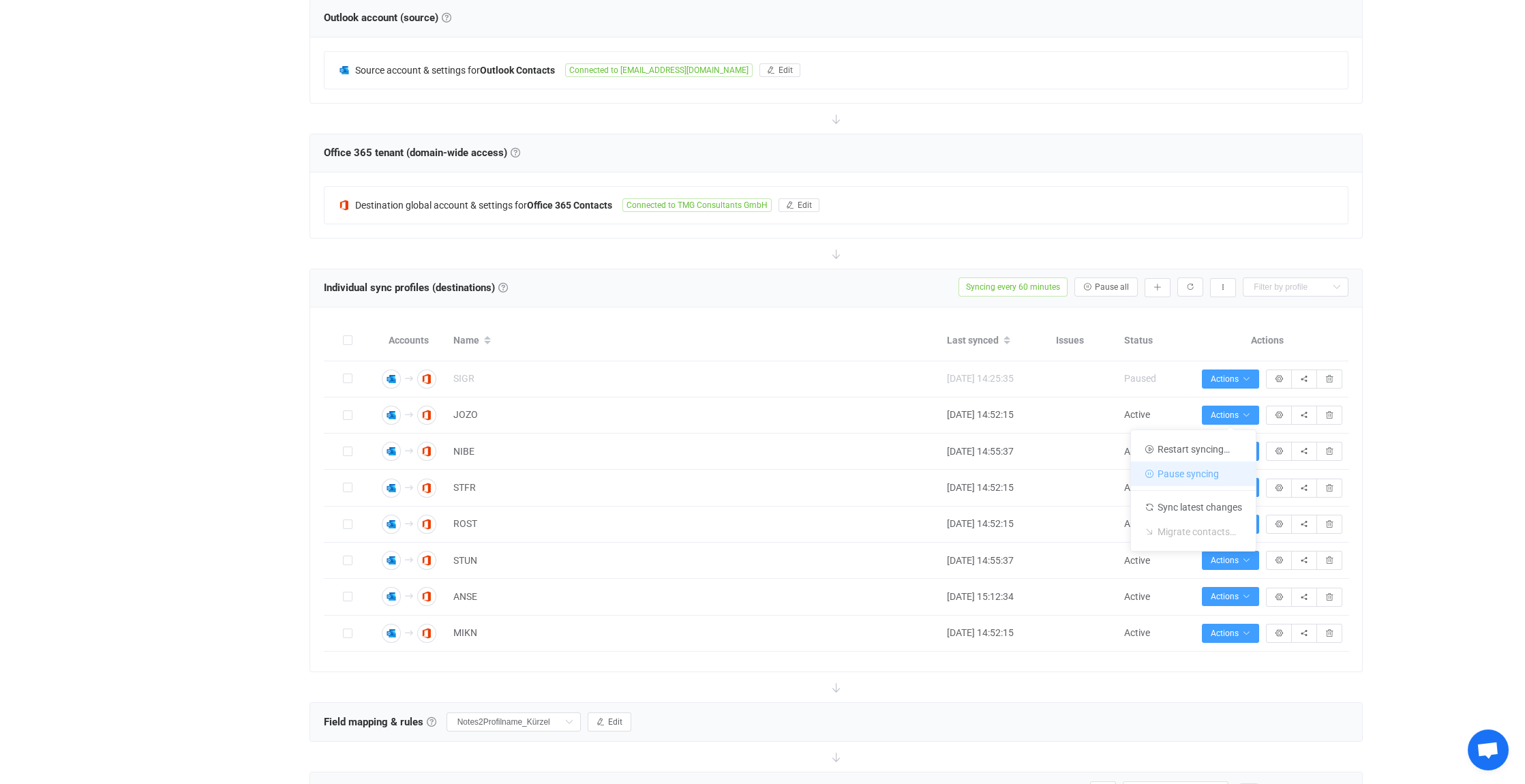
click at [1206, 471] on li "Pause syncing" at bounding box center [1194, 473] width 125 height 25
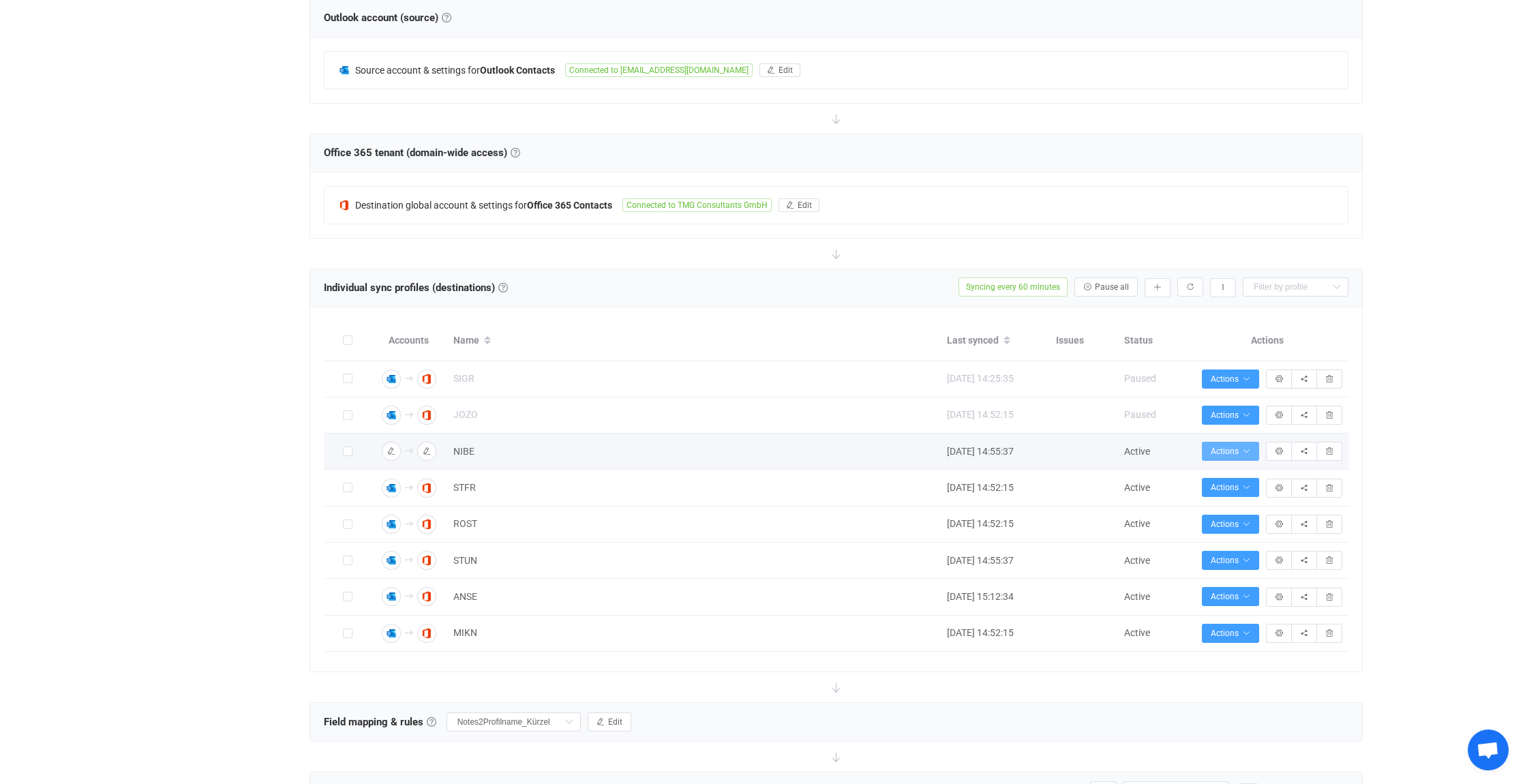
click at [1249, 447] on icon "button" at bounding box center [1246, 451] width 8 height 8
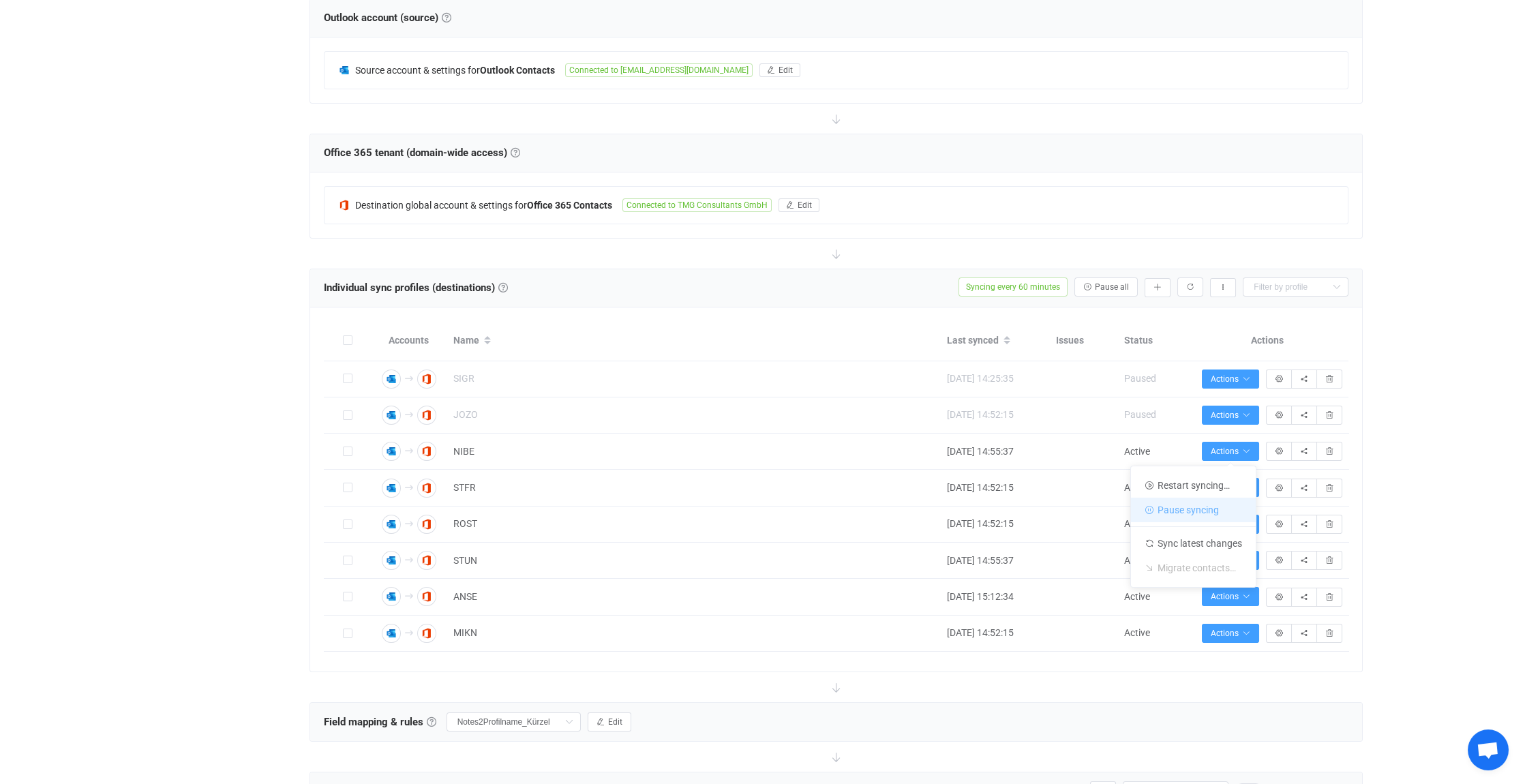
click at [1206, 508] on li "Pause syncing" at bounding box center [1194, 510] width 125 height 25
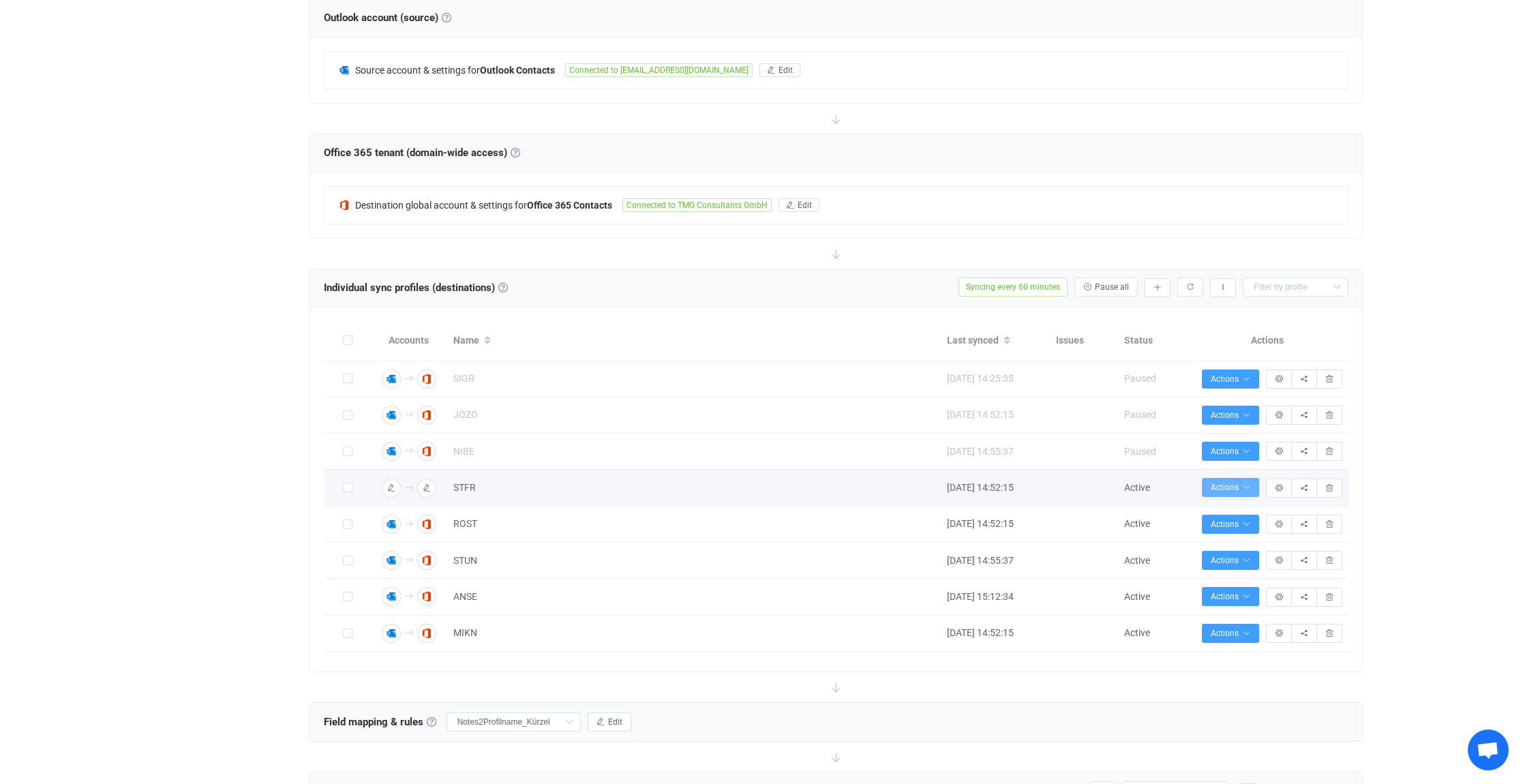
click at [1244, 478] on button "Actions" at bounding box center [1230, 487] width 57 height 19
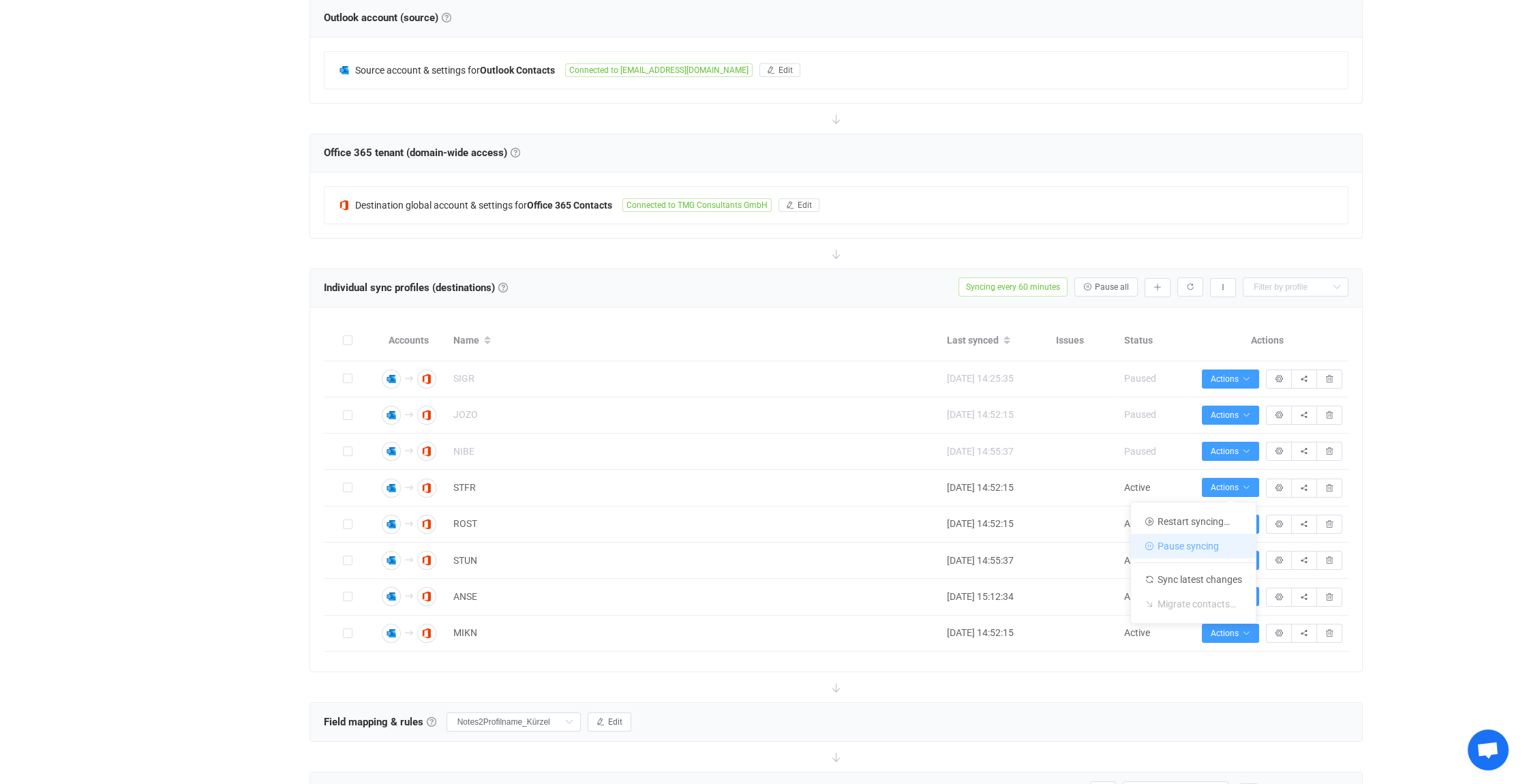
click at [1192, 544] on li "Pause syncing" at bounding box center [1194, 546] width 125 height 25
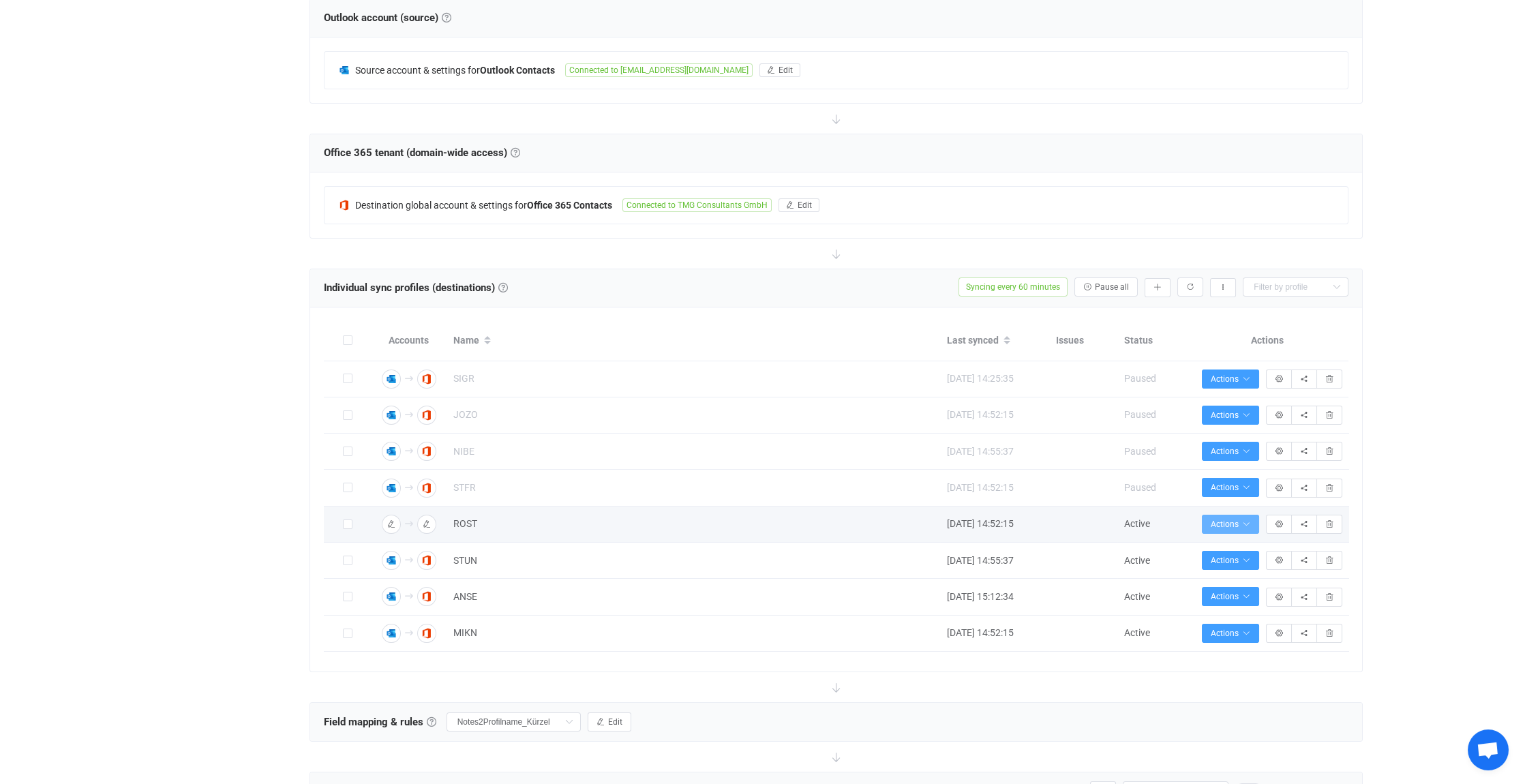
click at [1242, 520] on icon "button" at bounding box center [1246, 524] width 8 height 8
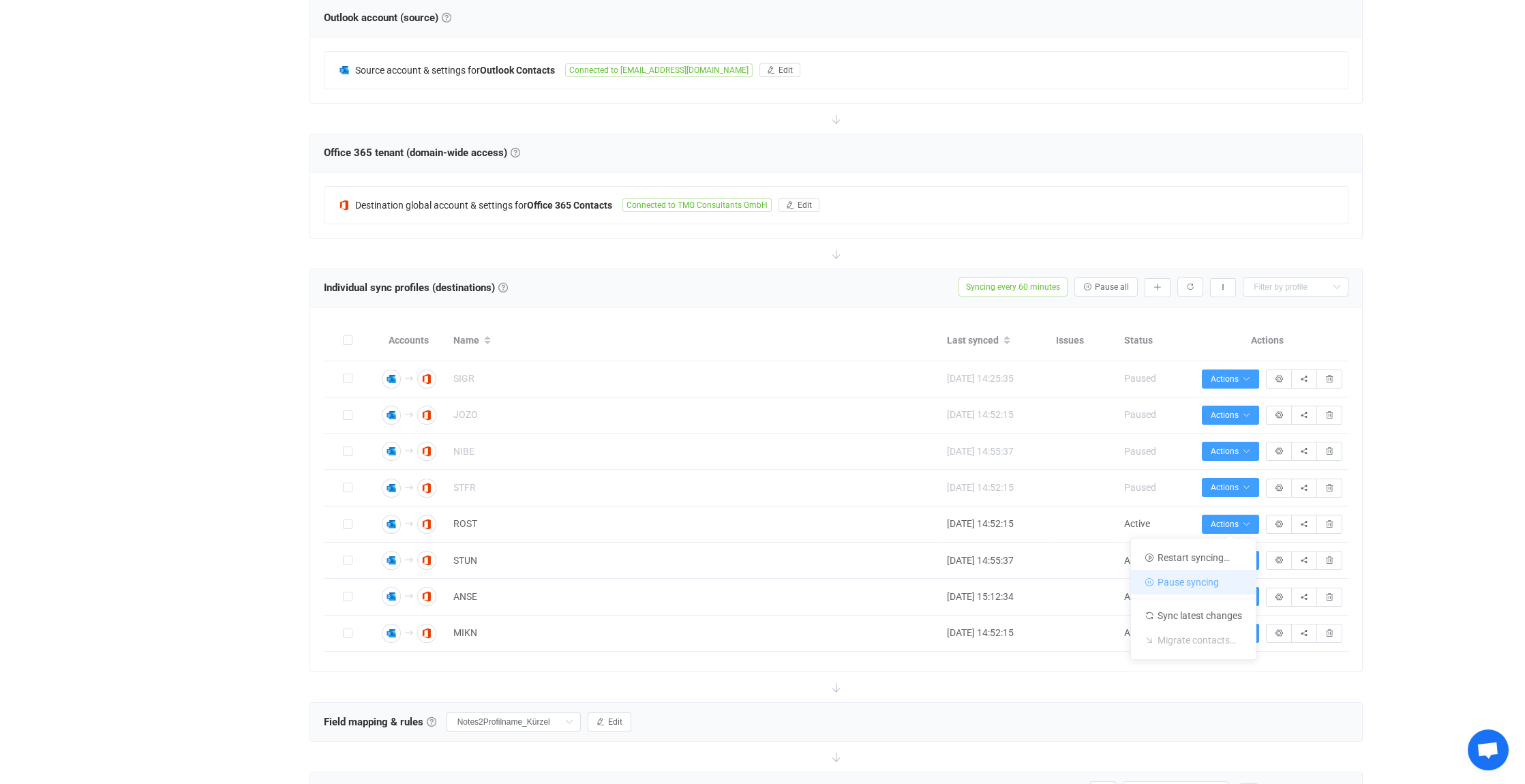
click at [1194, 577] on li "Pause syncing" at bounding box center [1194, 582] width 125 height 25
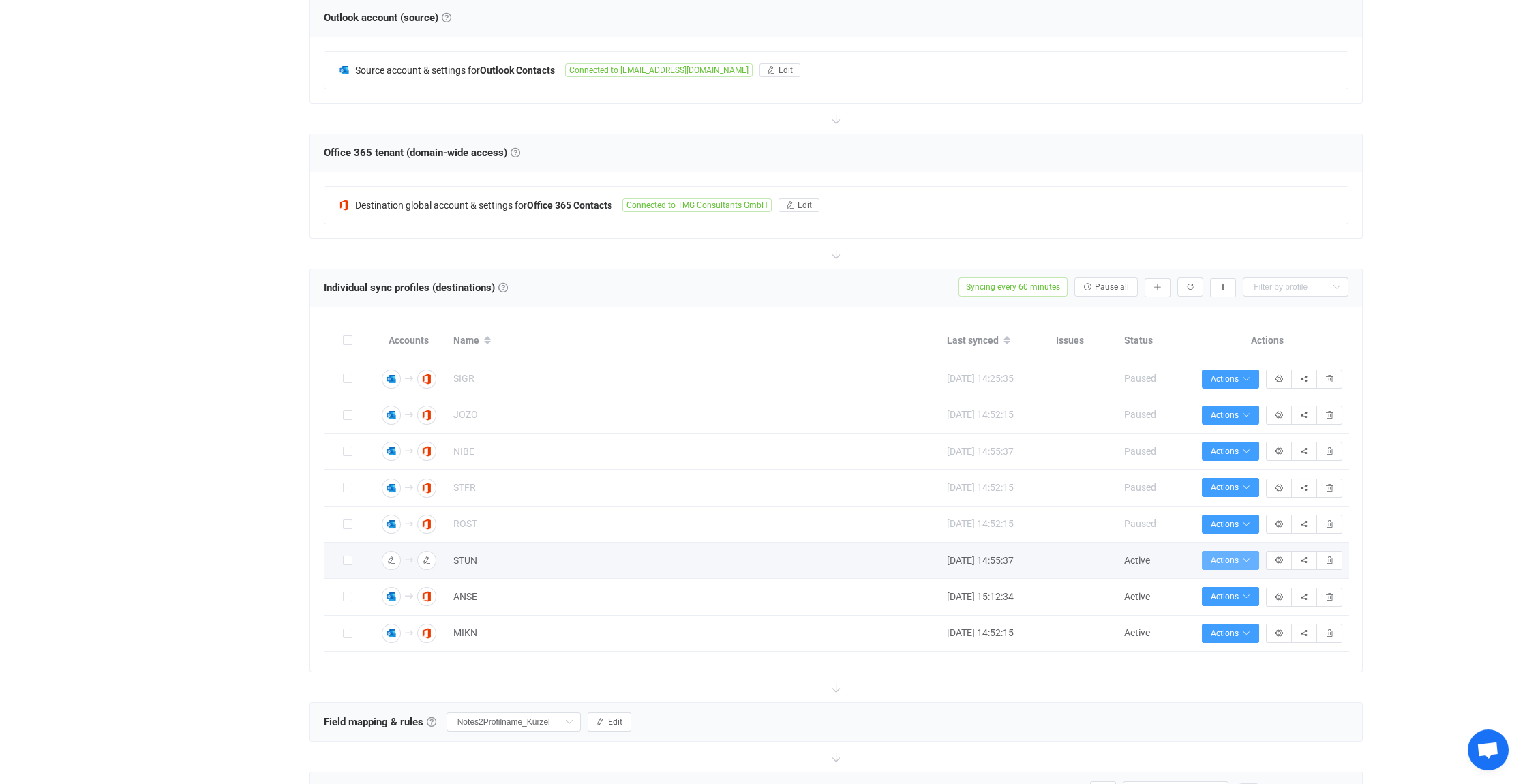
click at [1240, 555] on span "Actions" at bounding box center [1231, 560] width 40 height 10
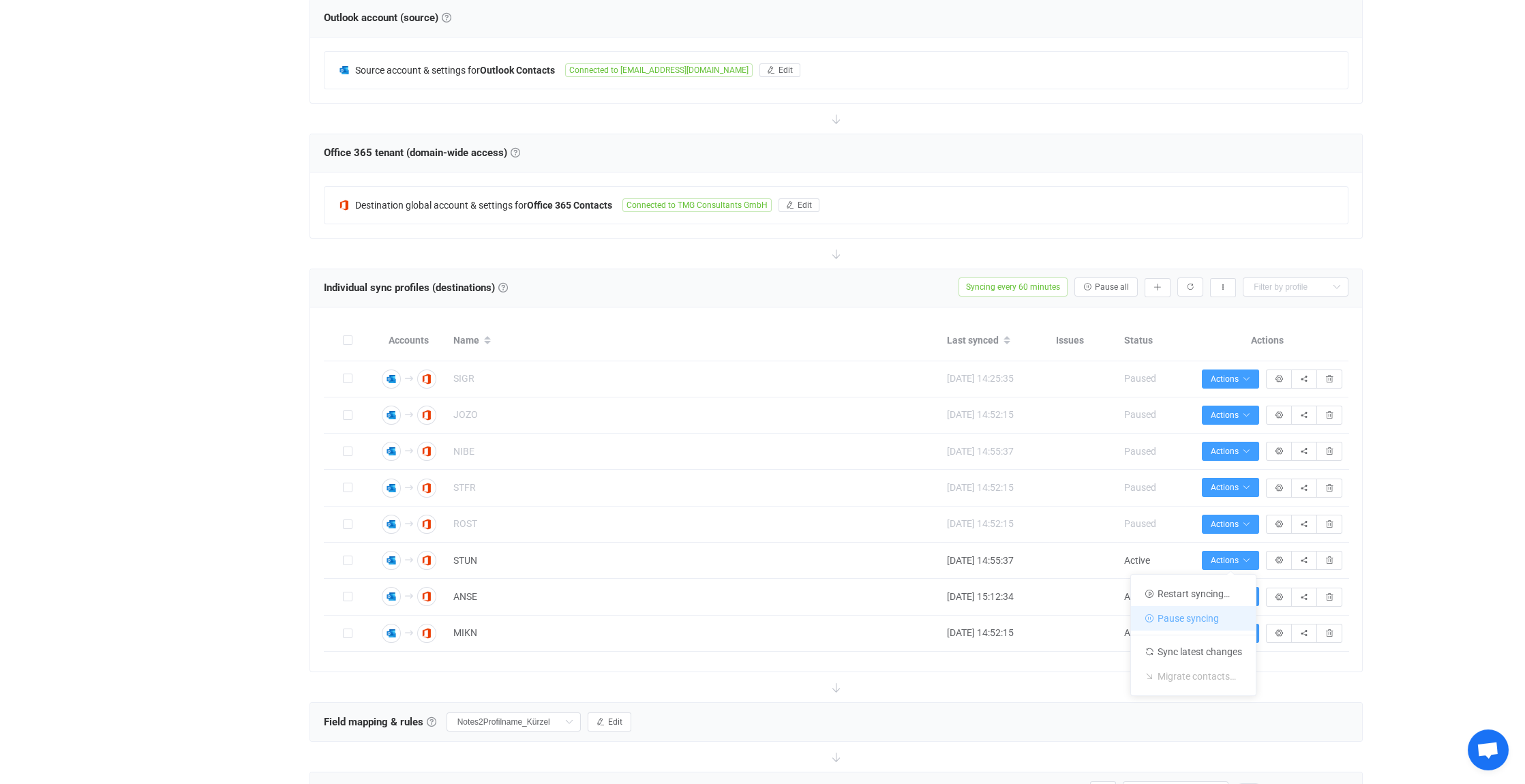
click at [1197, 619] on li "Pause syncing" at bounding box center [1194, 618] width 125 height 25
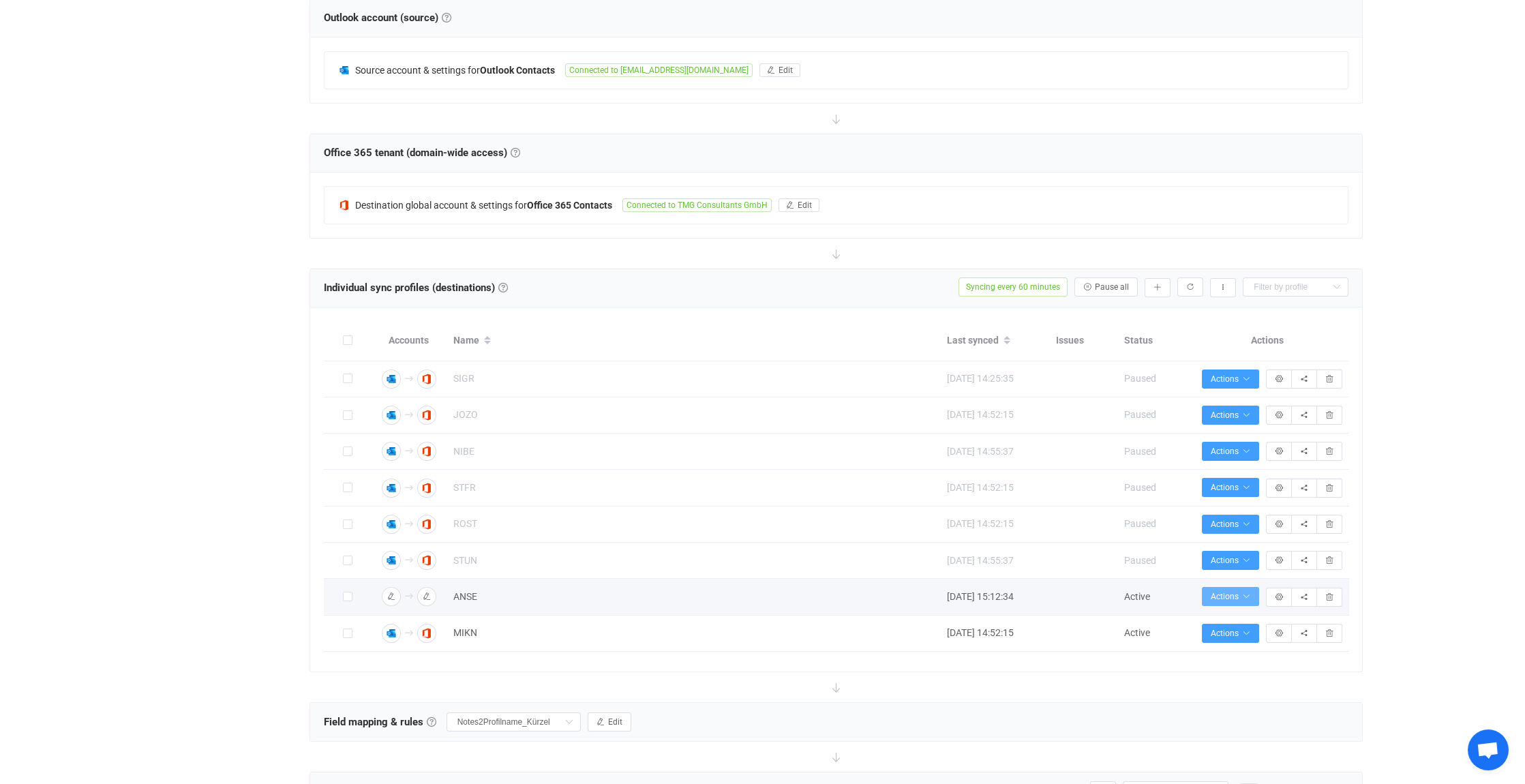
click at [1244, 587] on button "Actions" at bounding box center [1230, 596] width 57 height 19
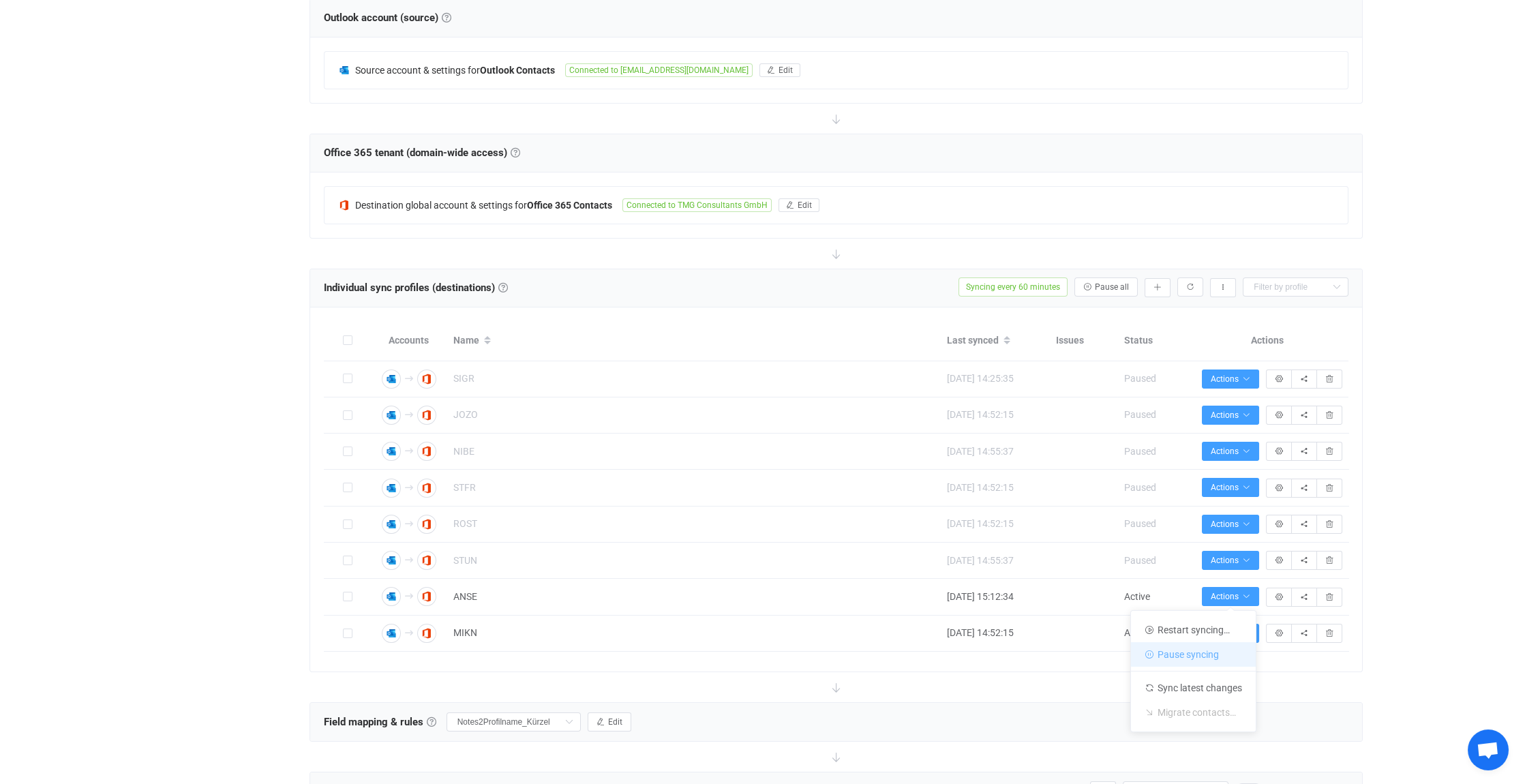
click at [1197, 648] on li "Pause syncing" at bounding box center [1194, 654] width 125 height 25
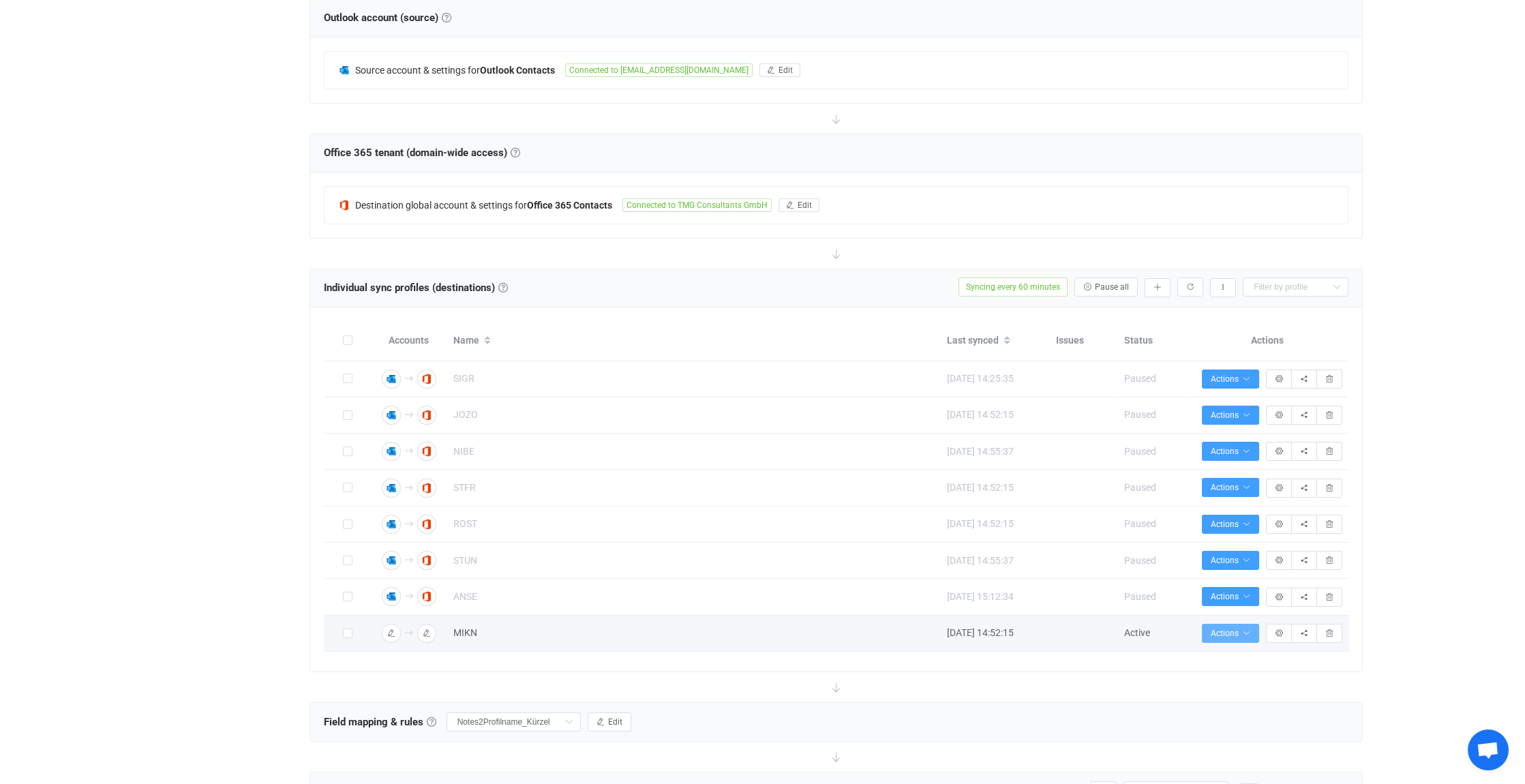
click at [1238, 629] on span "Actions" at bounding box center [1231, 634] width 40 height 10
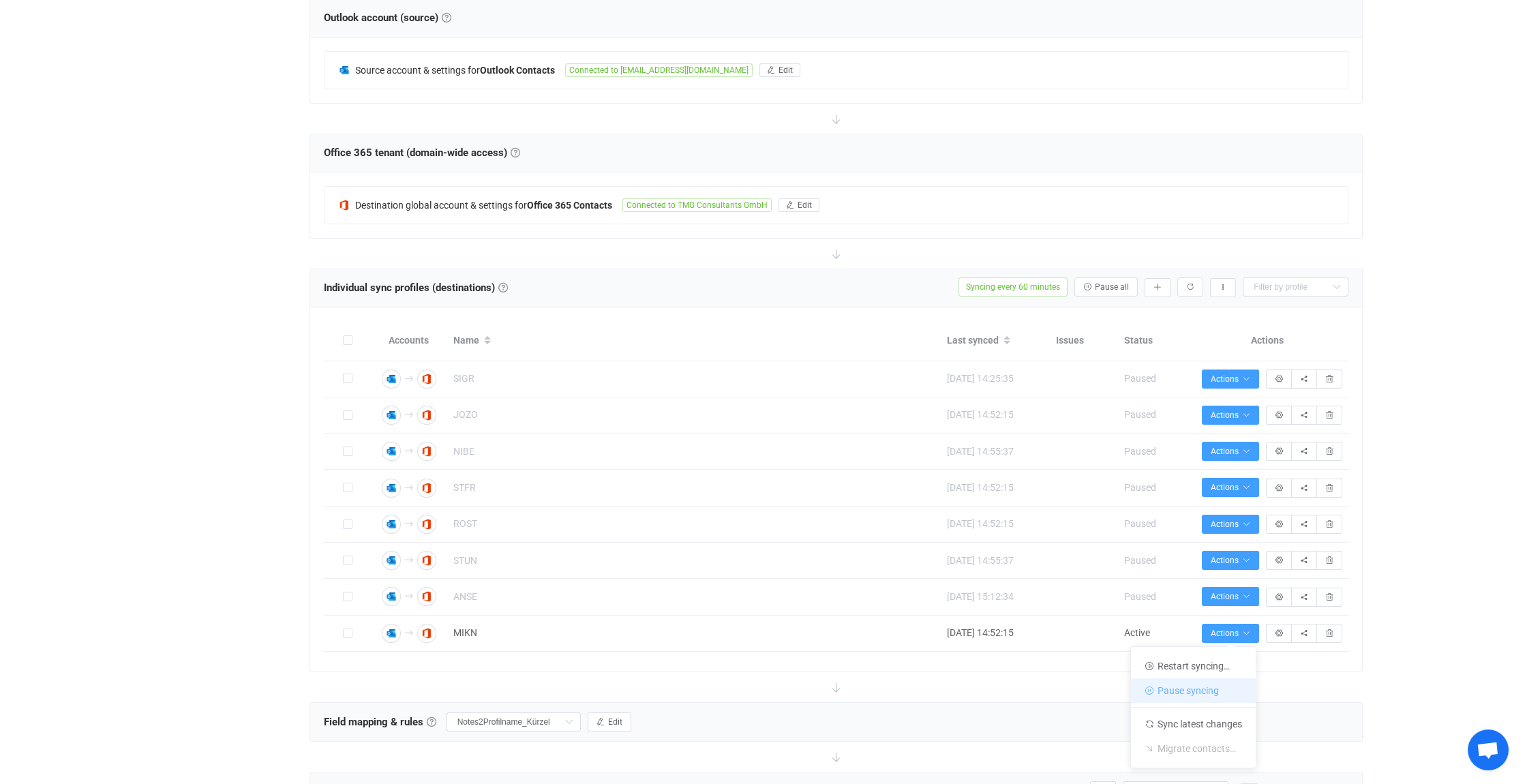
click at [1189, 689] on li "Pause syncing" at bounding box center [1194, 691] width 125 height 25
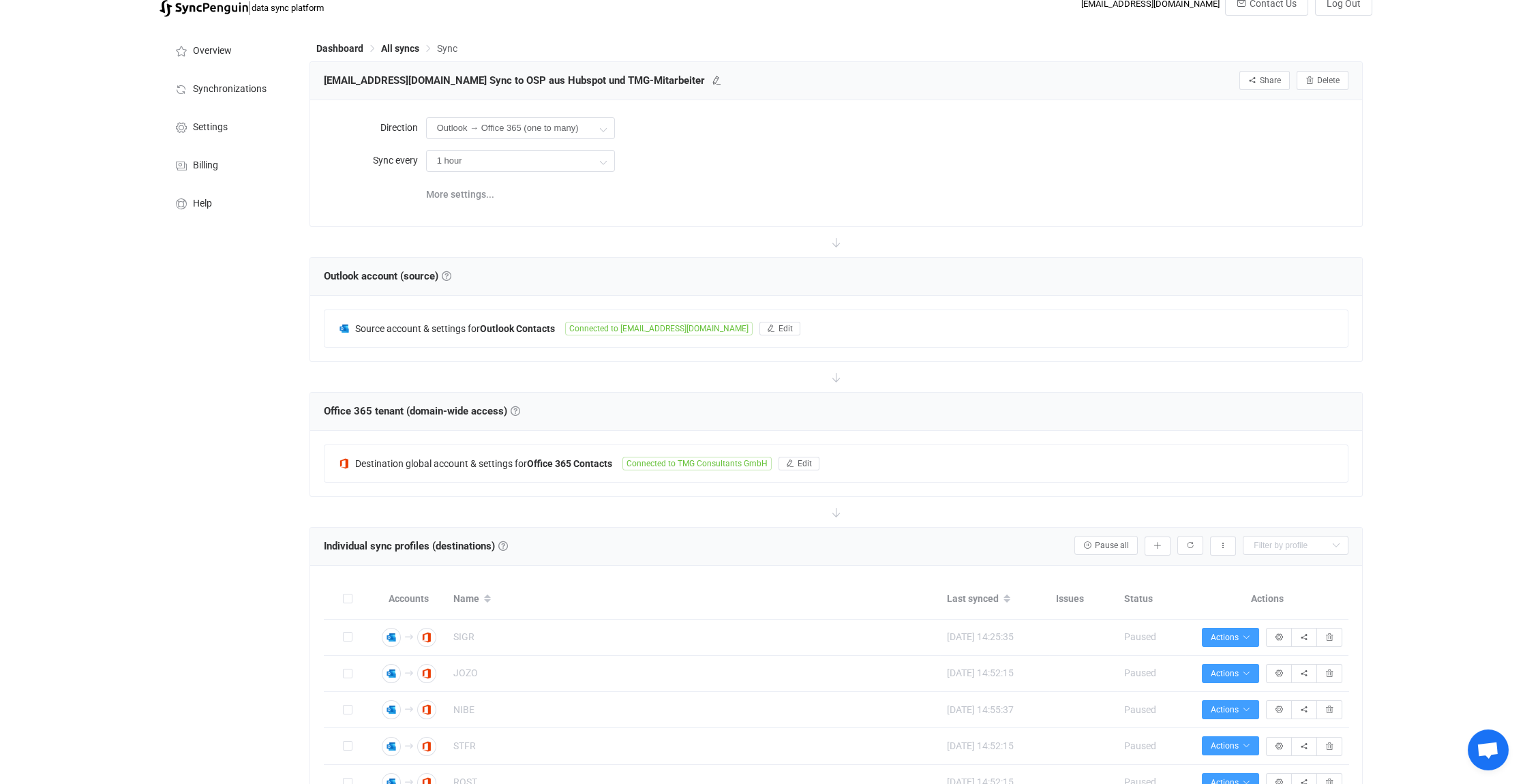
scroll to position [0, 0]
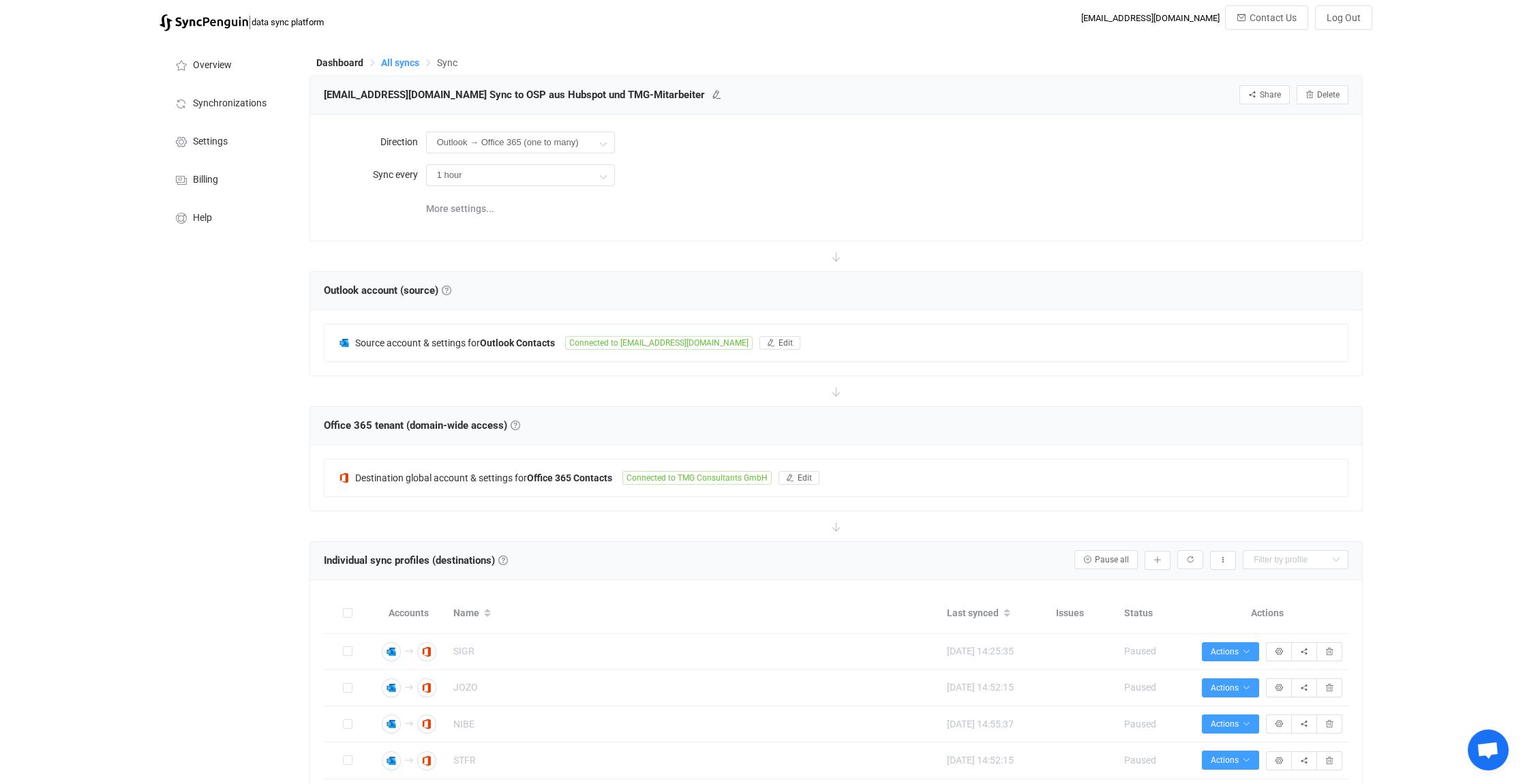
click at [411, 64] on span "All syncs" at bounding box center [400, 62] width 38 height 11
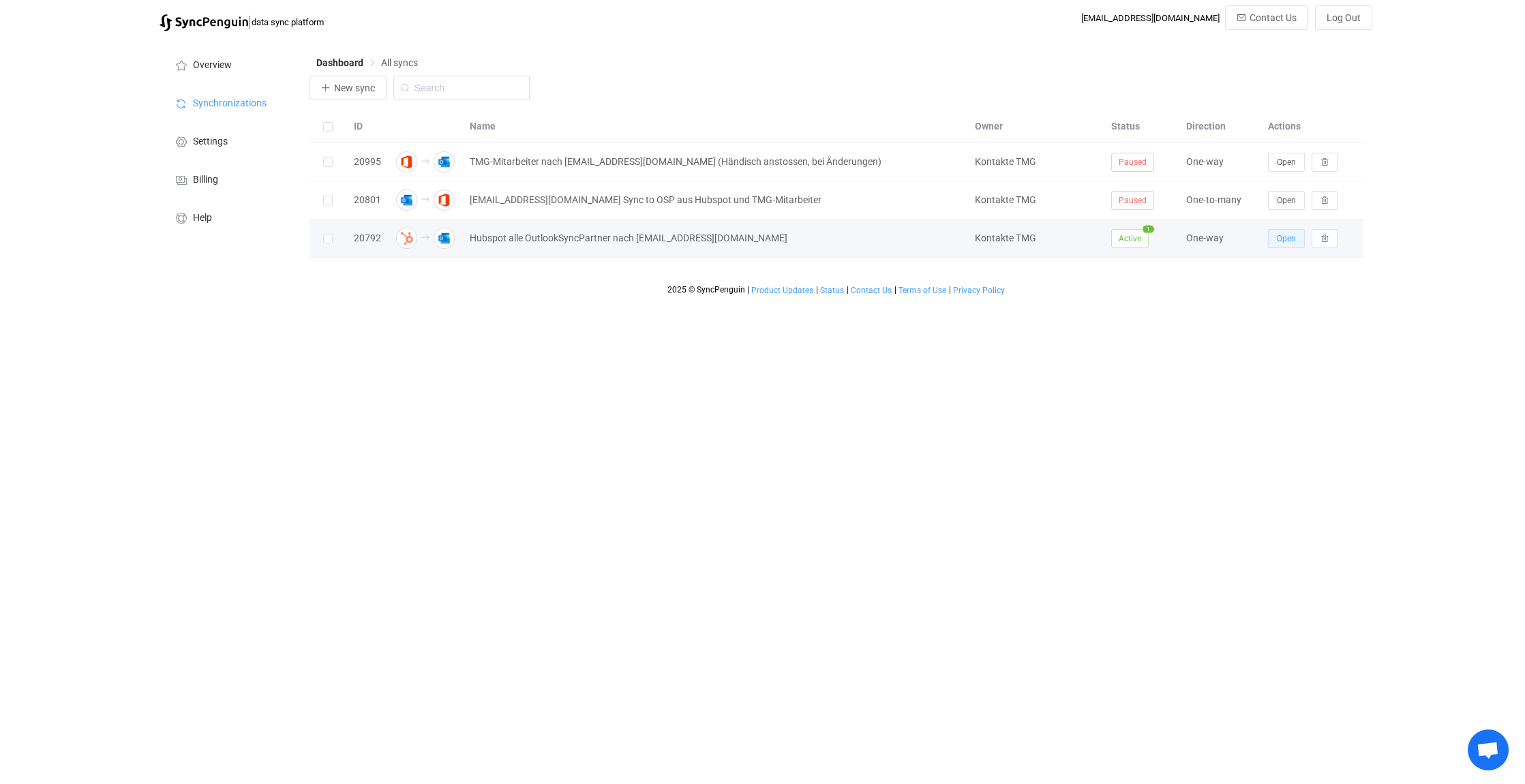
click at [1284, 240] on span "Open" at bounding box center [1286, 239] width 19 height 10
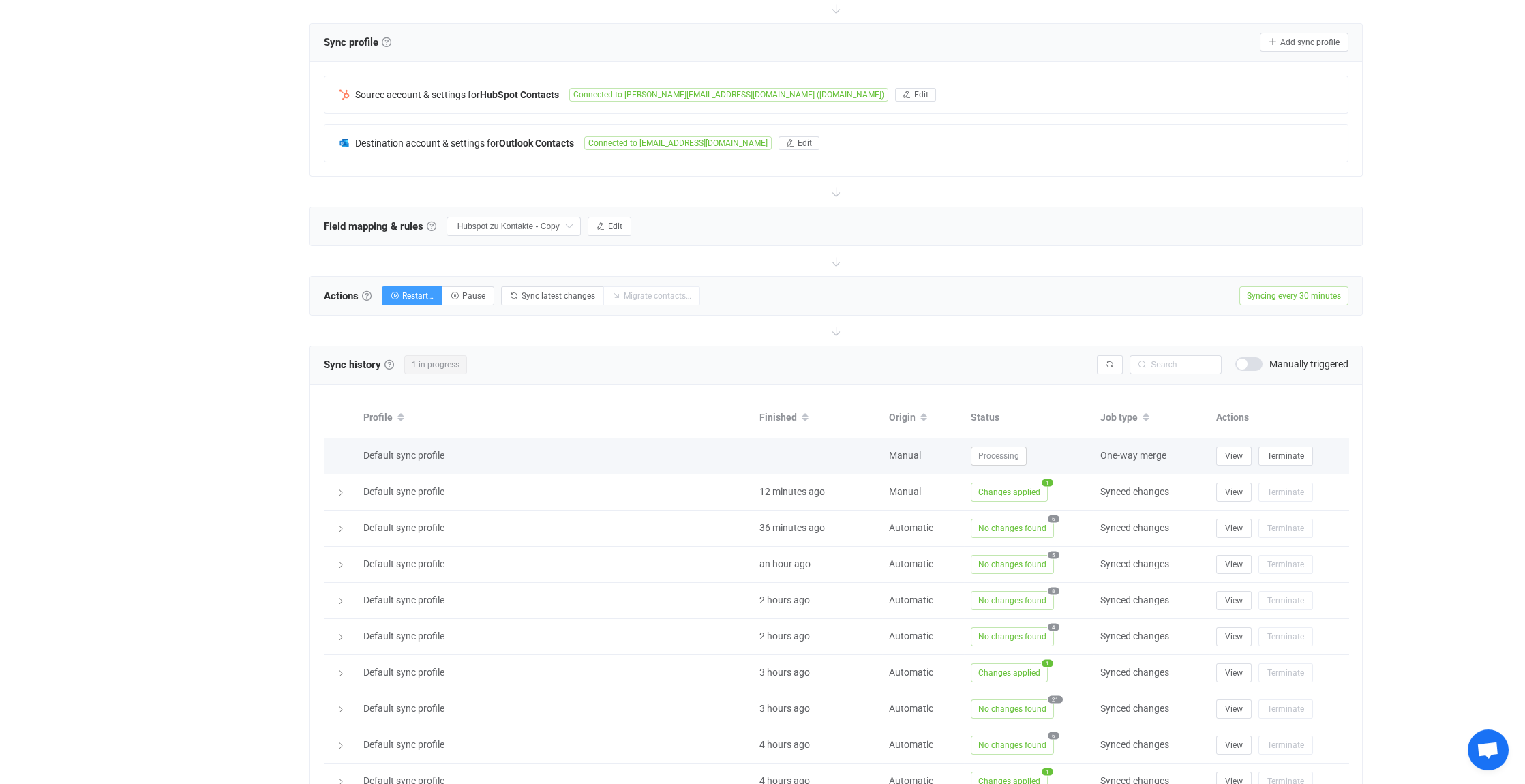
scroll to position [273, 0]
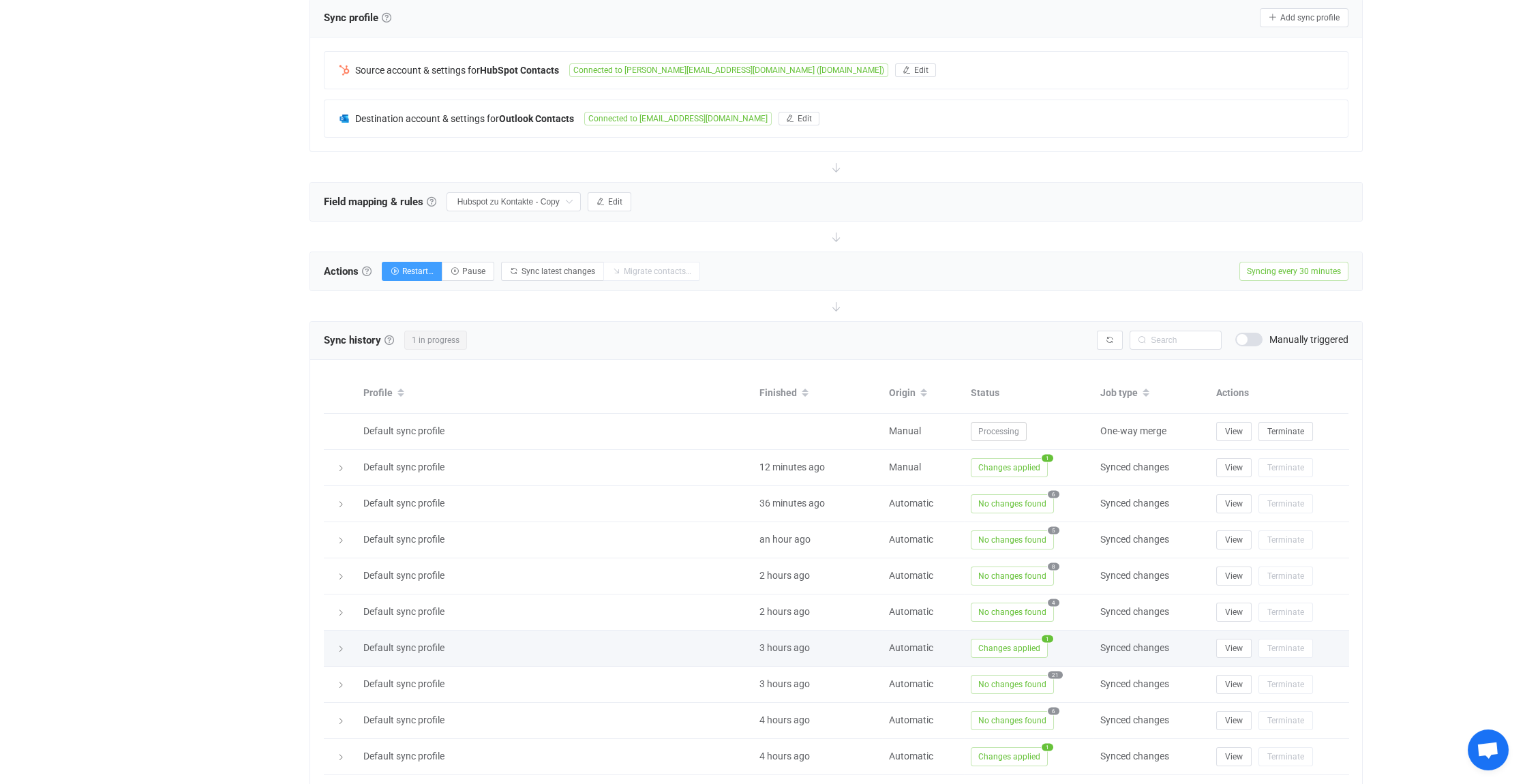
click at [342, 644] on icon at bounding box center [341, 649] width 8 height 8
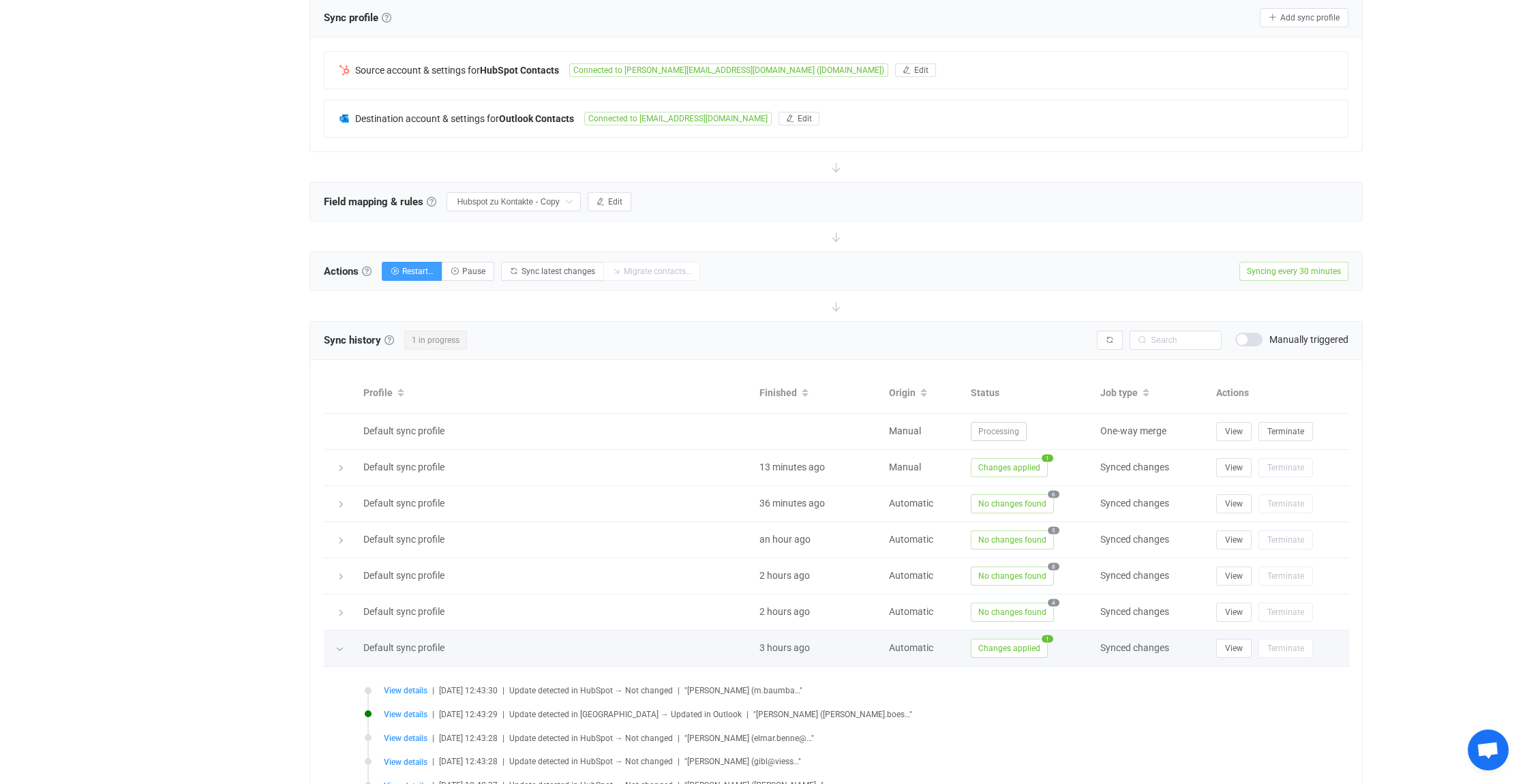
click at [337, 640] on div at bounding box center [340, 648] width 13 height 19
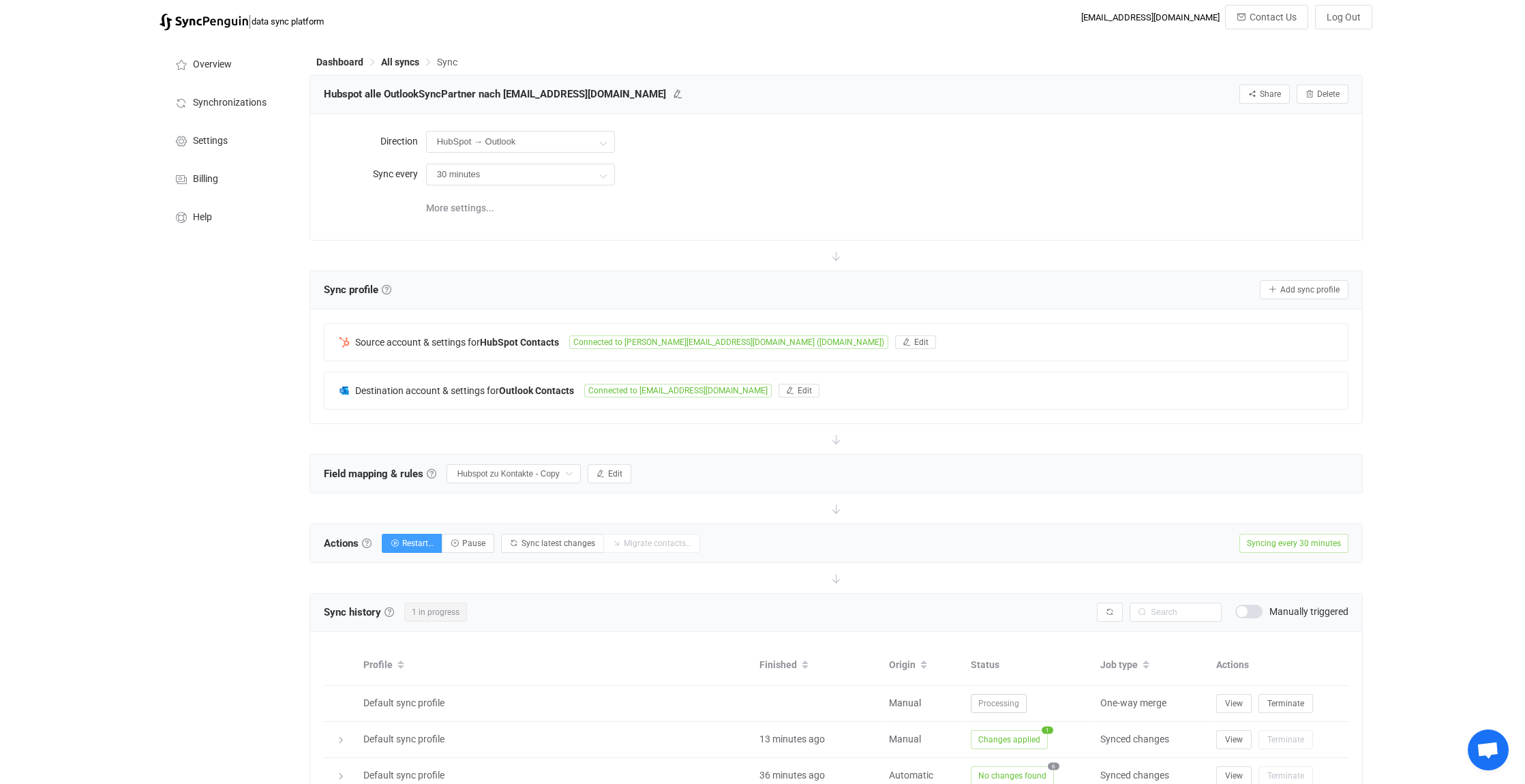
scroll to position [0, 0]
click at [229, 98] on span "Synchronizations" at bounding box center [229, 103] width 74 height 11
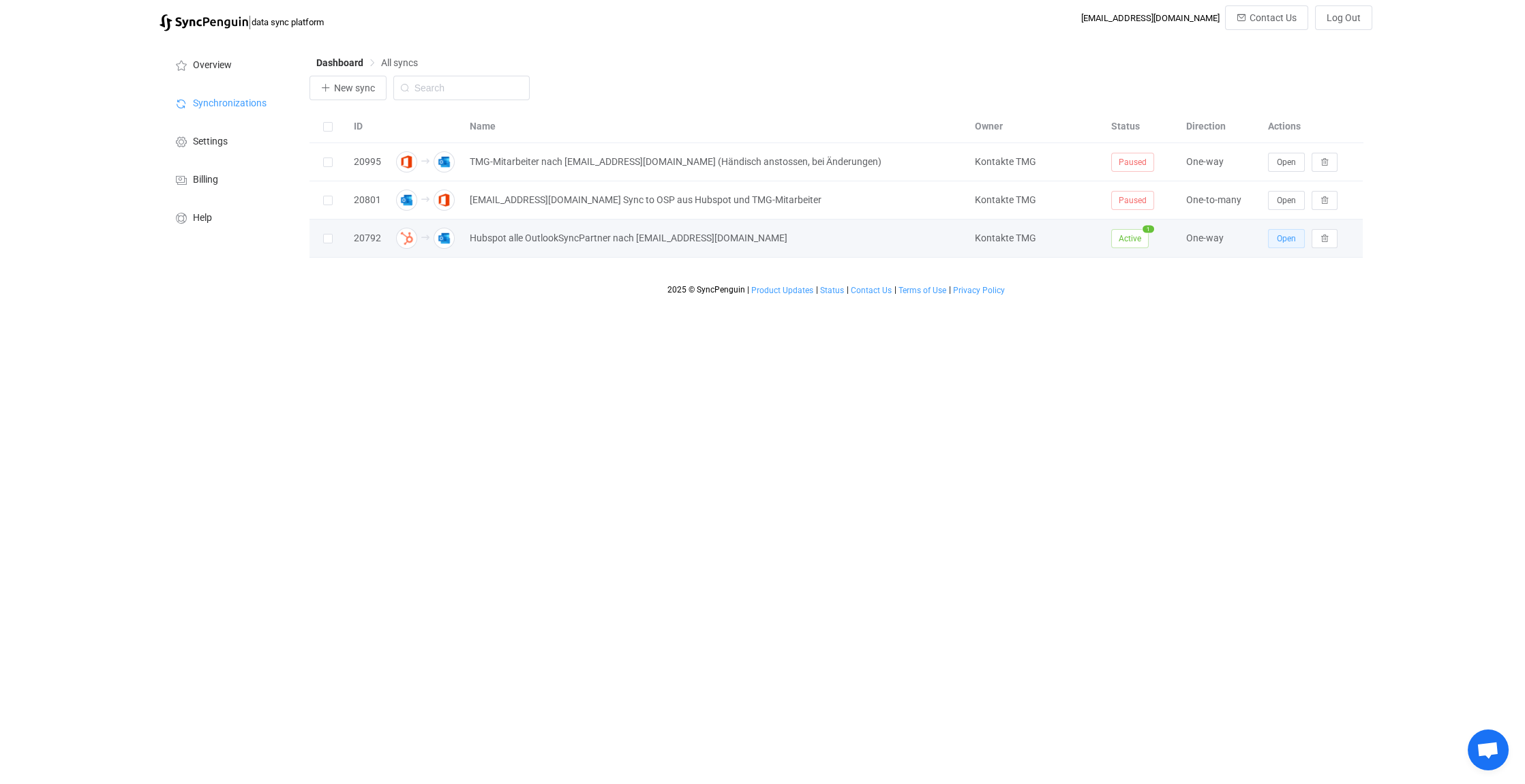
click at [1289, 235] on span "Open" at bounding box center [1286, 239] width 19 height 10
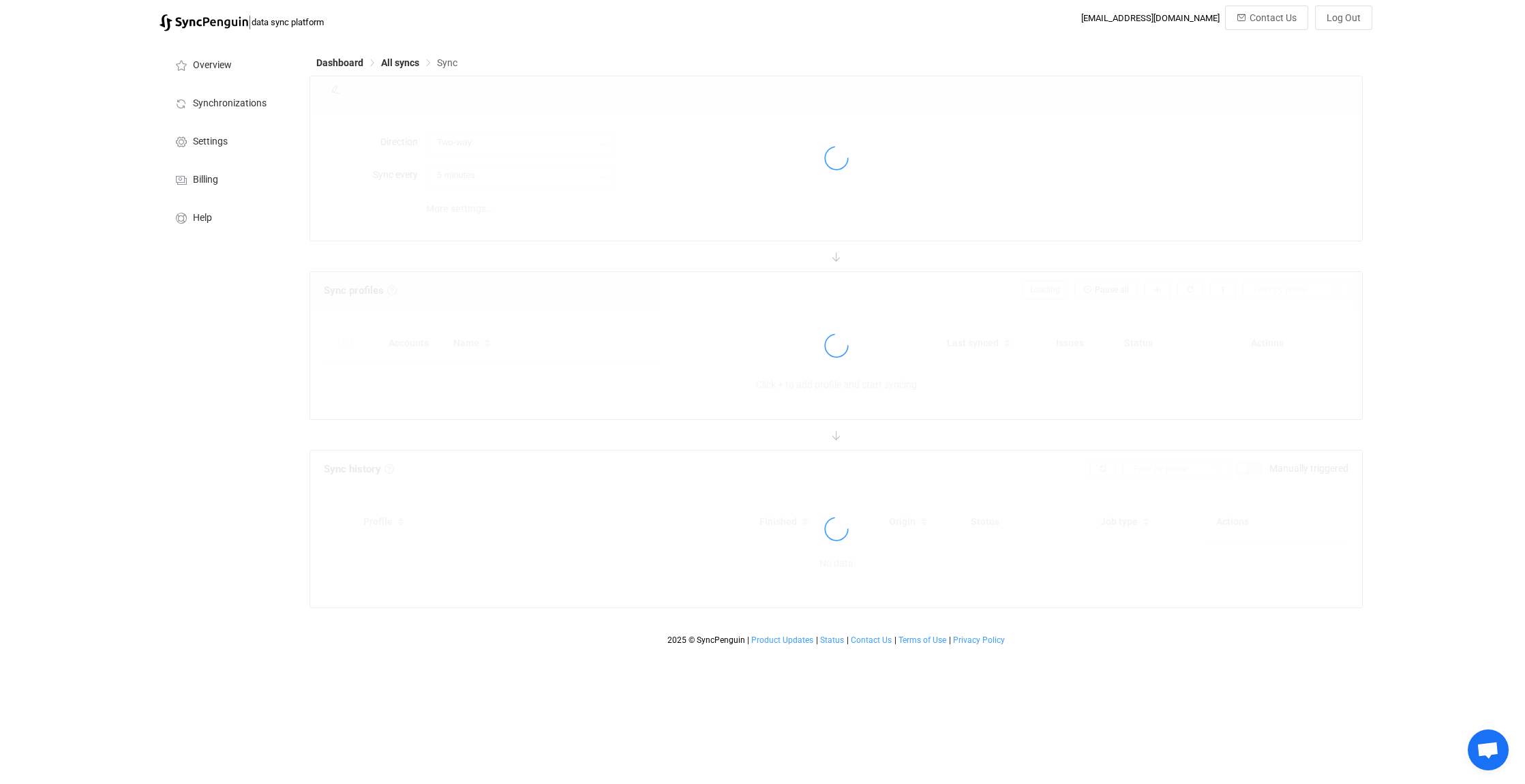
type input "HubSpot → Outlook"
type input "30 minutes"
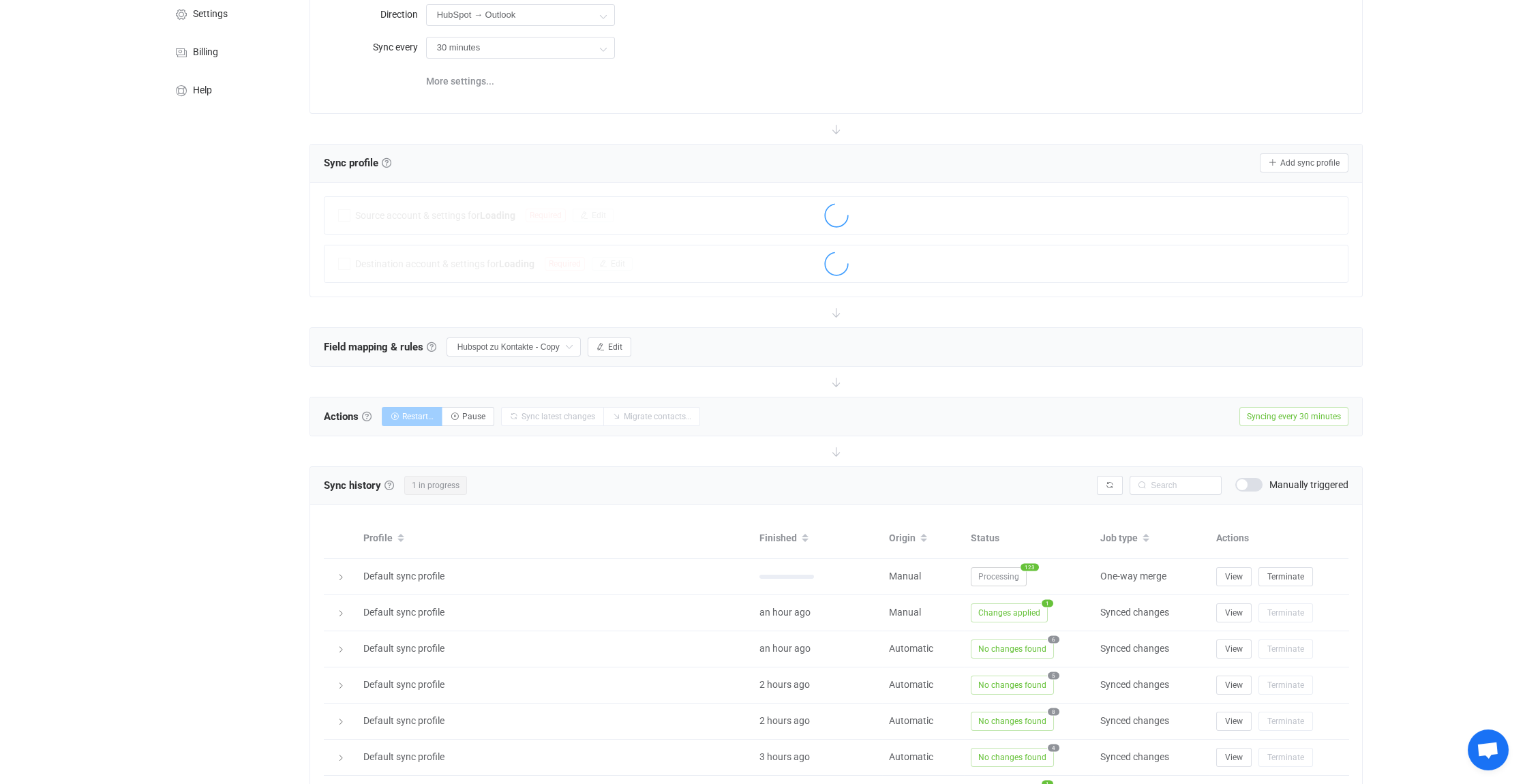
scroll to position [136, 0]
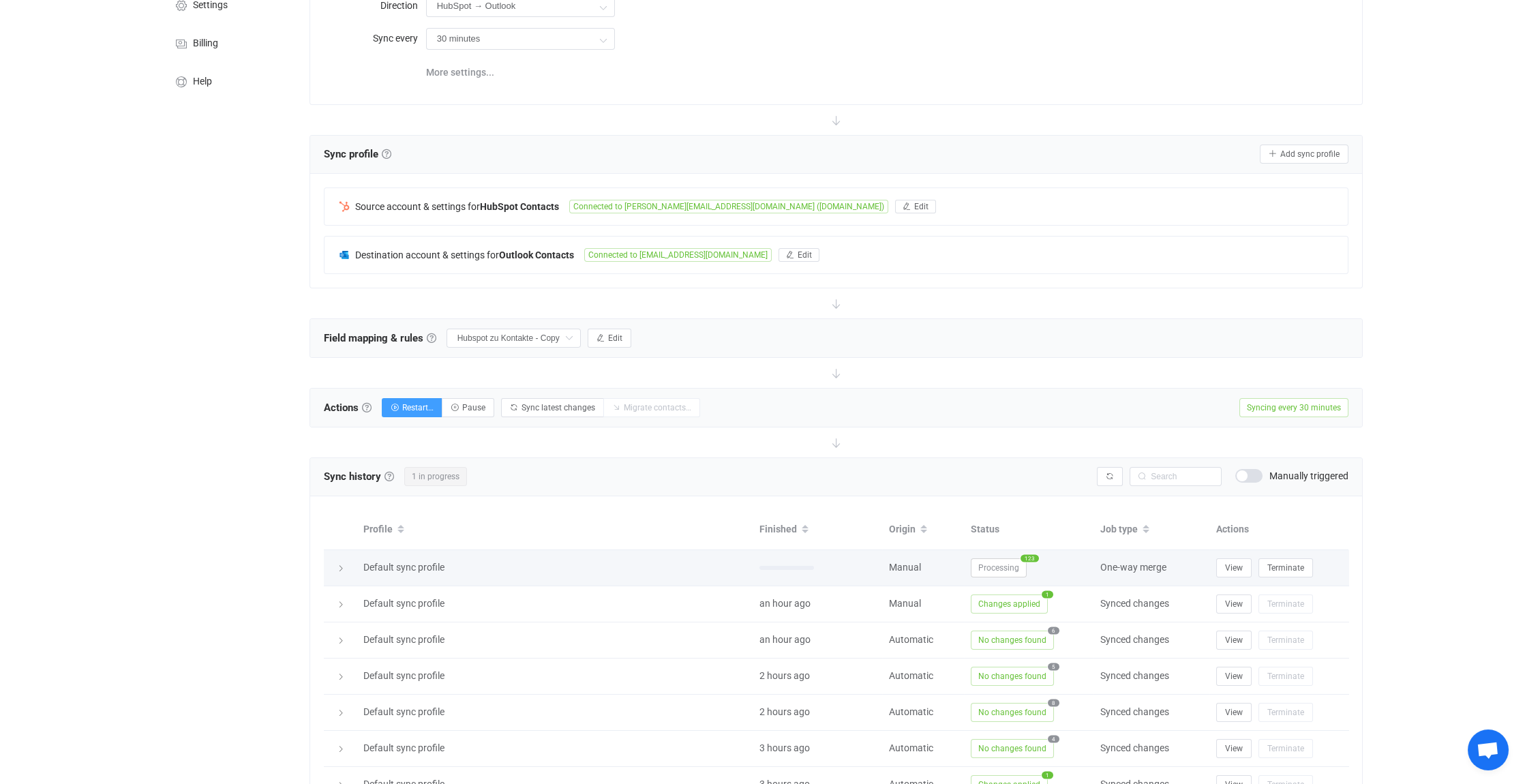
click at [339, 564] on icon at bounding box center [341, 568] width 8 height 8
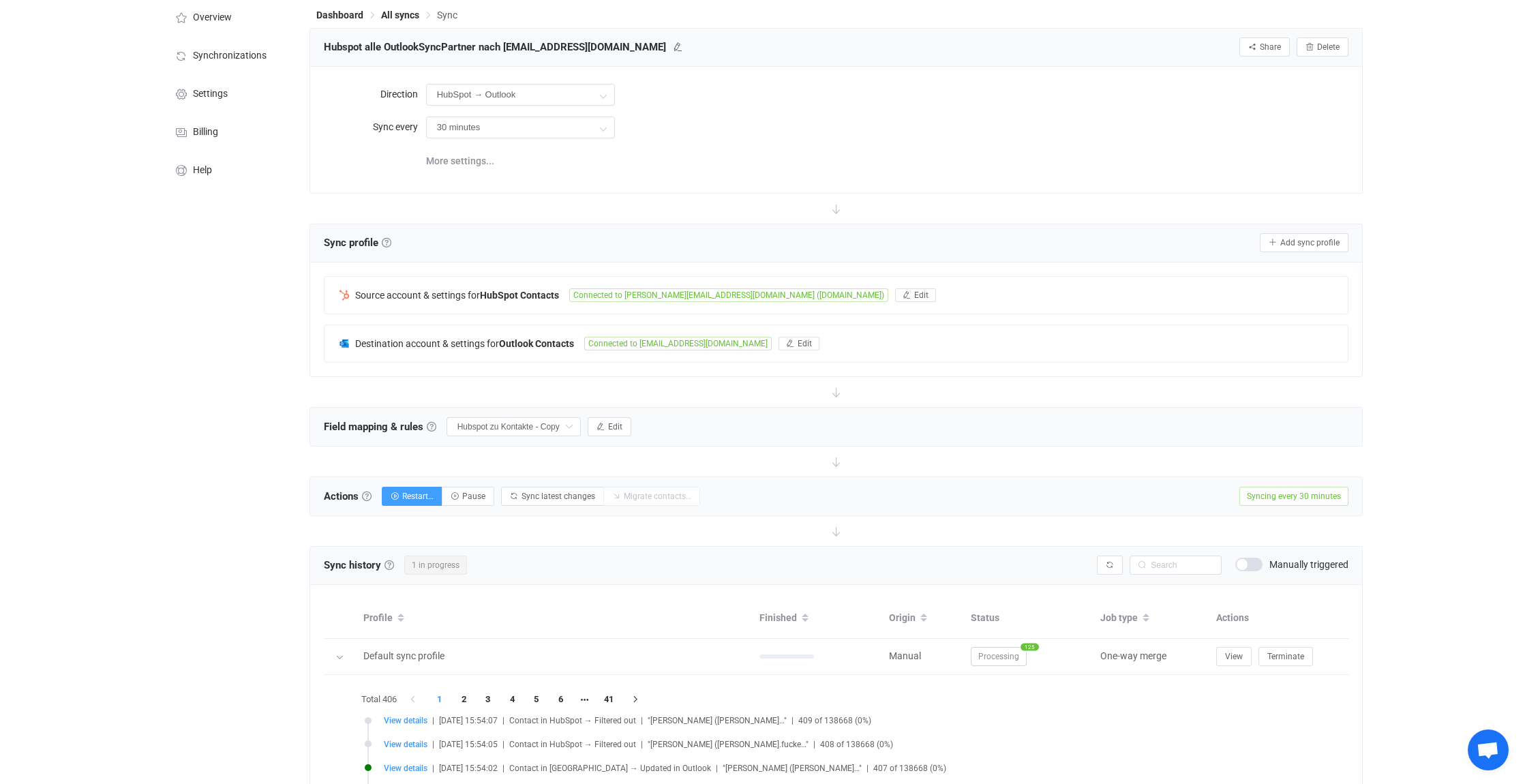
scroll to position [0, 0]
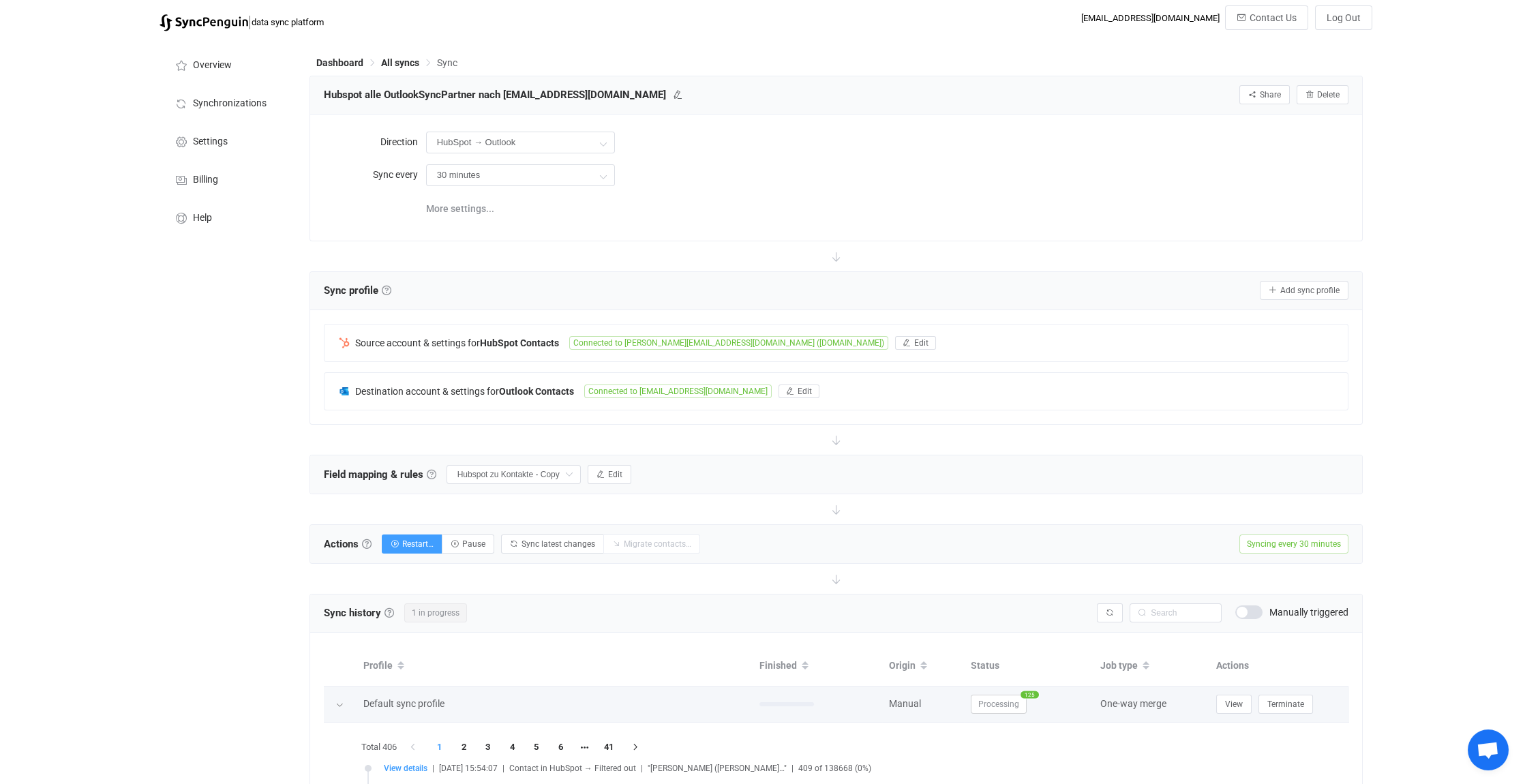
click at [337, 701] on icon at bounding box center [340, 705] width 8 height 8
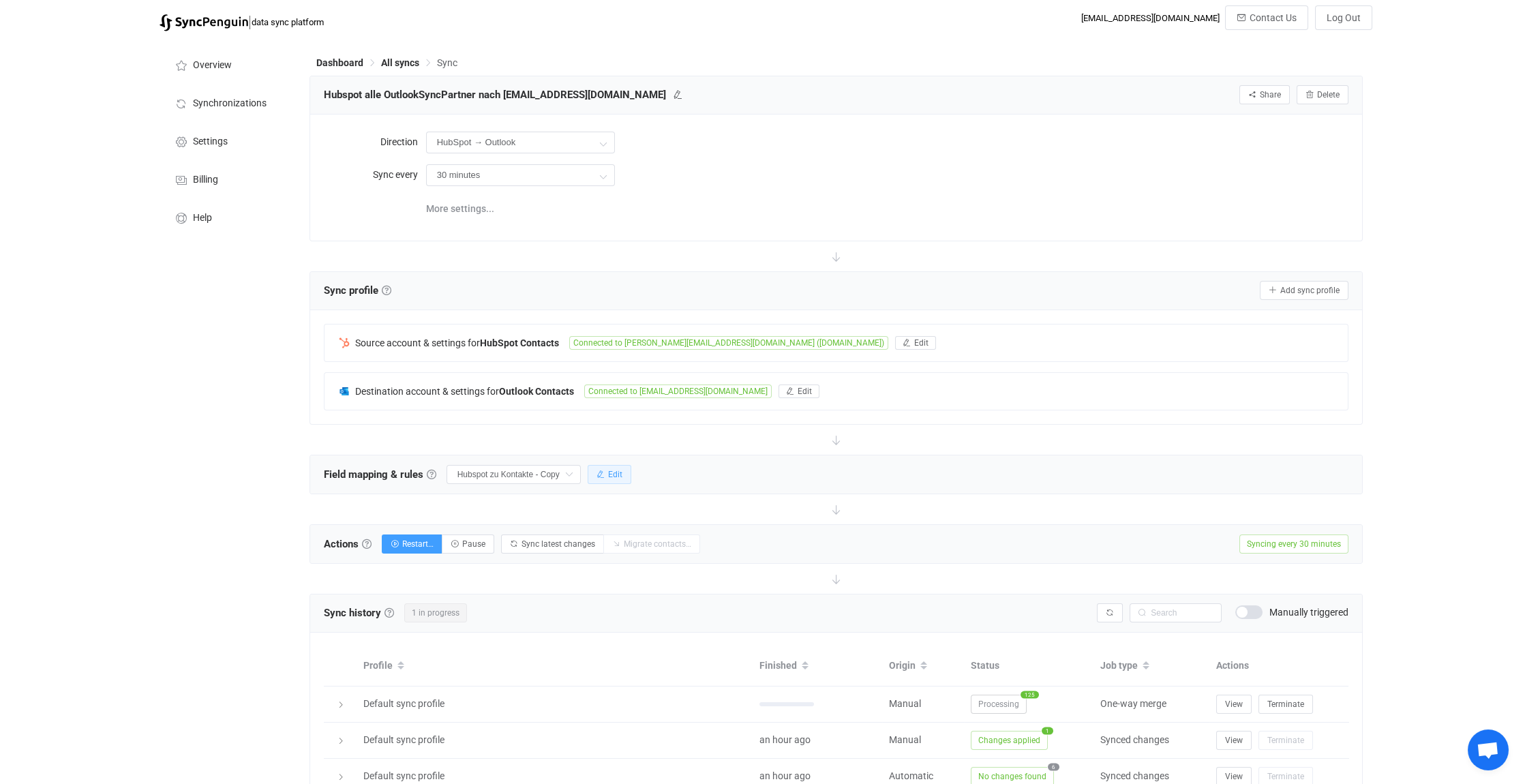
click at [622, 473] on span "Edit" at bounding box center [615, 474] width 14 height 10
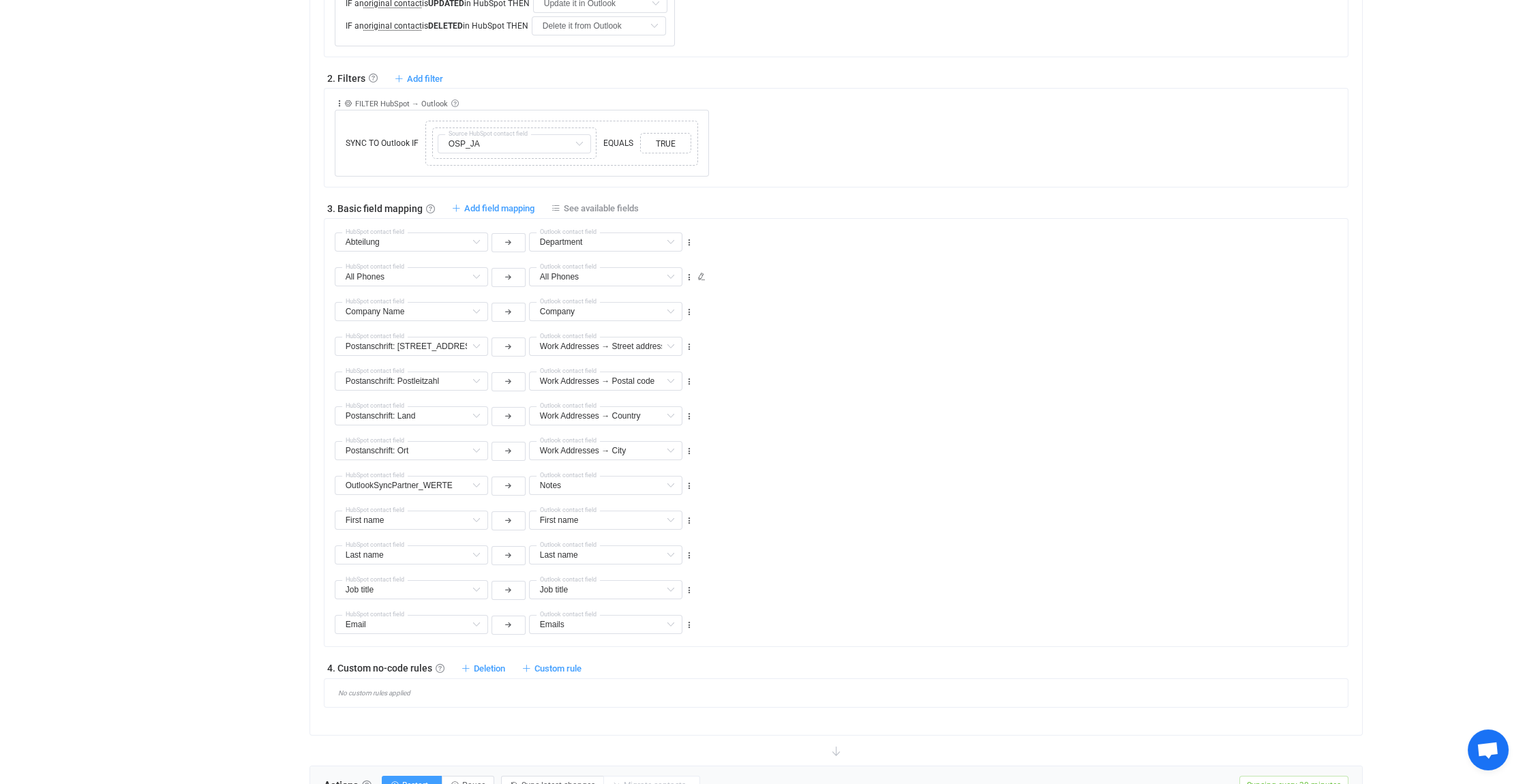
scroll to position [613, 0]
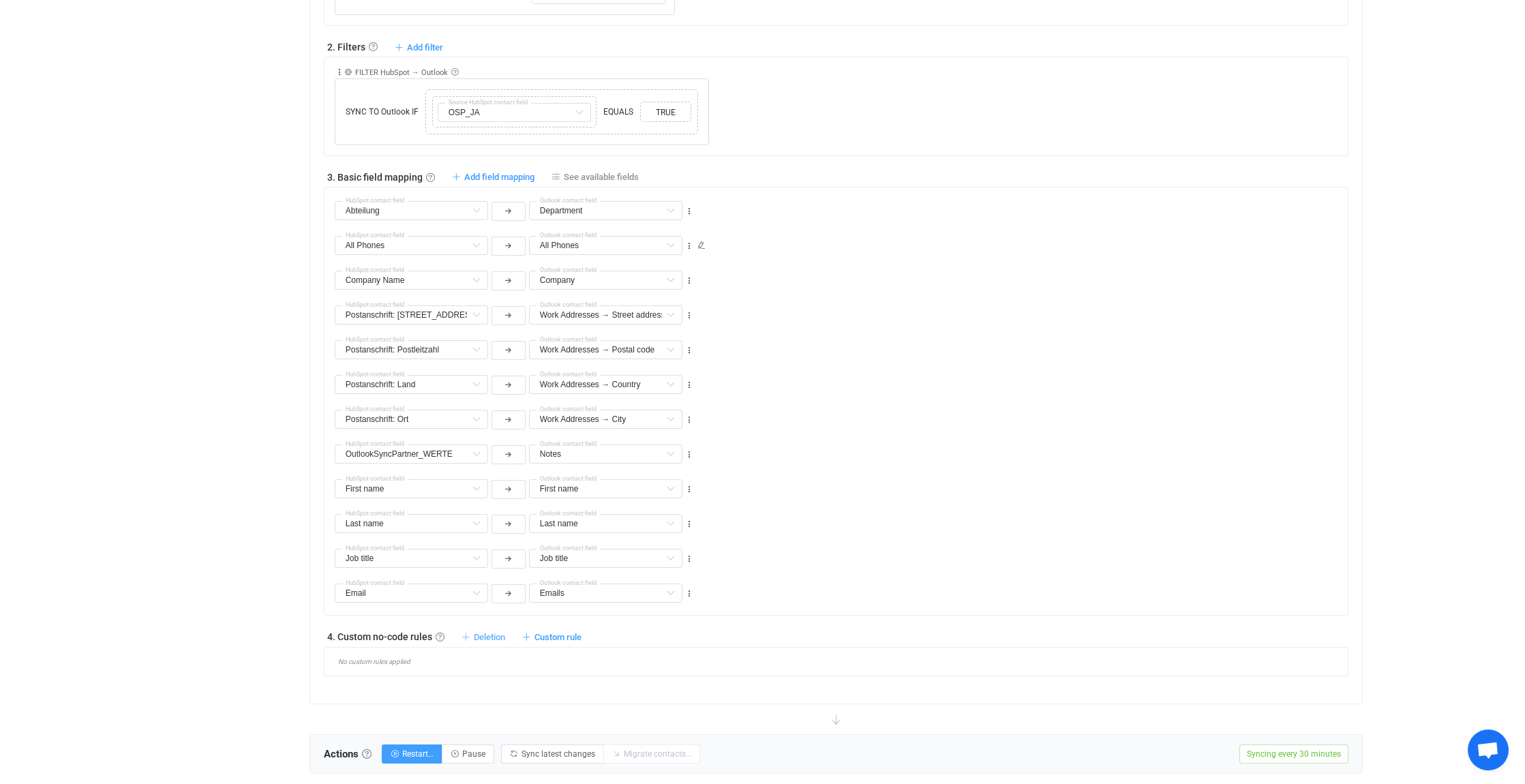
click at [493, 632] on span "Deletion" at bounding box center [489, 637] width 31 height 10
click at [446, 691] on li "Delete contact from Outlook if …" at bounding box center [421, 692] width 165 height 25
click at [455, 685] on icon at bounding box center [454, 689] width 8 height 8
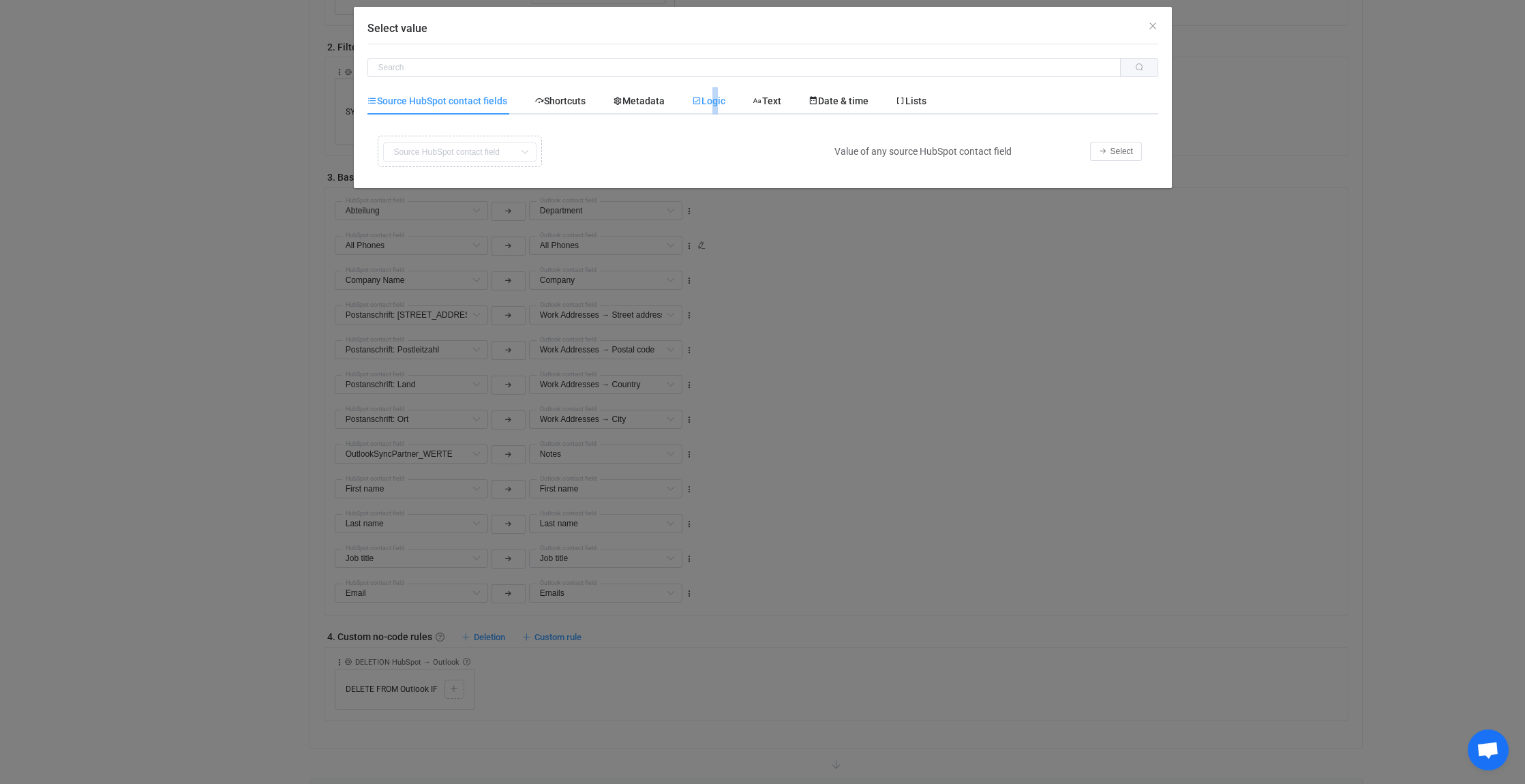
click at [717, 103] on span "Logic" at bounding box center [708, 100] width 33 height 11
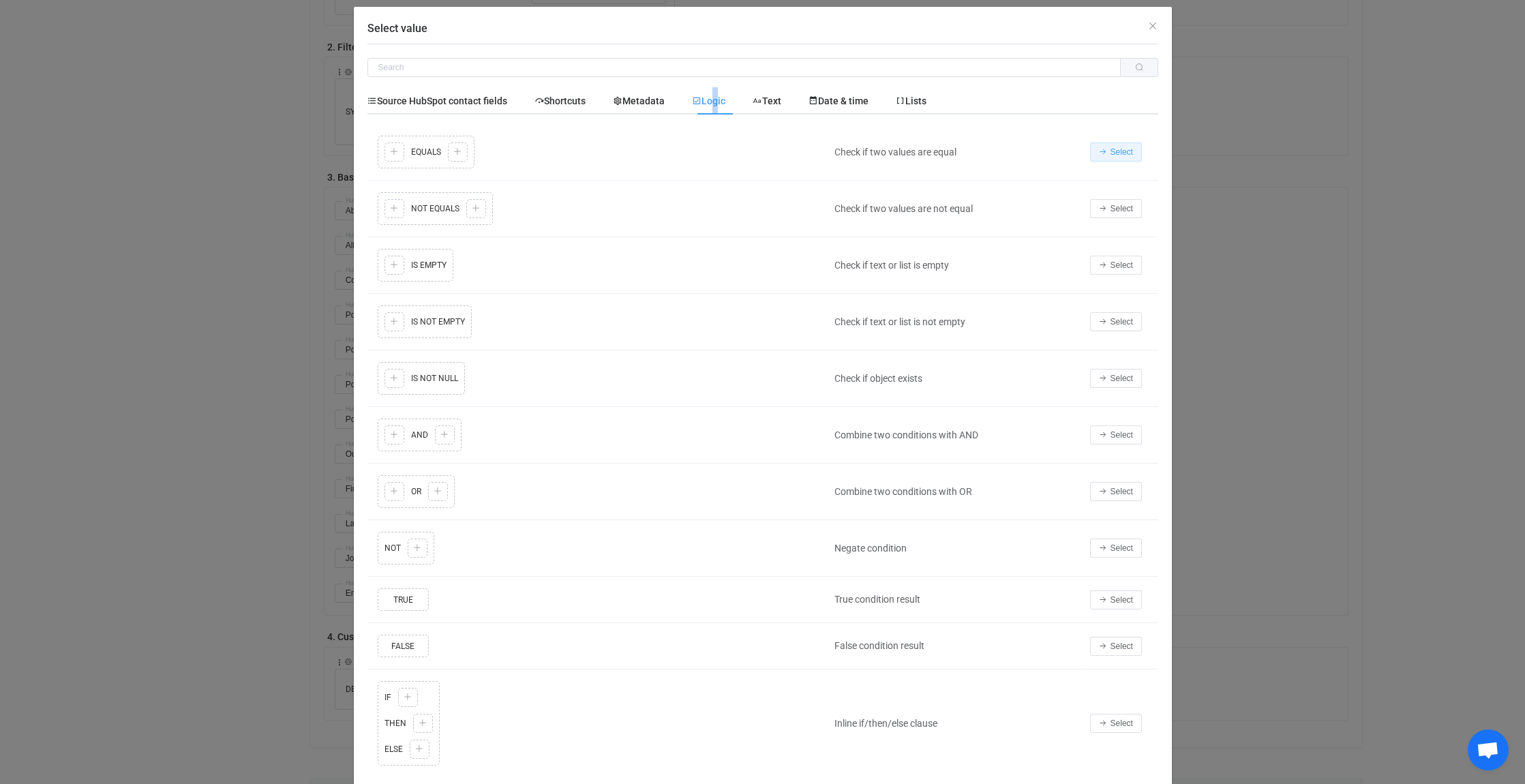
click at [1112, 150] on span "Select" at bounding box center [1122, 152] width 22 height 10
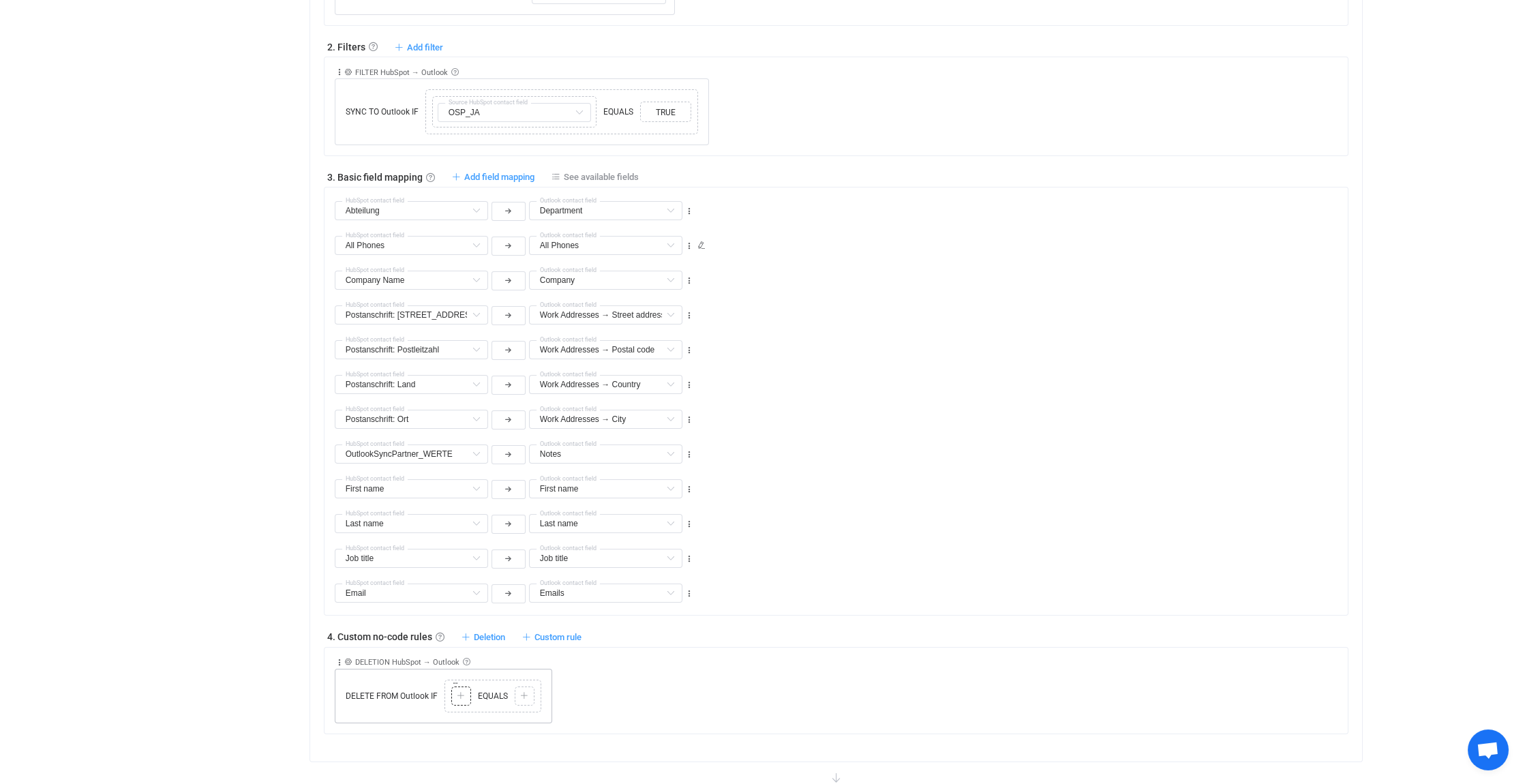
click at [461, 692] on icon at bounding box center [461, 696] width 8 height 8
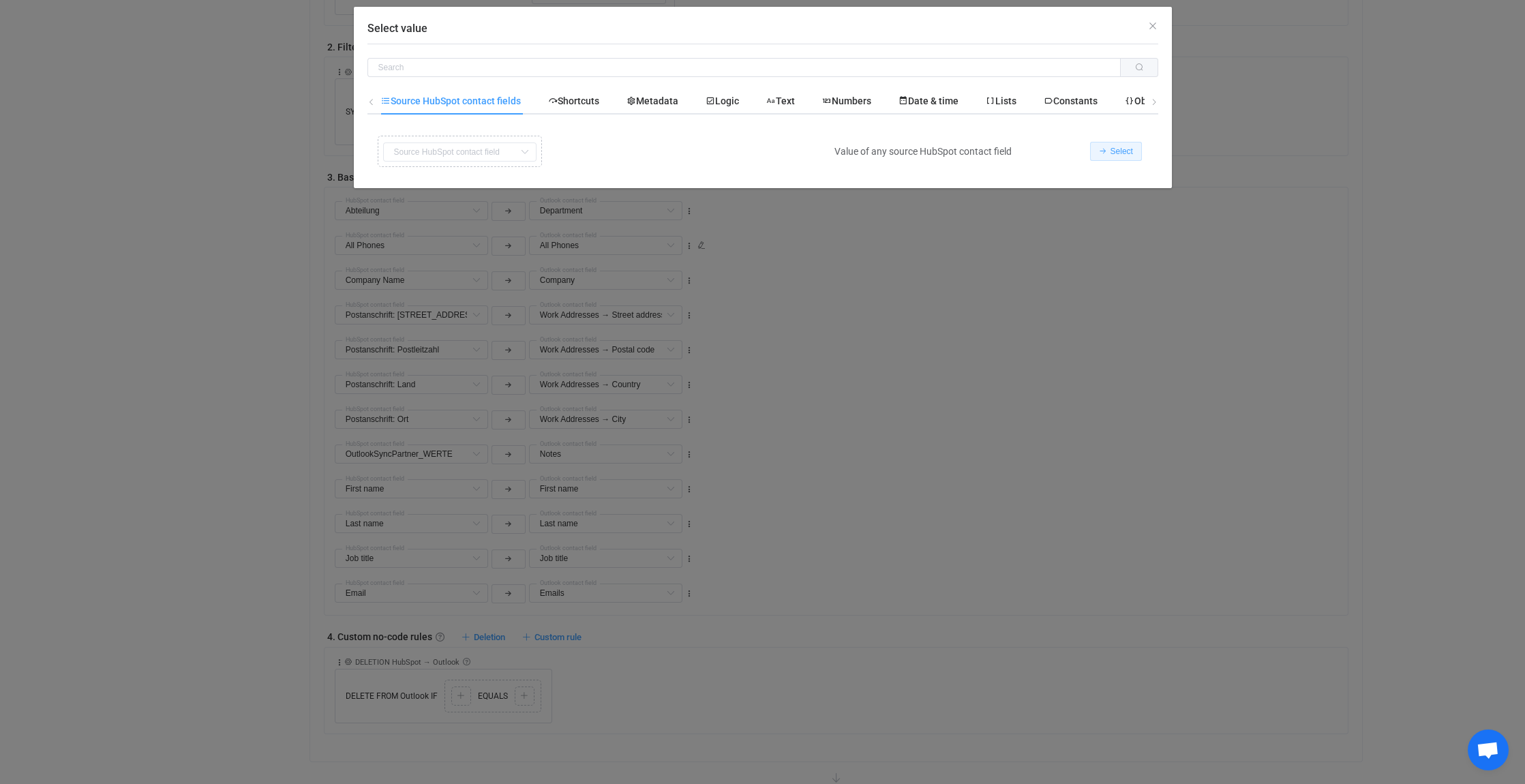
click at [1127, 150] on span "Select" at bounding box center [1122, 151] width 22 height 10
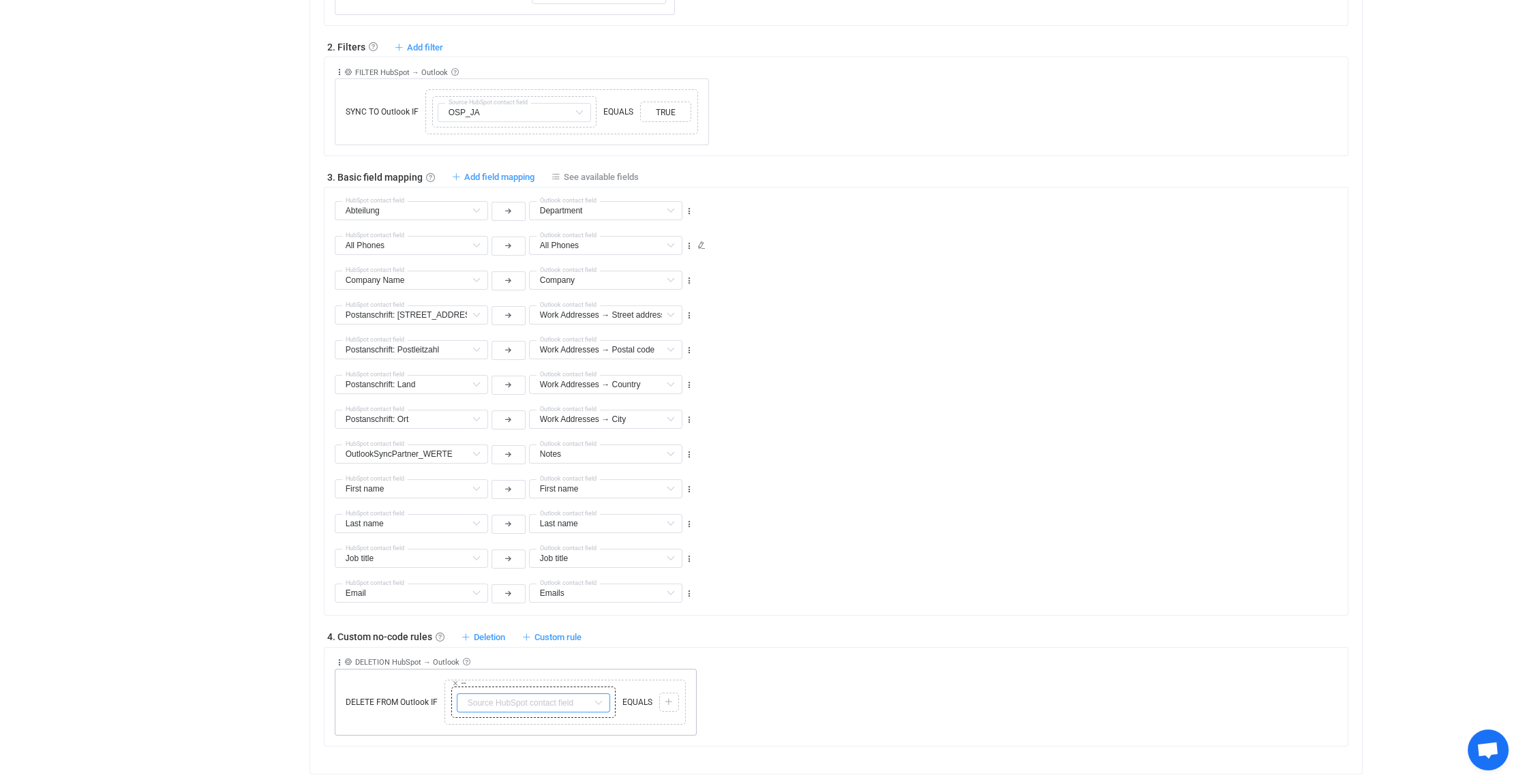
click at [579, 696] on input "text" at bounding box center [534, 702] width 154 height 19
click at [516, 757] on span "OSP_NEIN" at bounding box center [506, 756] width 45 height 11
type input "OSP_NEIN"
click at [672, 698] on icon at bounding box center [669, 702] width 8 height 8
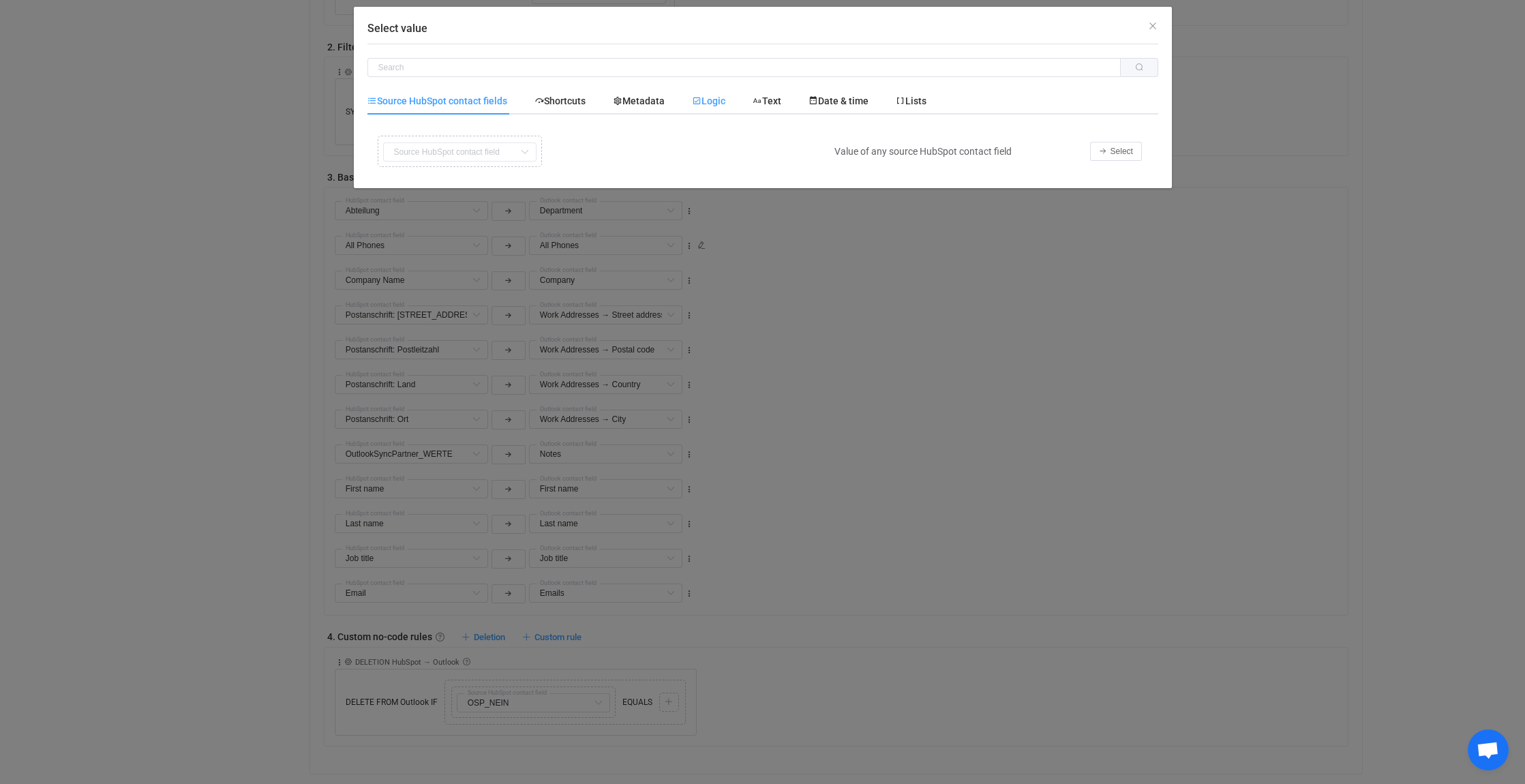
click at [715, 97] on span "Logic" at bounding box center [708, 100] width 33 height 11
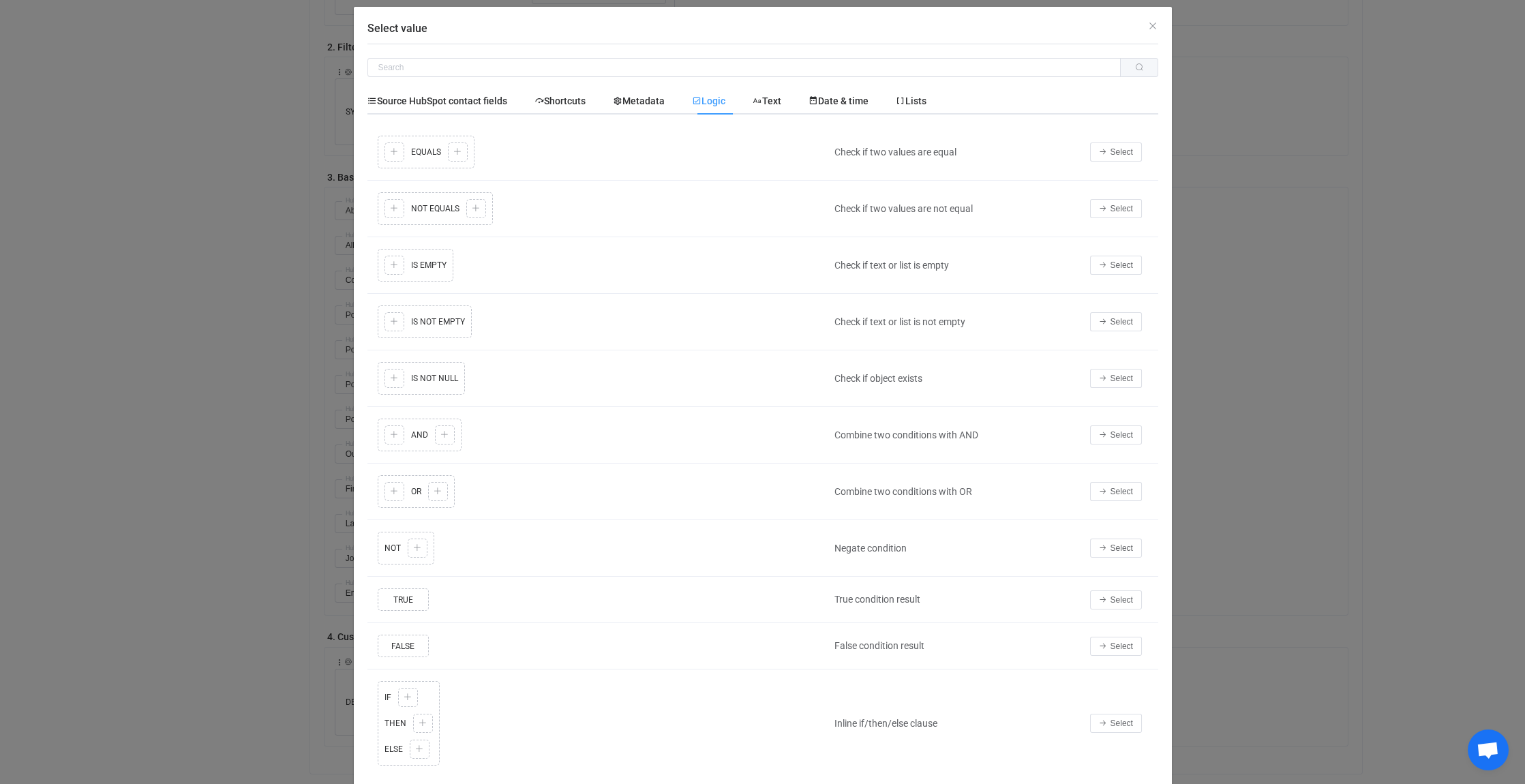
click at [398, 596] on div "Copy Cut Replace TYPE MISMATCH TRUE Select value" at bounding box center [598, 599] width 446 height 29
click at [1111, 597] on span "Select" at bounding box center [1122, 600] width 22 height 10
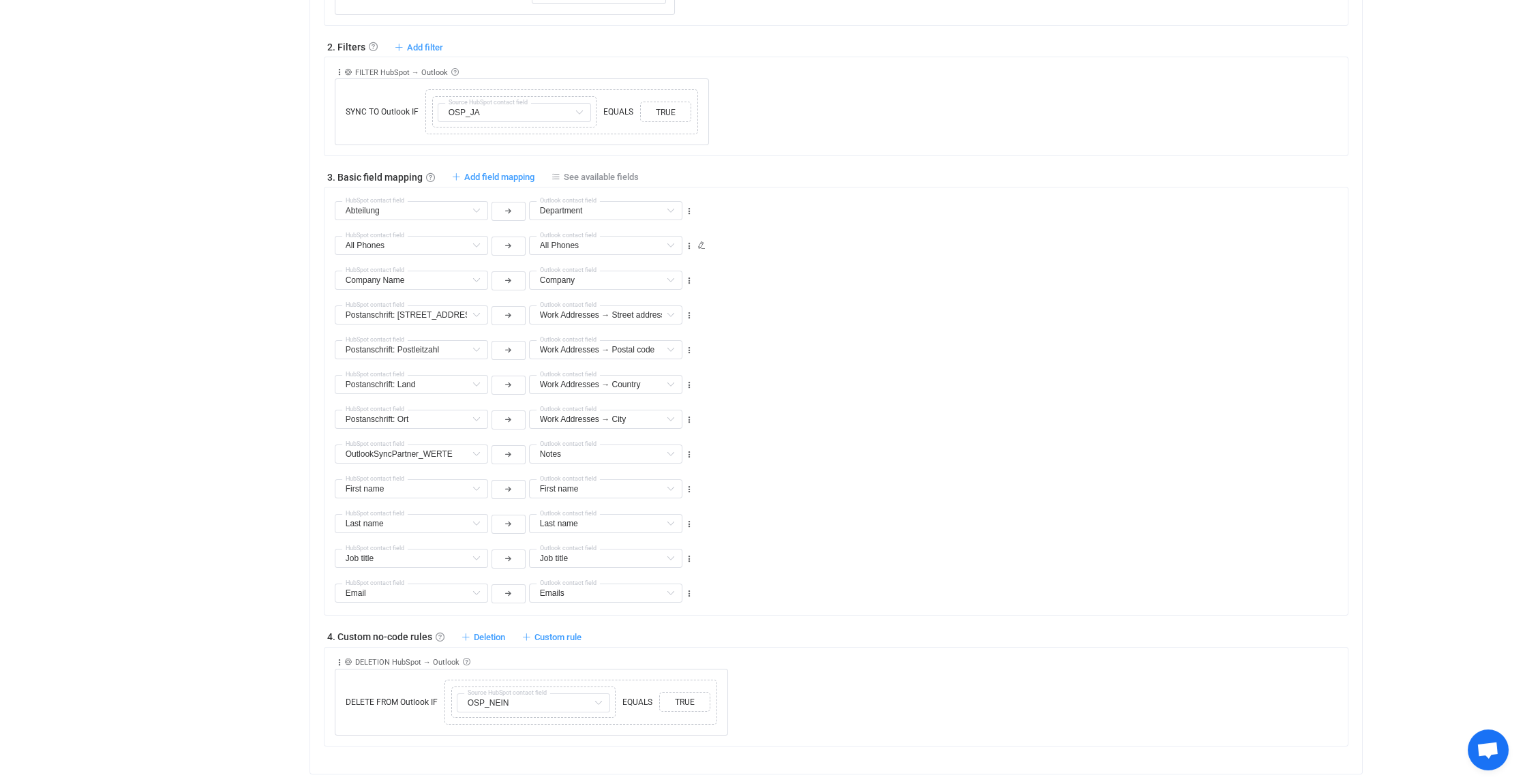
scroll to position [340, 0]
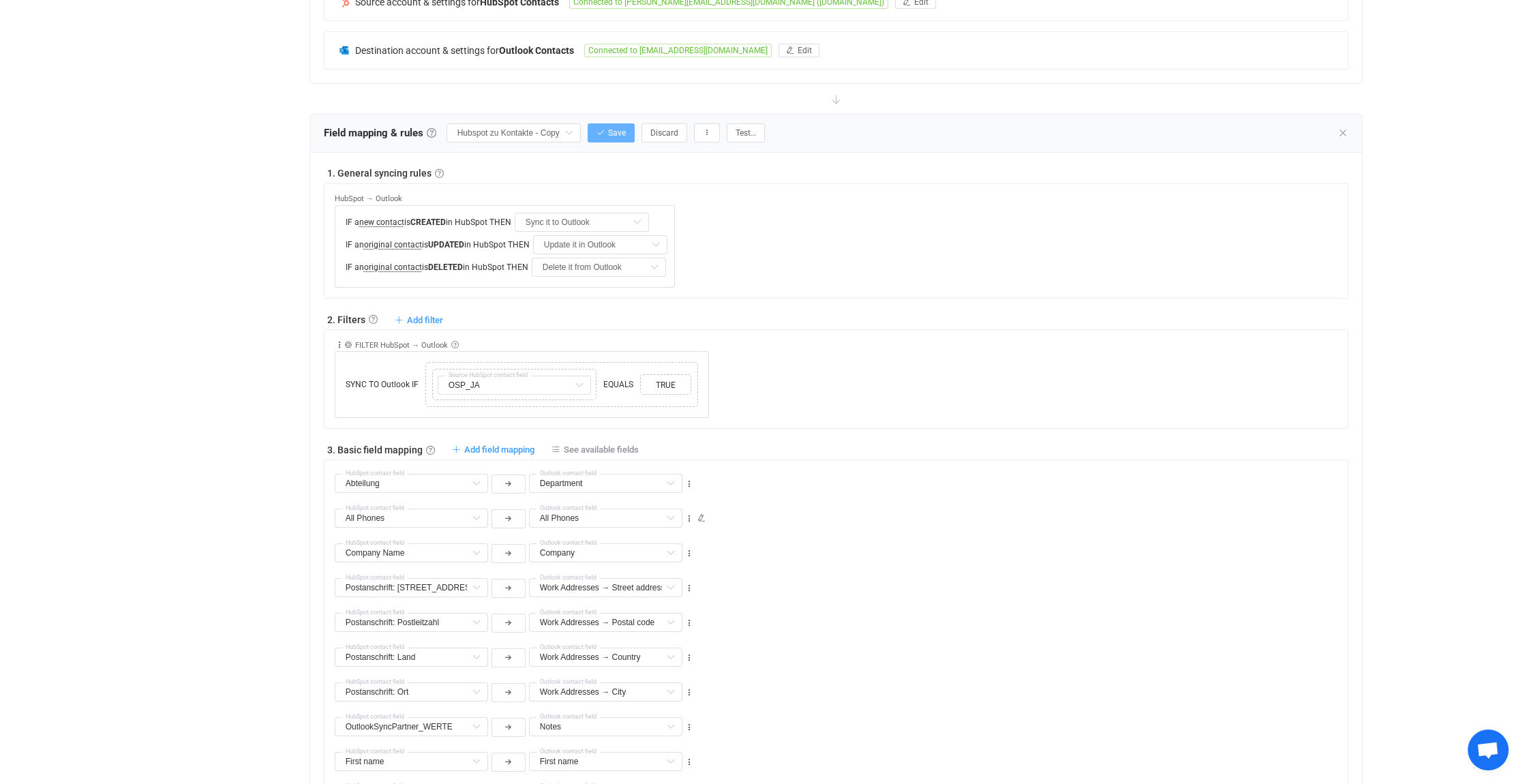
click at [622, 130] on span "Save" at bounding box center [617, 133] width 17 height 10
click at [1345, 131] on icon at bounding box center [1343, 132] width 11 height 11
